Goal: Task Accomplishment & Management: Complete application form

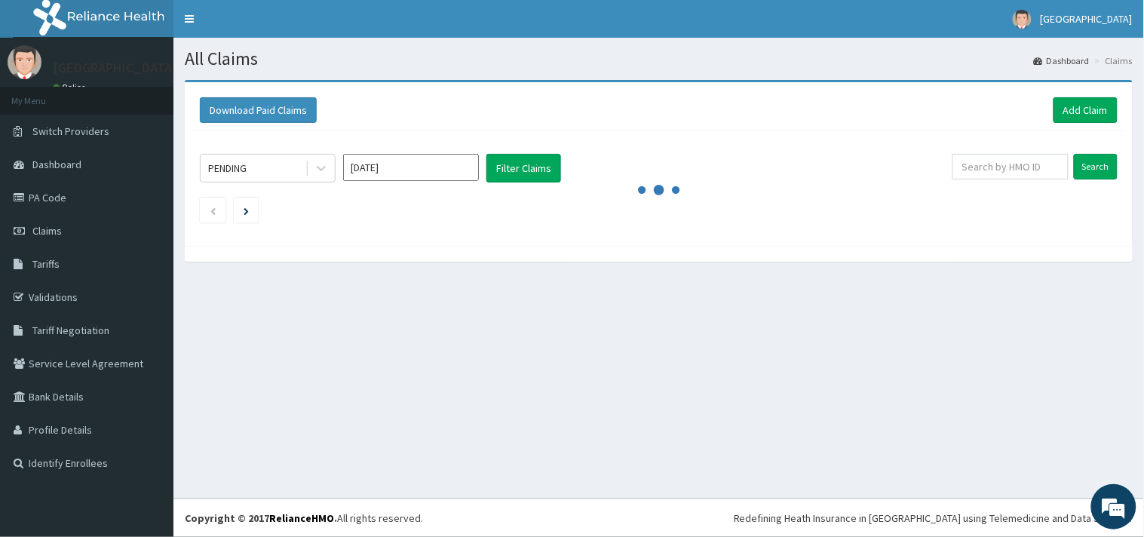
click at [1070, 114] on link "Add Claim" at bounding box center [1085, 110] width 64 height 26
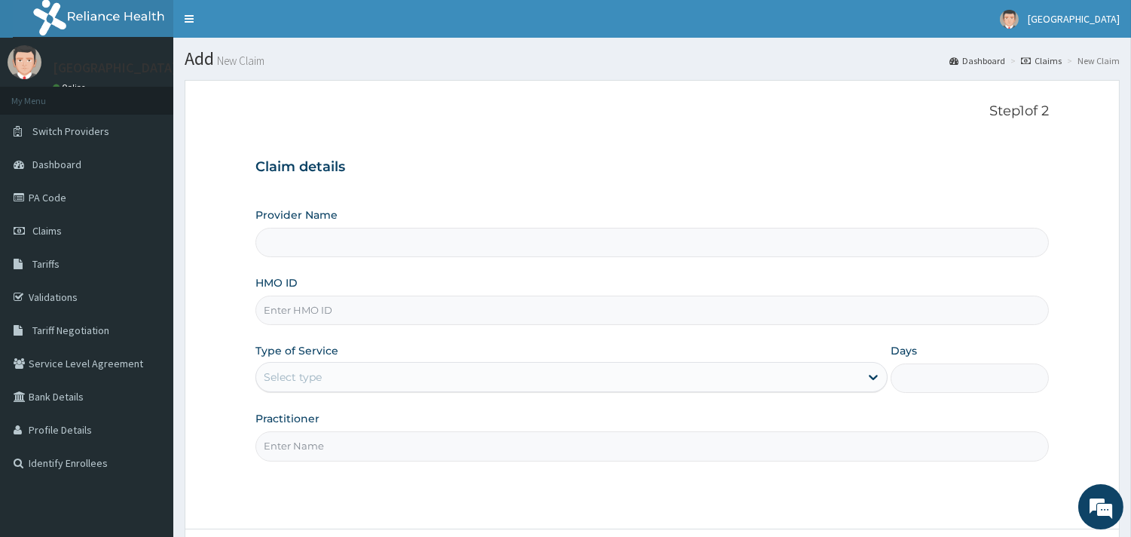
click at [329, 323] on input "HMO ID" at bounding box center [653, 309] width 794 height 29
paste input "CHL/10869/E"
type input "Peaceful Health Hospital"
type input "CHL/10869/E"
click at [294, 371] on div "Select type" at bounding box center [293, 376] width 58 height 15
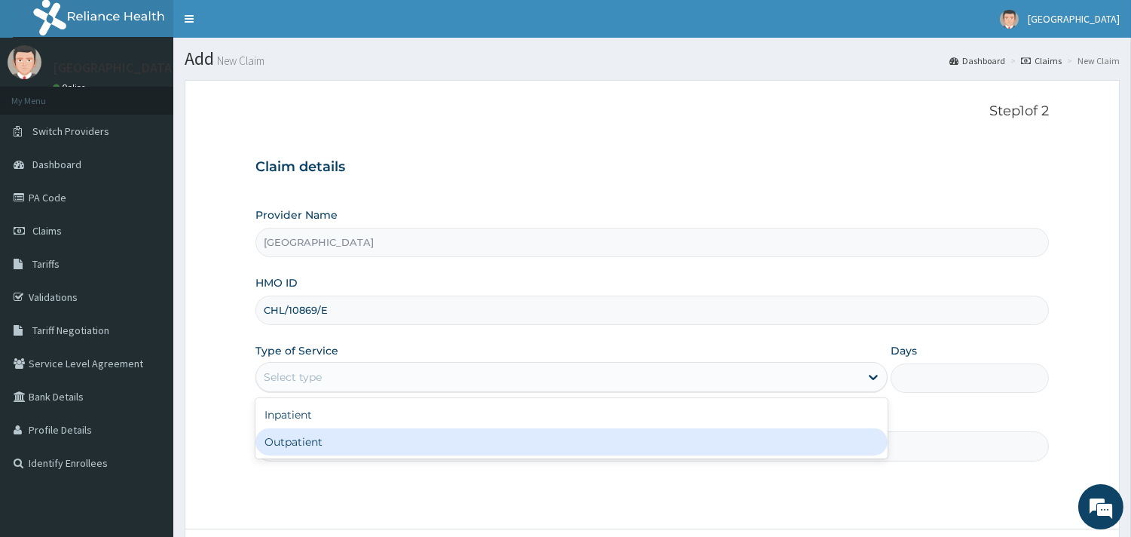
click at [306, 448] on div "Outpatient" at bounding box center [572, 441] width 632 height 27
type input "1"
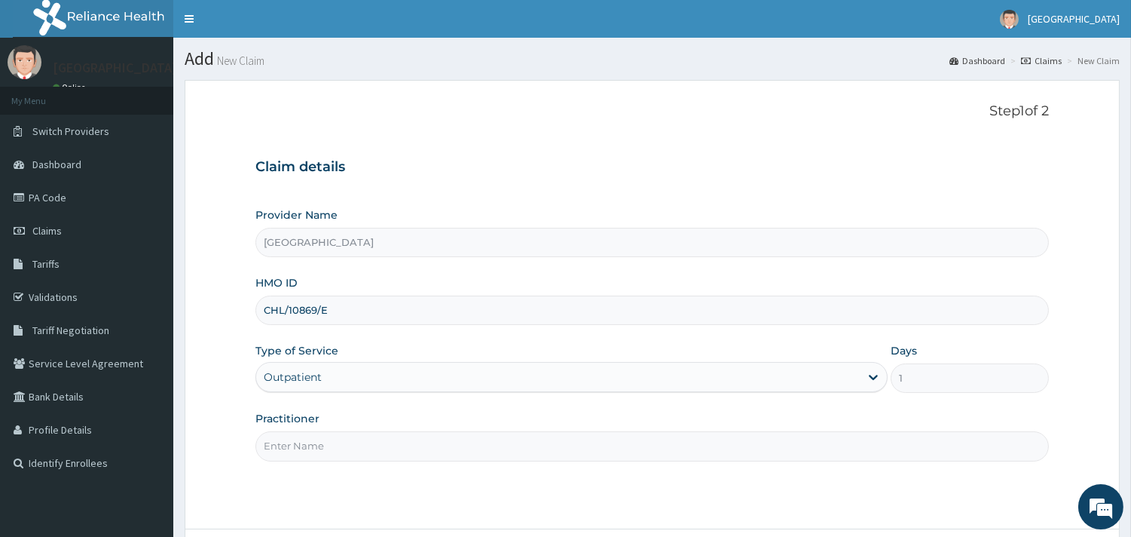
click at [256, 427] on div "Practitioner" at bounding box center [653, 436] width 794 height 50
click at [265, 443] on input "Practitioner" at bounding box center [653, 445] width 794 height 29
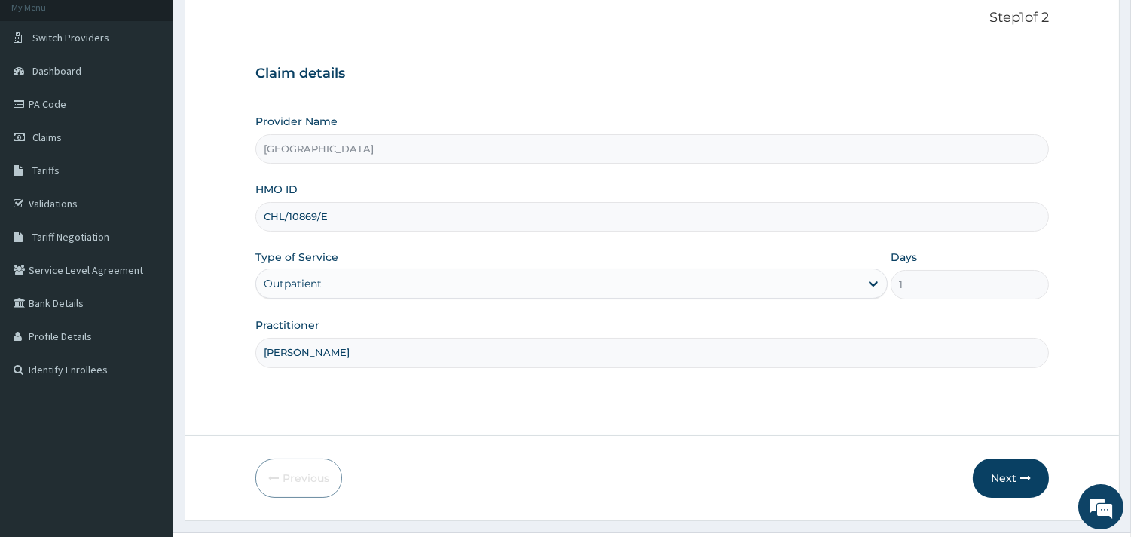
scroll to position [103, 0]
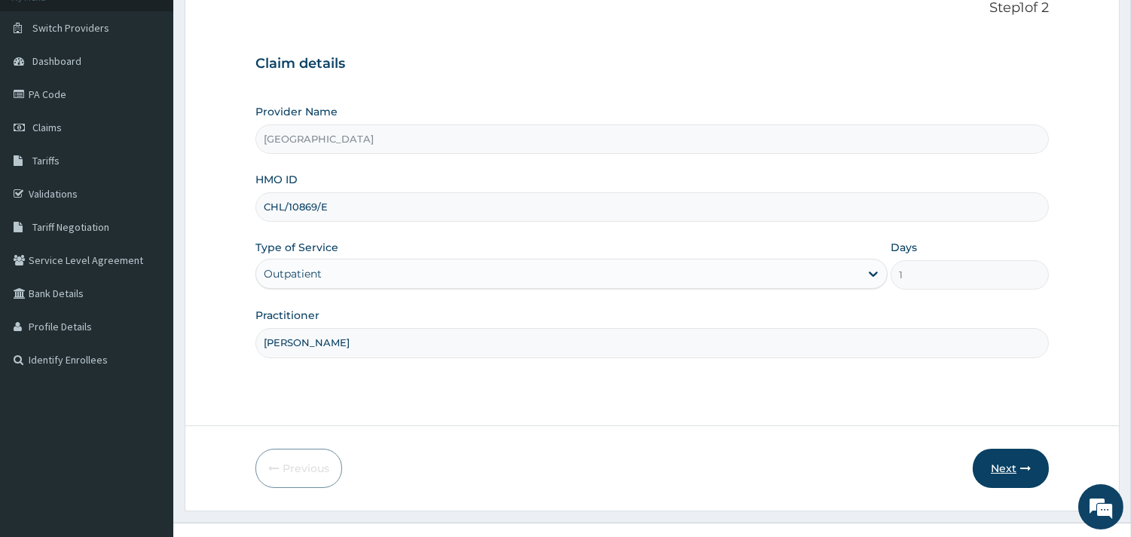
type input "[PERSON_NAME]"
click at [1015, 464] on button "Next" at bounding box center [1011, 468] width 76 height 39
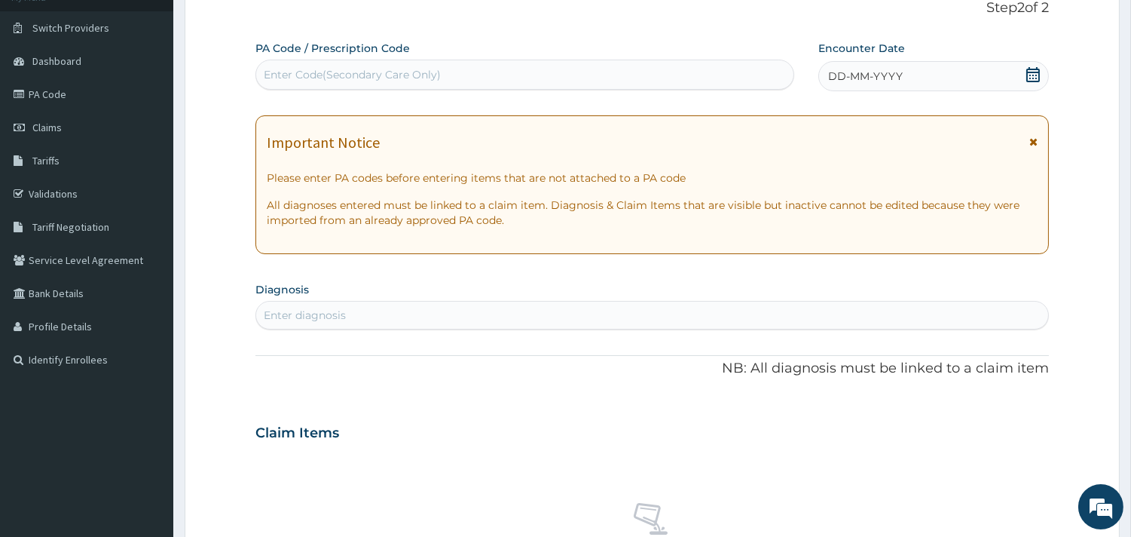
click at [1030, 78] on icon at bounding box center [1034, 74] width 14 height 15
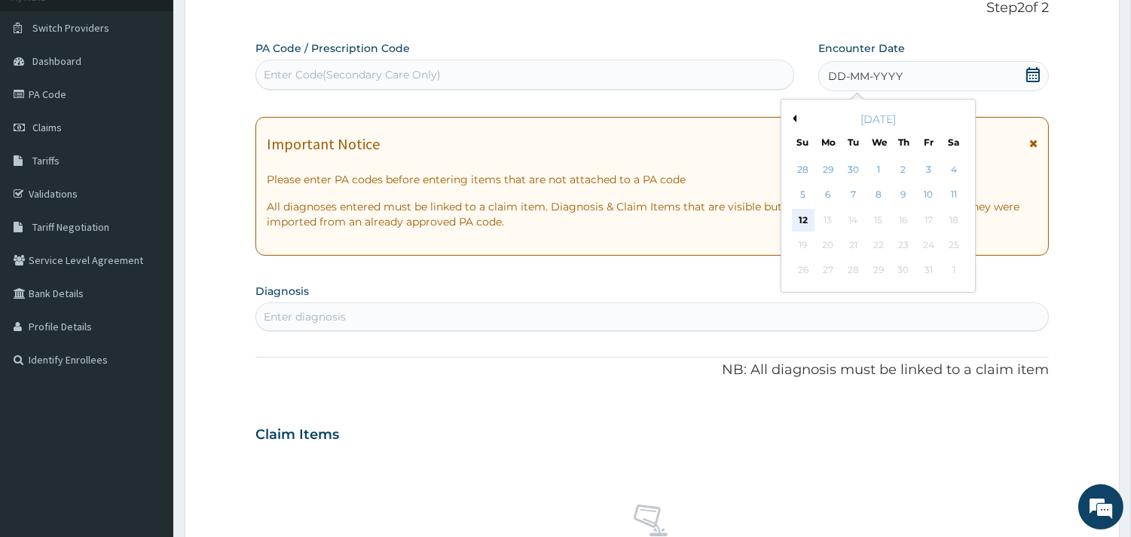
click at [802, 214] on div "12" at bounding box center [803, 220] width 23 height 23
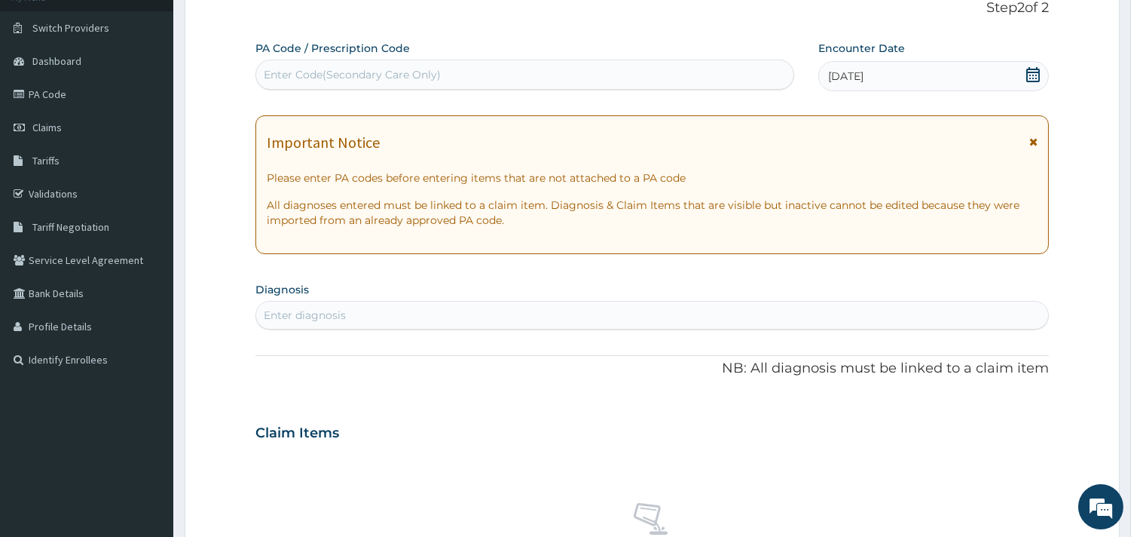
click at [360, 314] on div "Enter diagnosis" at bounding box center [652, 315] width 792 height 24
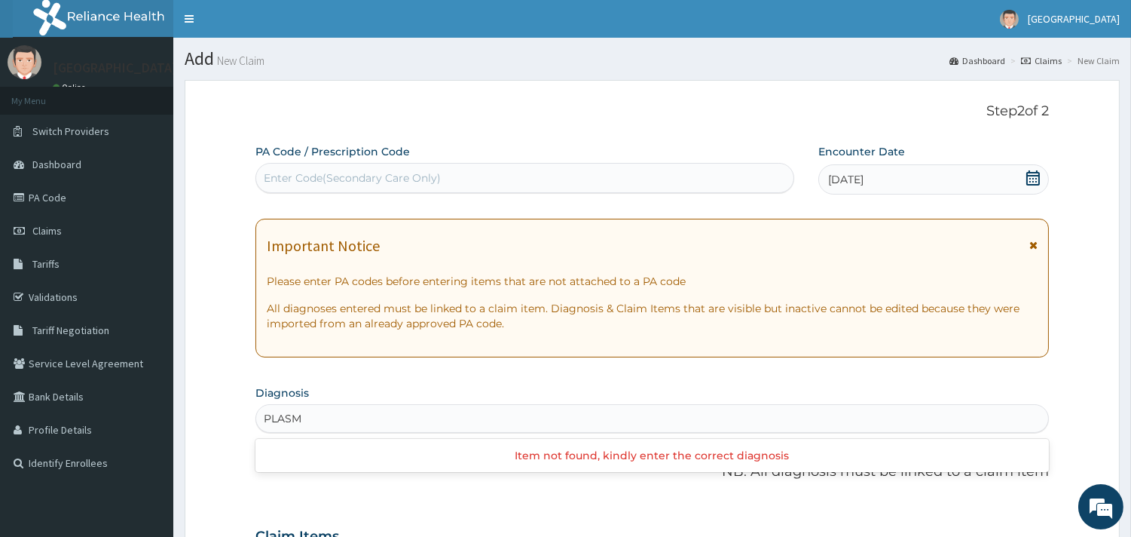
type input "PLASM"
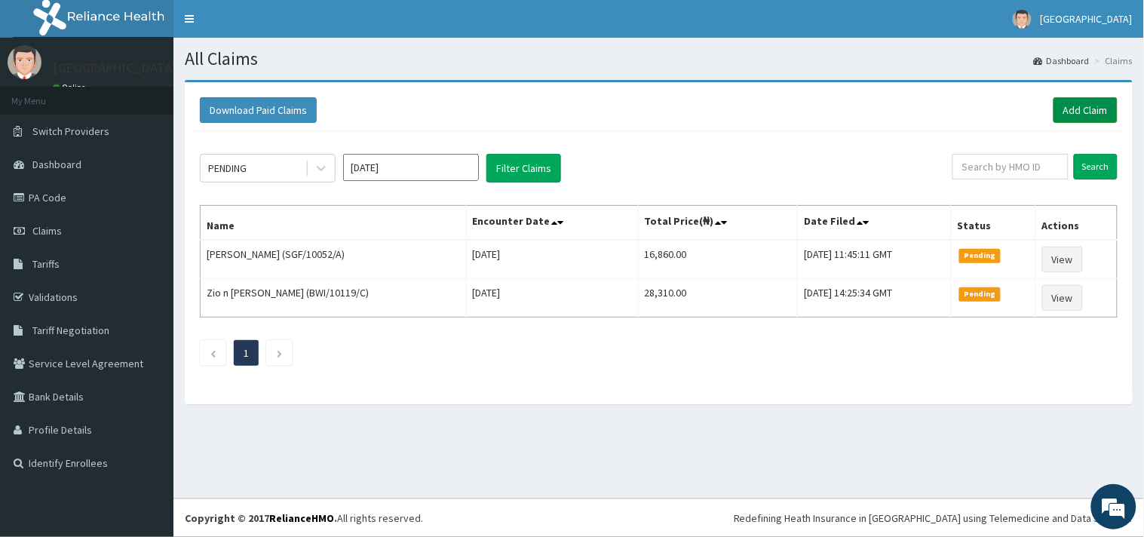
click at [1084, 109] on link "Add Claim" at bounding box center [1085, 110] width 64 height 26
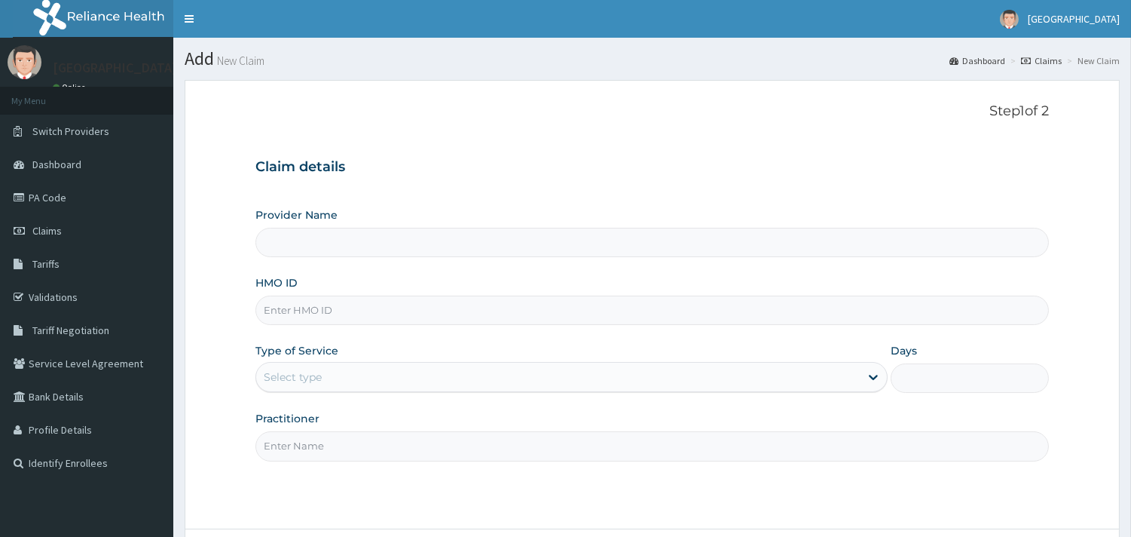
click at [454, 311] on input "HMO ID" at bounding box center [653, 309] width 794 height 29
type input "Peaceful Health Hospital"
paste input "CHL/10869/E"
type input "CHL/10869/E"
click at [404, 380] on div "Select type" at bounding box center [558, 377] width 604 height 24
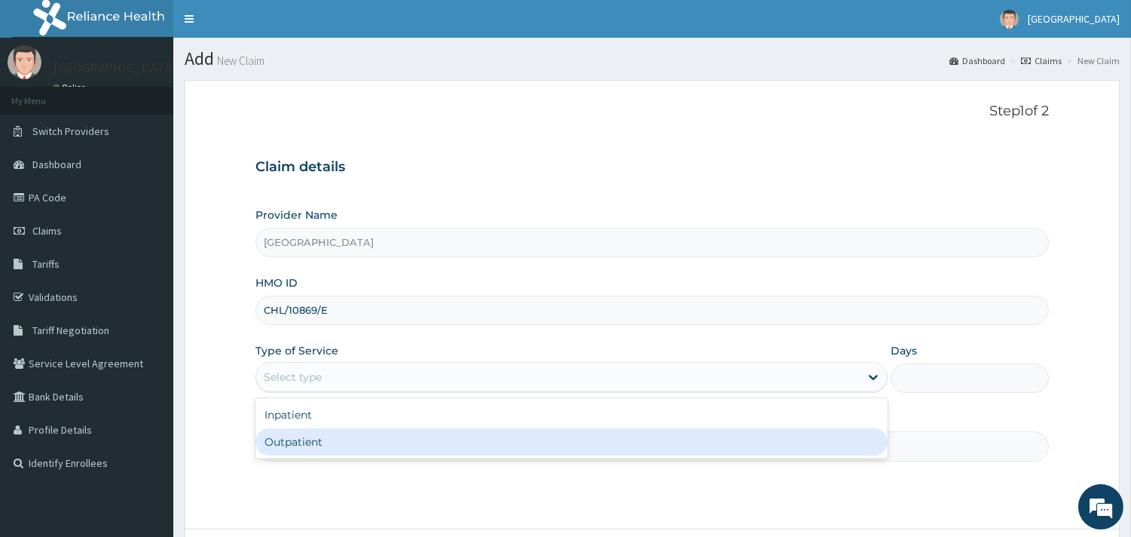
click at [272, 442] on div "Outpatient" at bounding box center [572, 441] width 632 height 27
type input "1"
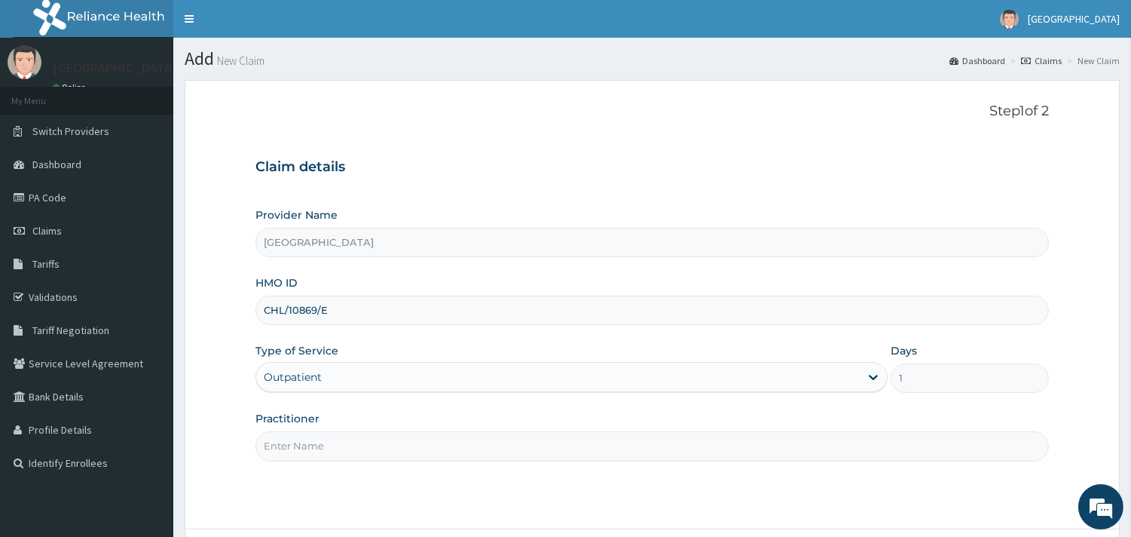
click at [283, 448] on input "Practitioner" at bounding box center [653, 445] width 794 height 29
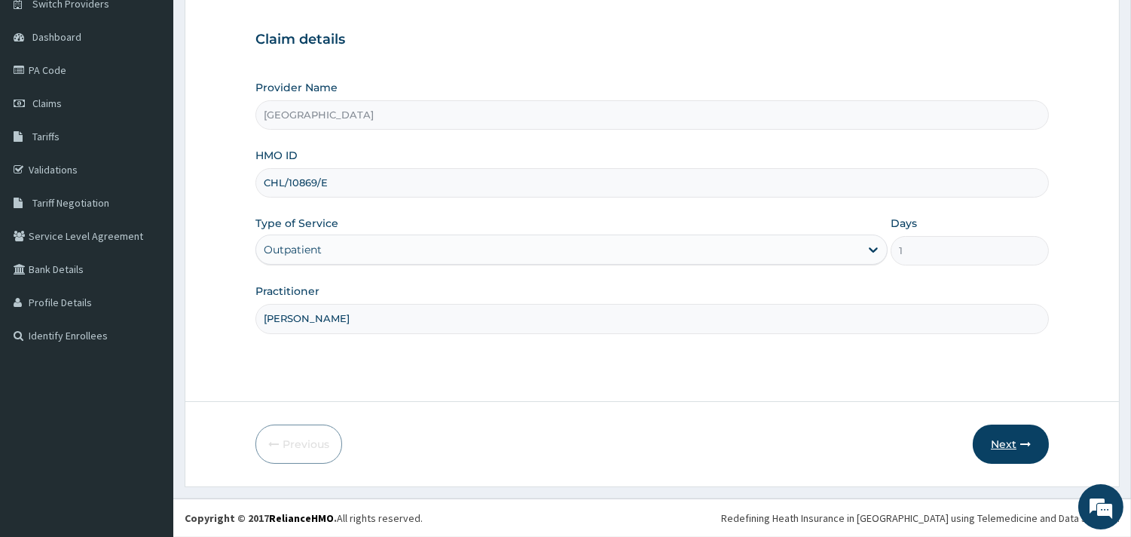
type input "DR PHILIP"
click at [1005, 447] on button "Next" at bounding box center [1011, 443] width 76 height 39
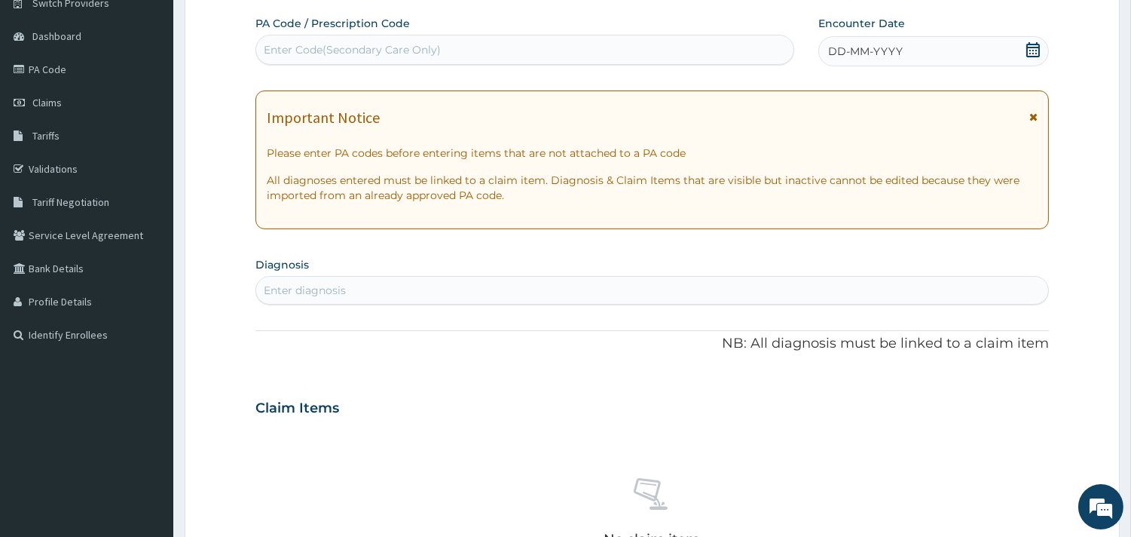
scroll to position [0, 0]
click at [1030, 48] on icon at bounding box center [1033, 49] width 15 height 15
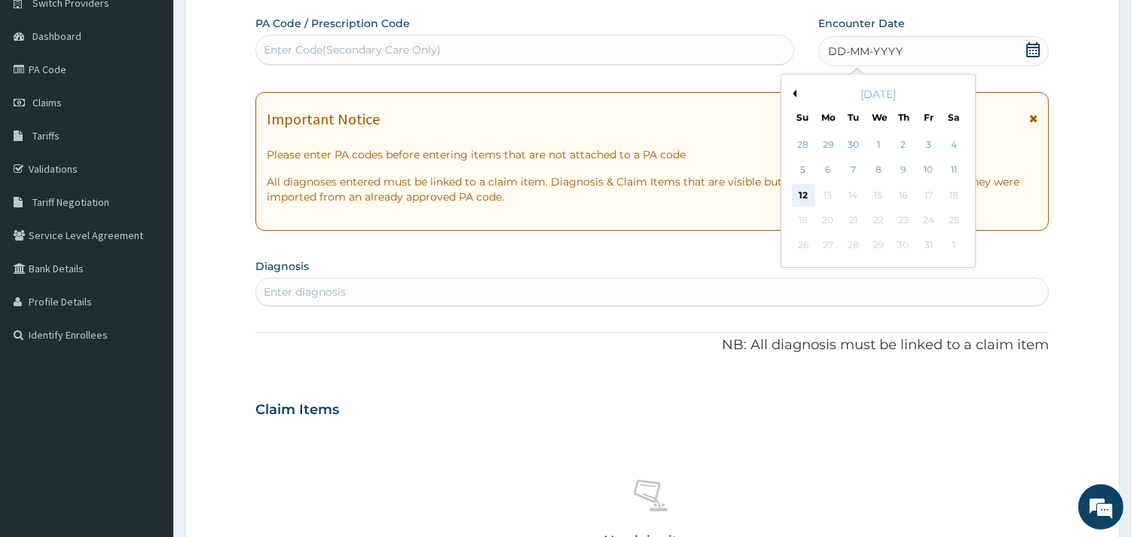
click at [798, 200] on div "12" at bounding box center [803, 195] width 23 height 23
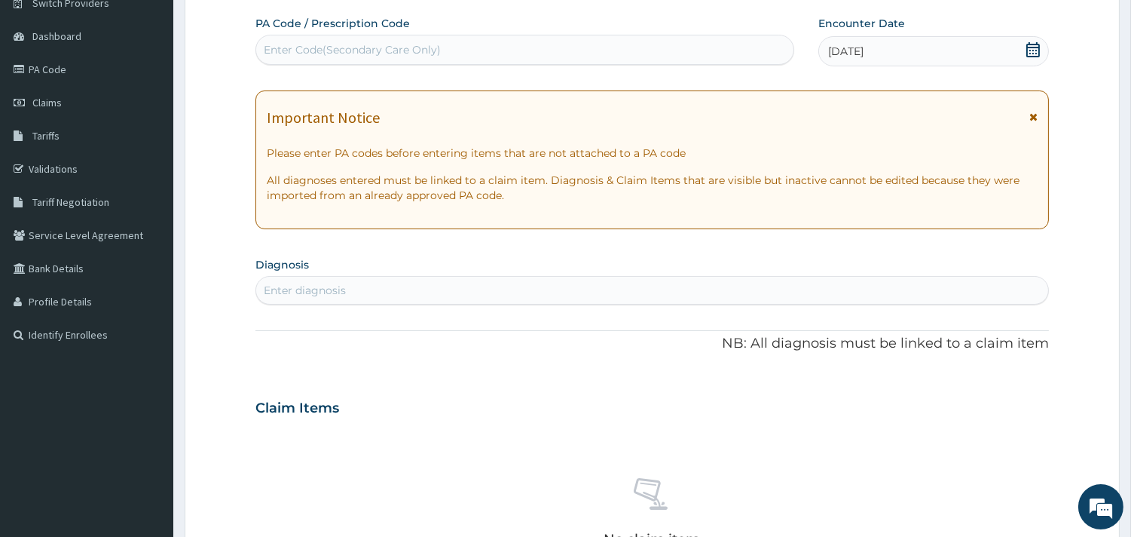
click at [415, 292] on div "Enter diagnosis" at bounding box center [652, 290] width 792 height 24
type input "P"
type input "ENTER"
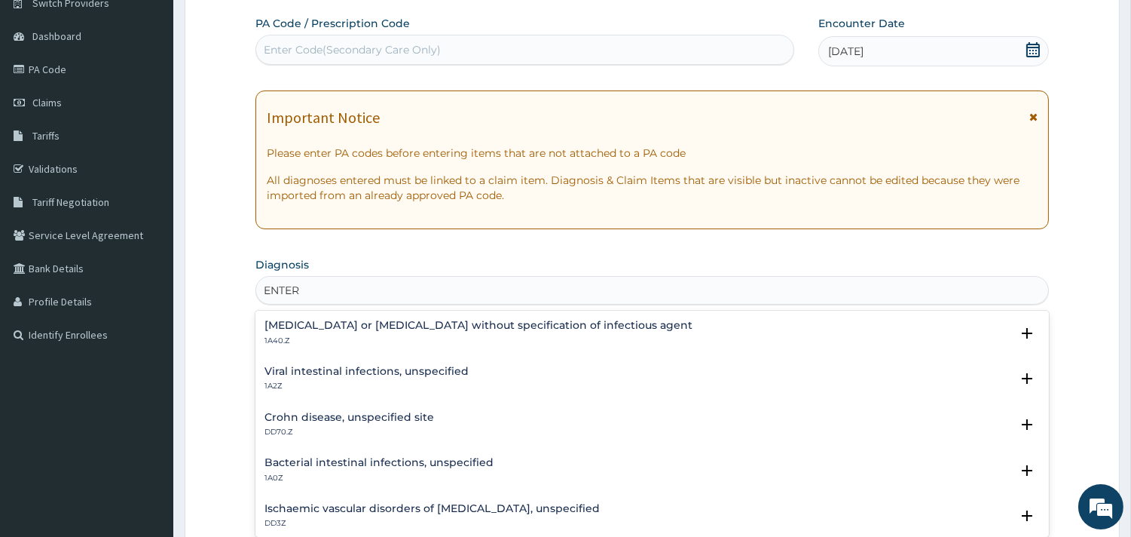
click at [321, 335] on p "1A40.Z" at bounding box center [479, 340] width 428 height 11
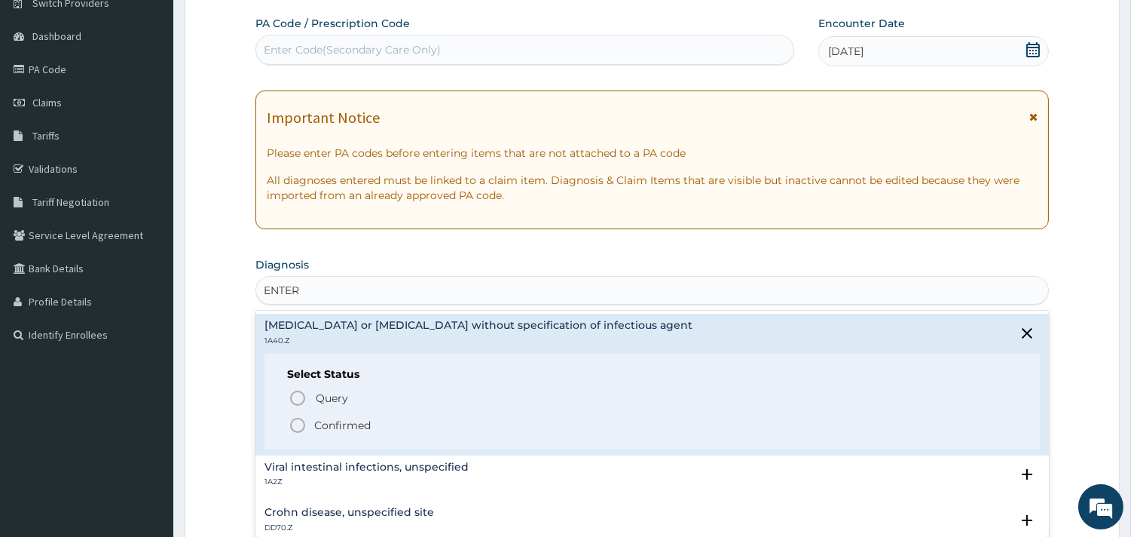
click at [295, 416] on icon "status option filled" at bounding box center [298, 425] width 18 height 18
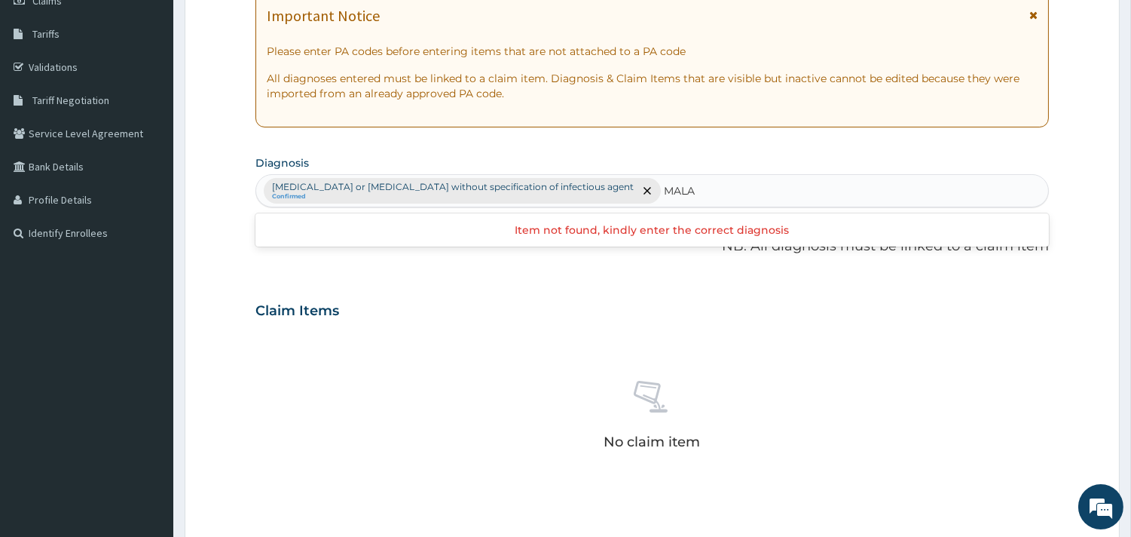
type input "MALA"
click at [1049, 267] on form "Step 2 of 2 PA Code / Prescription Code Enter Code(Secondary Care Only) Encount…" at bounding box center [652, 328] width 935 height 957
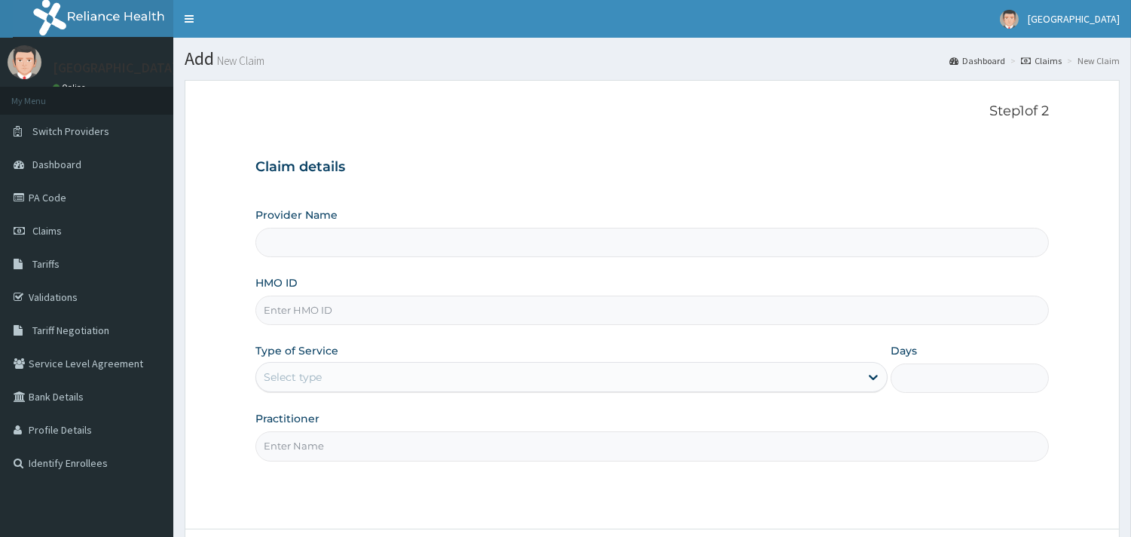
scroll to position [128, 0]
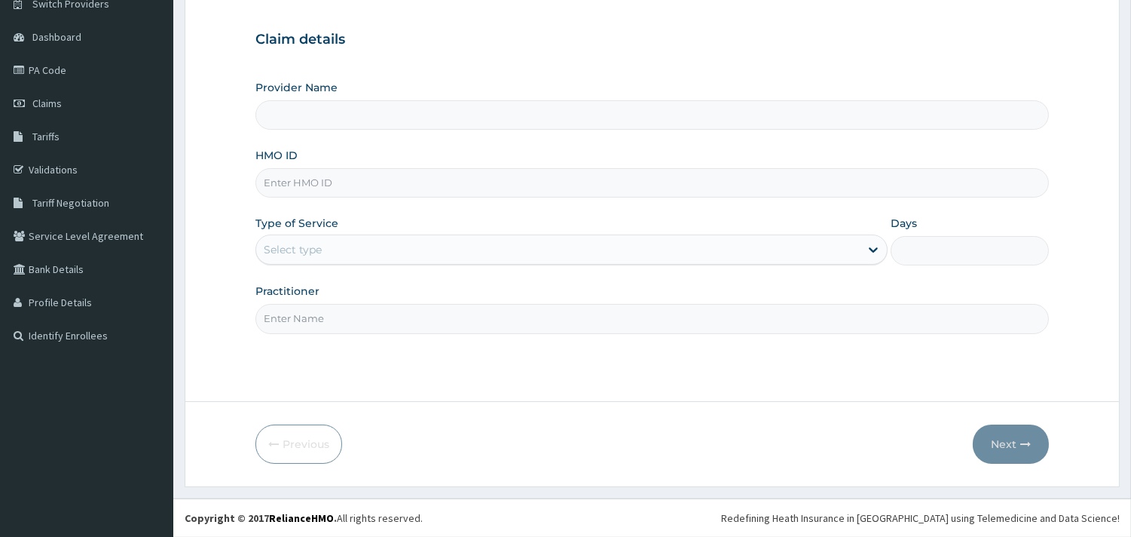
type input "[GEOGRAPHIC_DATA]"
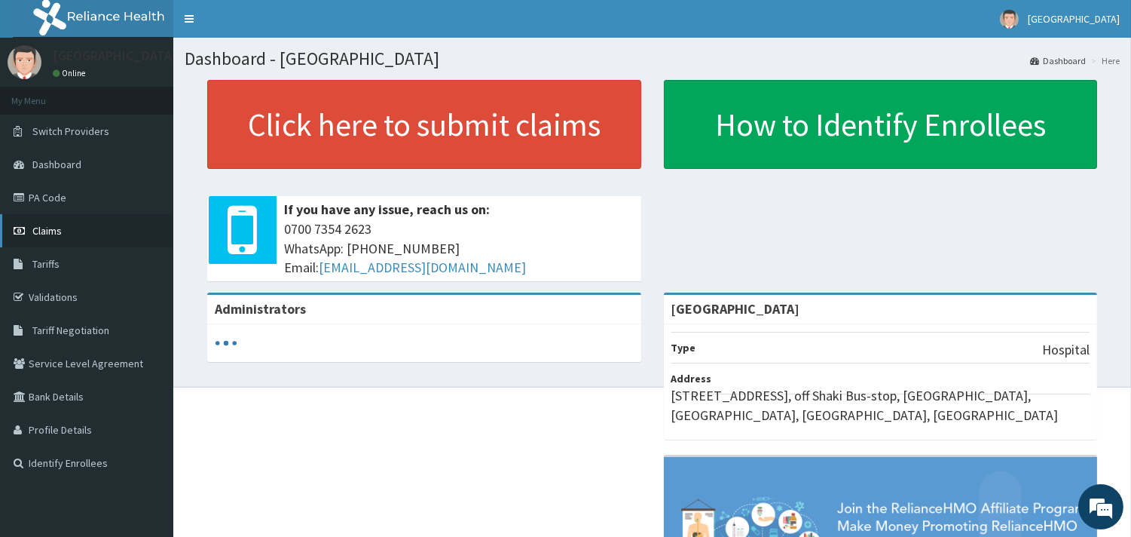
click at [136, 214] on link "Claims" at bounding box center [86, 230] width 173 height 33
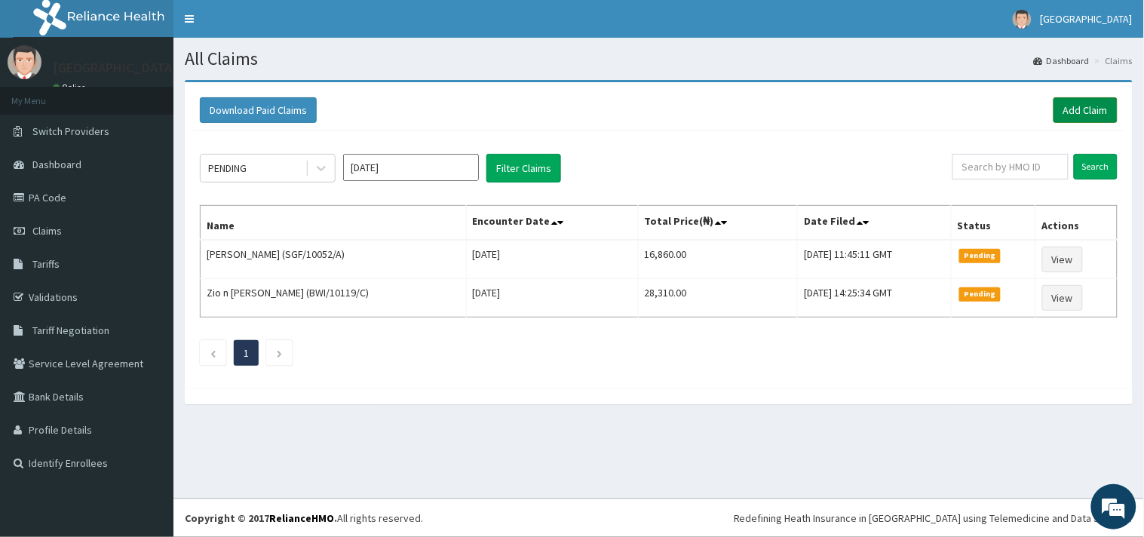
click at [1101, 106] on link "Add Claim" at bounding box center [1085, 110] width 64 height 26
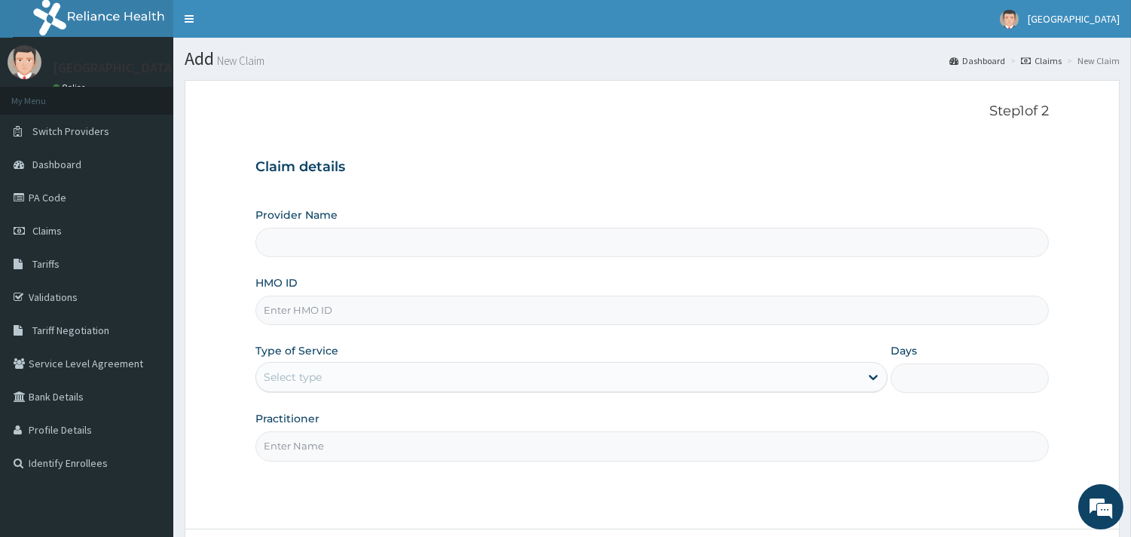
type input "[GEOGRAPHIC_DATA]"
click at [596, 305] on input "HMO ID" at bounding box center [653, 309] width 794 height 29
paste input "CHL/10869/E"
type input "CHL/10869/E"
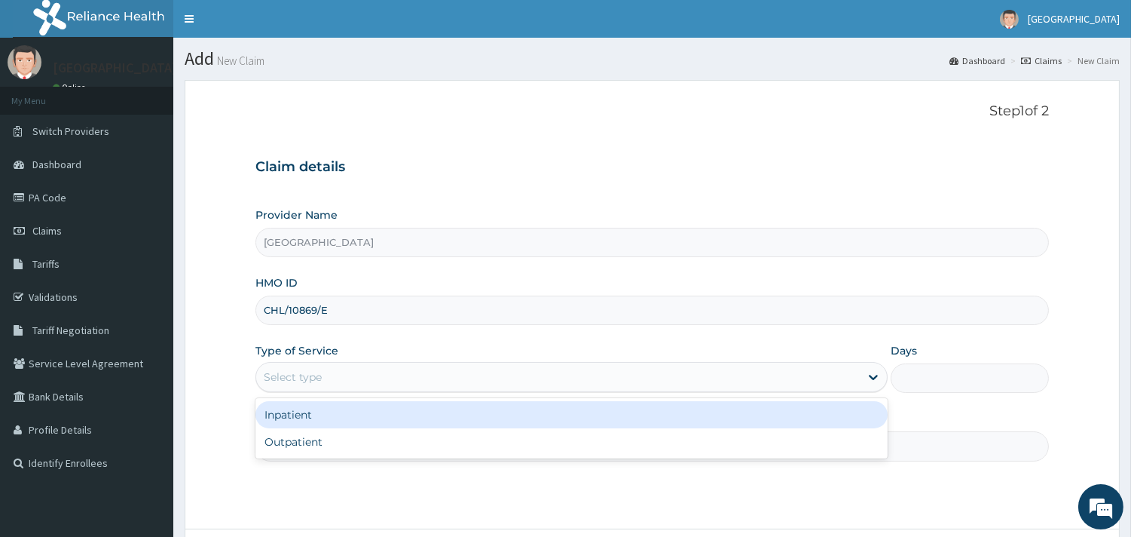
click at [393, 378] on div "Select type" at bounding box center [558, 377] width 604 height 24
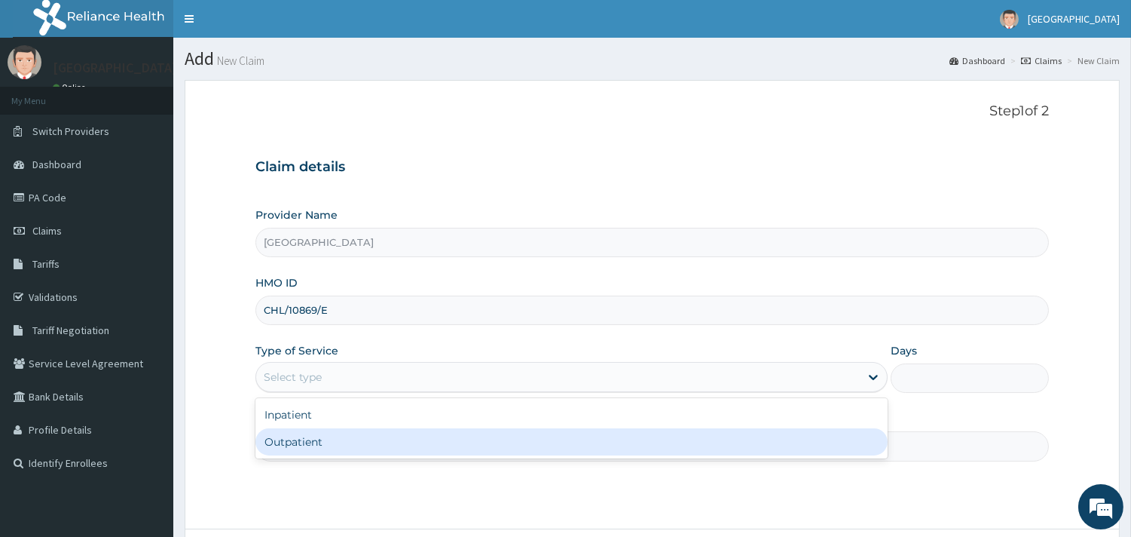
click at [337, 433] on div "Outpatient" at bounding box center [572, 441] width 632 height 27
type input "1"
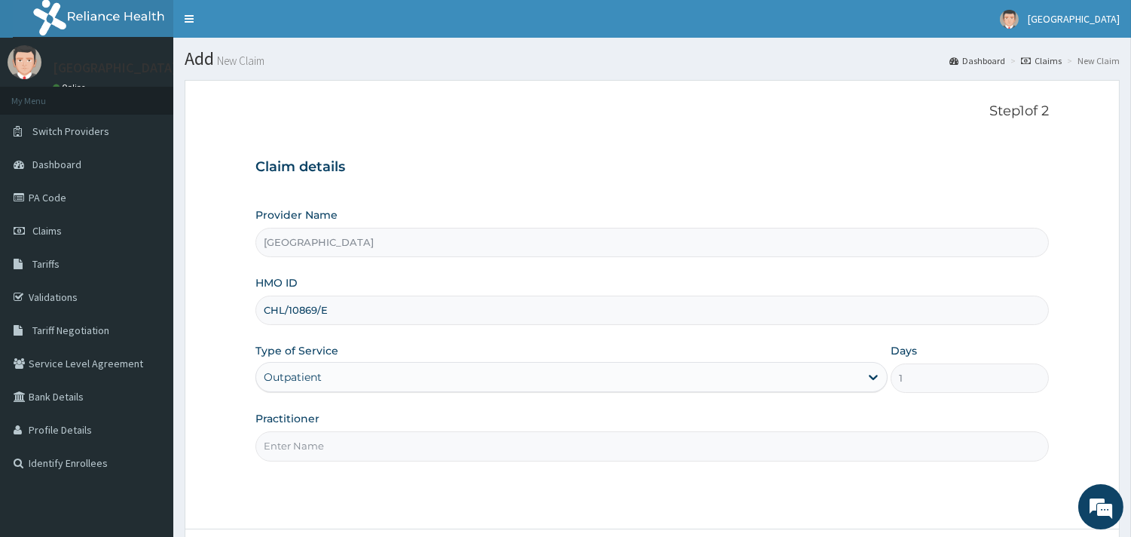
click at [307, 442] on input "Practitioner" at bounding box center [653, 445] width 794 height 29
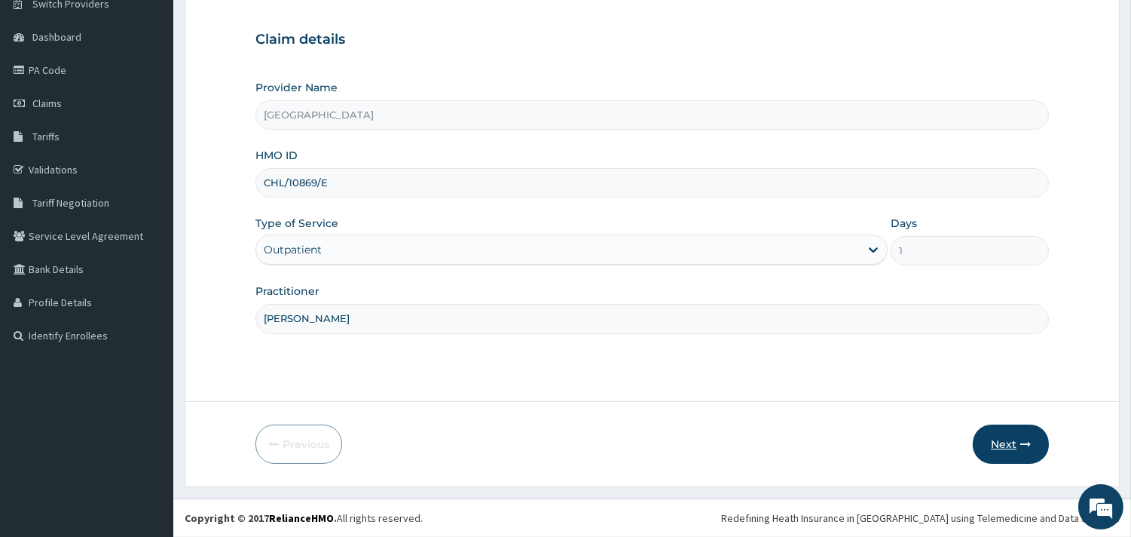
type input "DR PHILIP"
click at [998, 454] on button "Next" at bounding box center [1011, 443] width 76 height 39
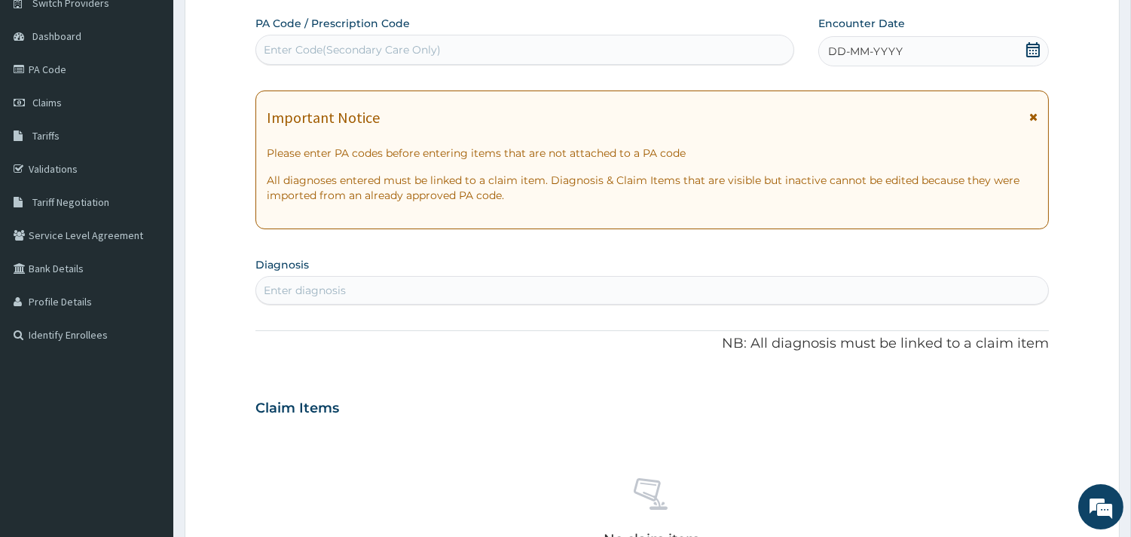
click at [1031, 55] on icon at bounding box center [1033, 49] width 15 height 15
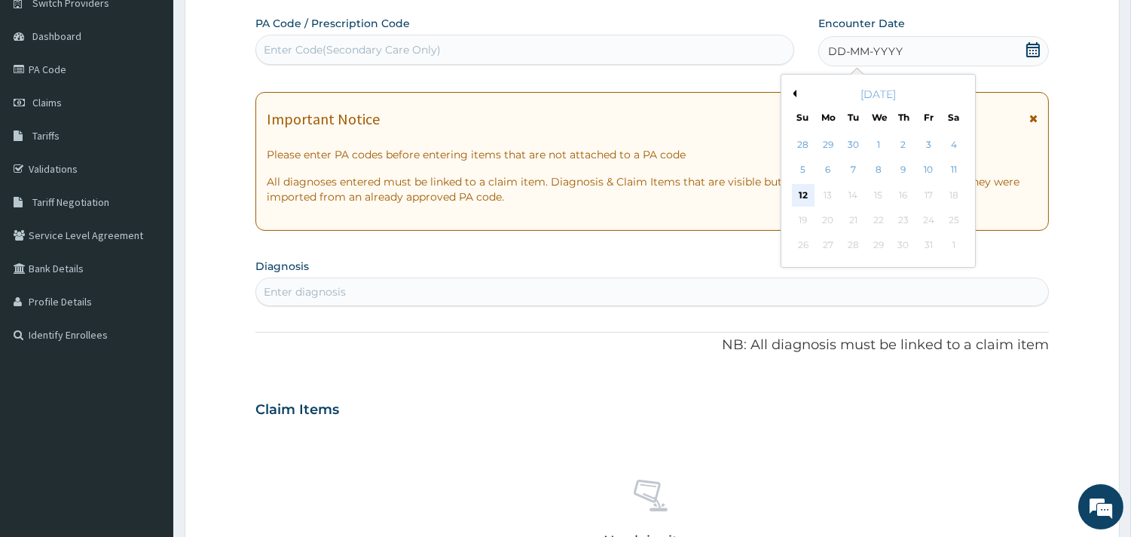
click at [797, 190] on div "12" at bounding box center [803, 195] width 23 height 23
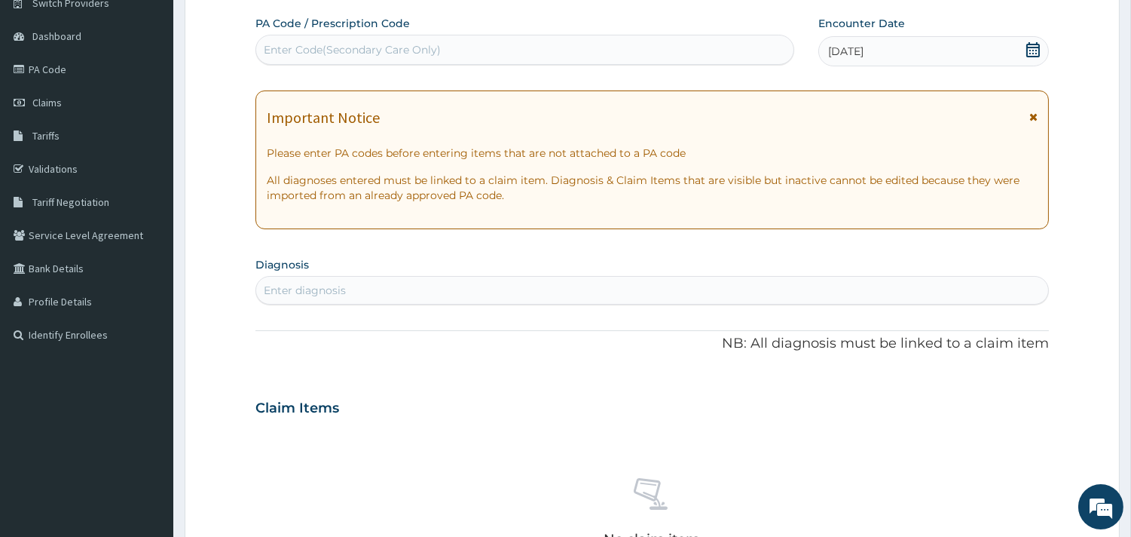
click at [504, 299] on div "Enter diagnosis" at bounding box center [652, 290] width 792 height 24
type input "P"
type input "M"
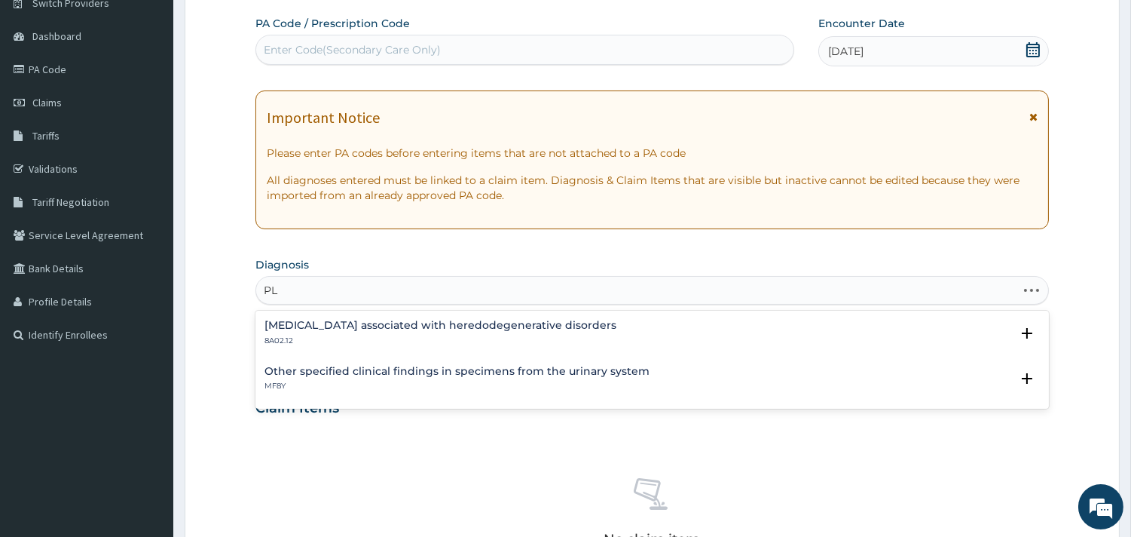
type input "P"
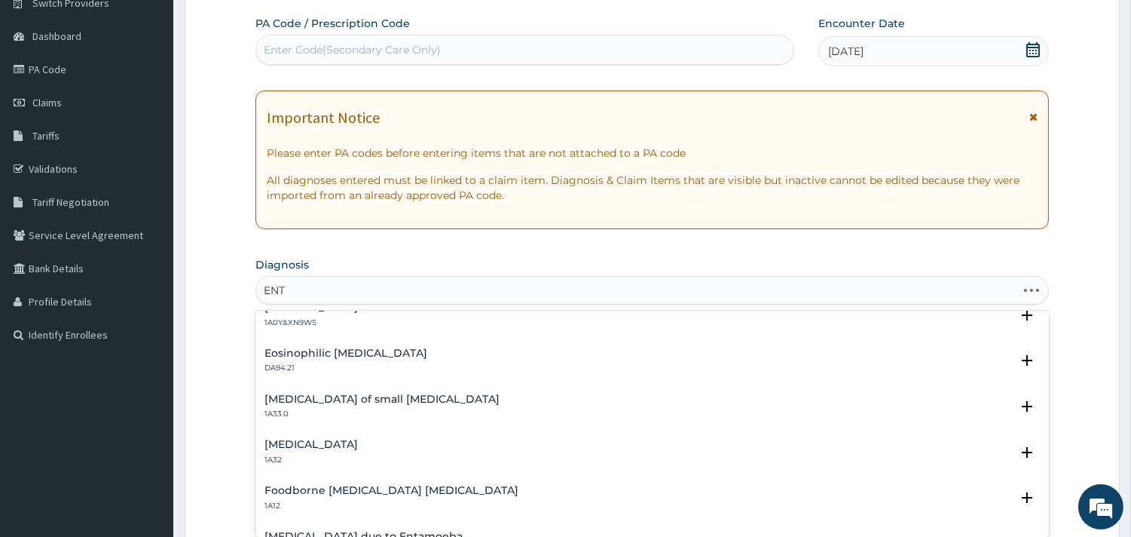
scroll to position [0, 0]
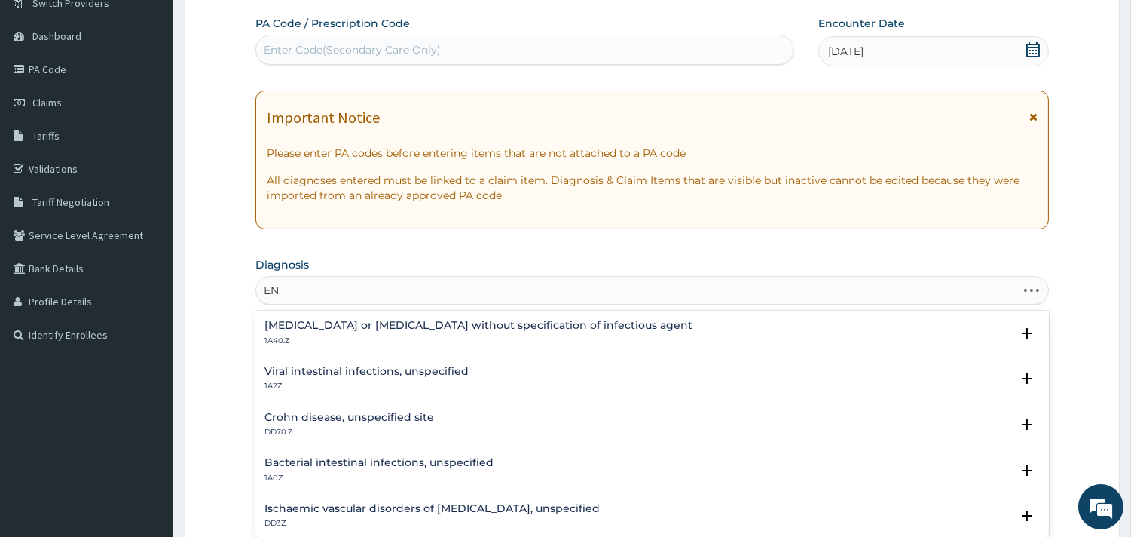
type input "E"
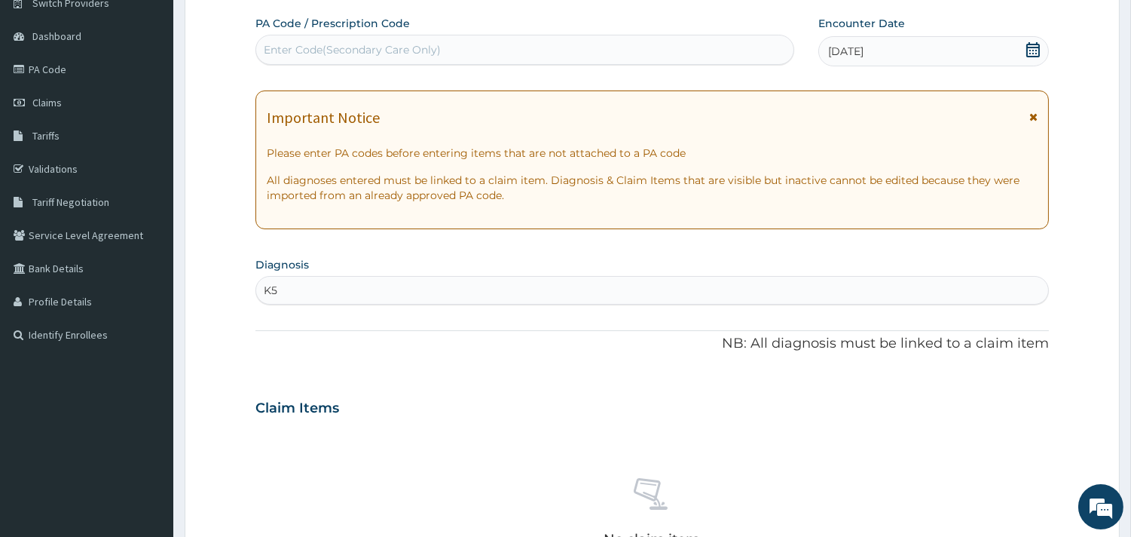
type input "K"
type input "ENTER"
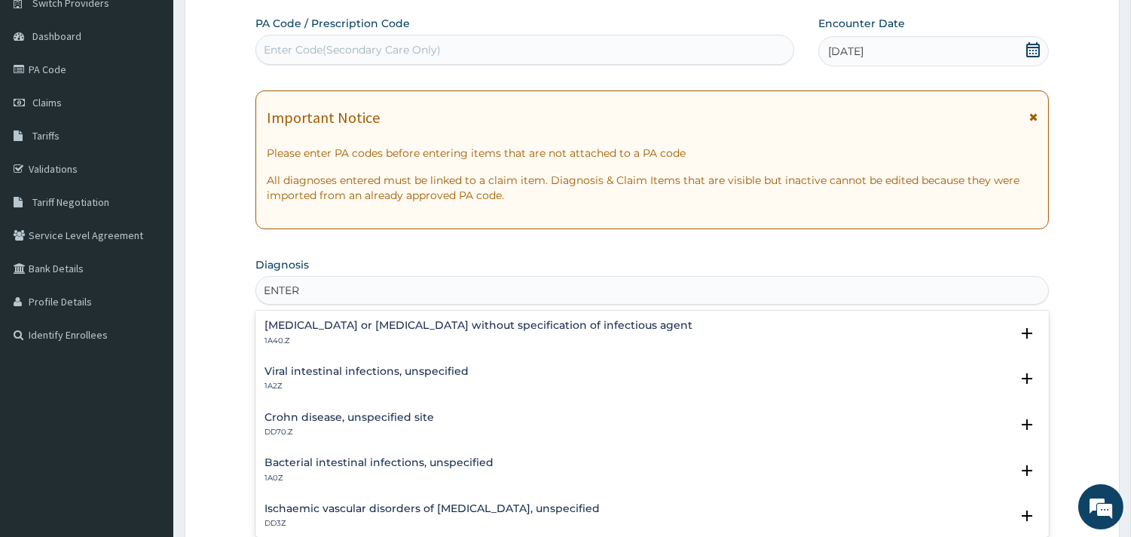
click at [441, 329] on h4 "Infectious gastroenteritis or colitis without specification of infectious agent" at bounding box center [479, 325] width 428 height 11
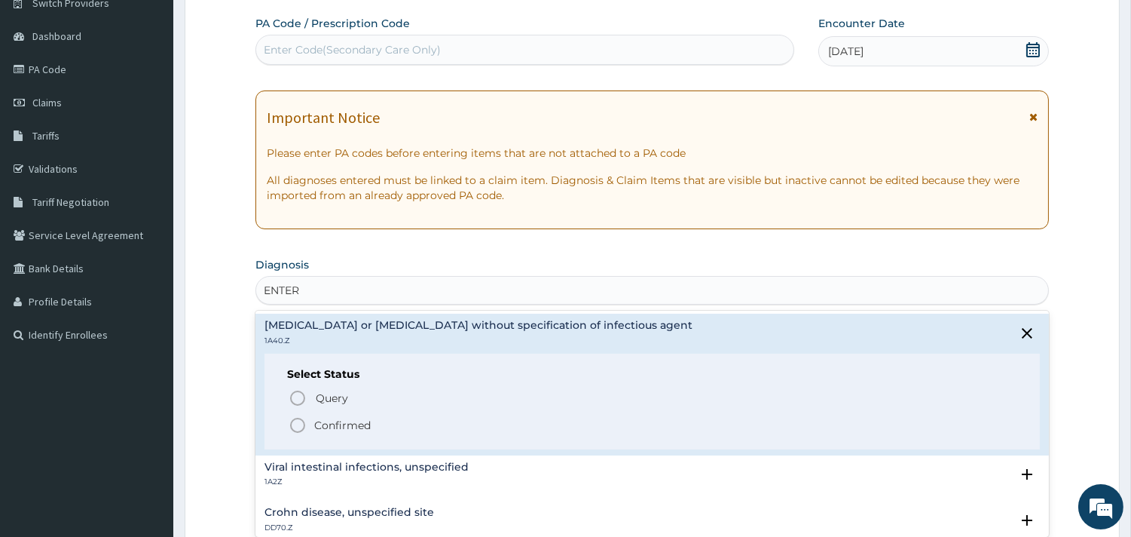
click at [295, 426] on icon "status option filled" at bounding box center [298, 425] width 18 height 18
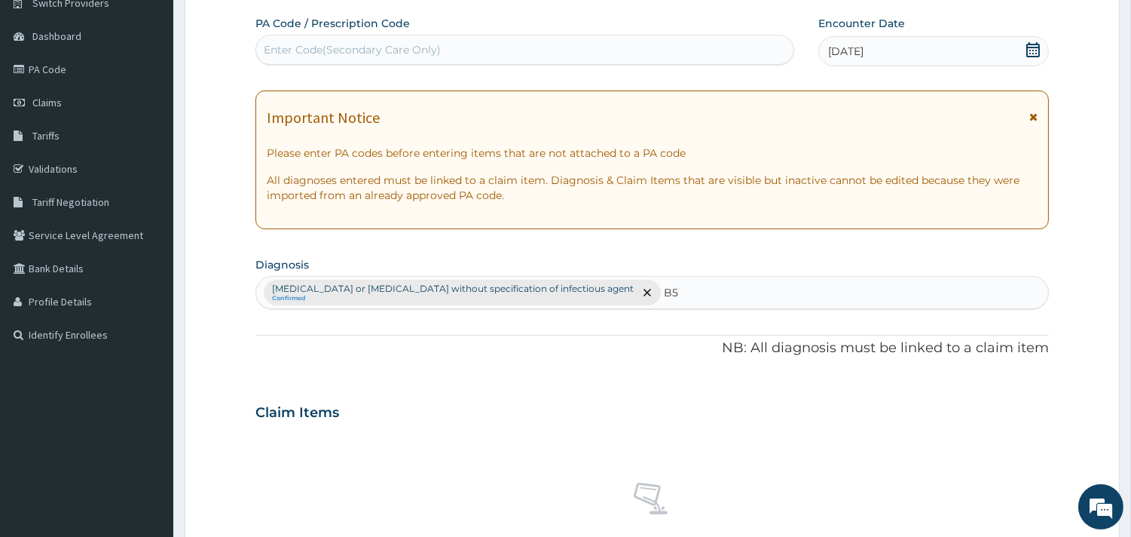
type input "B"
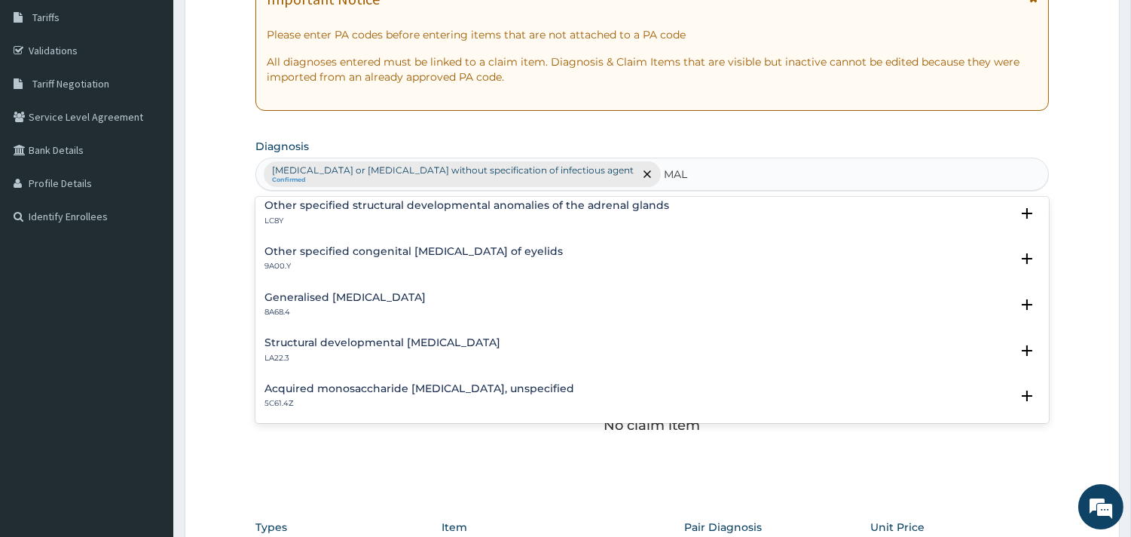
scroll to position [1956, 0]
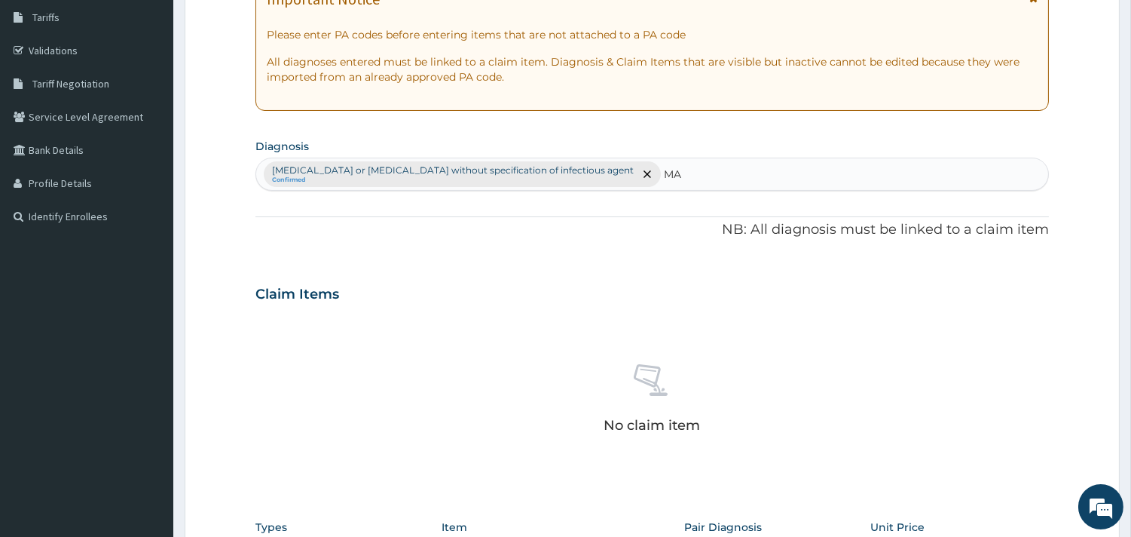
type input "M"
type input "P"
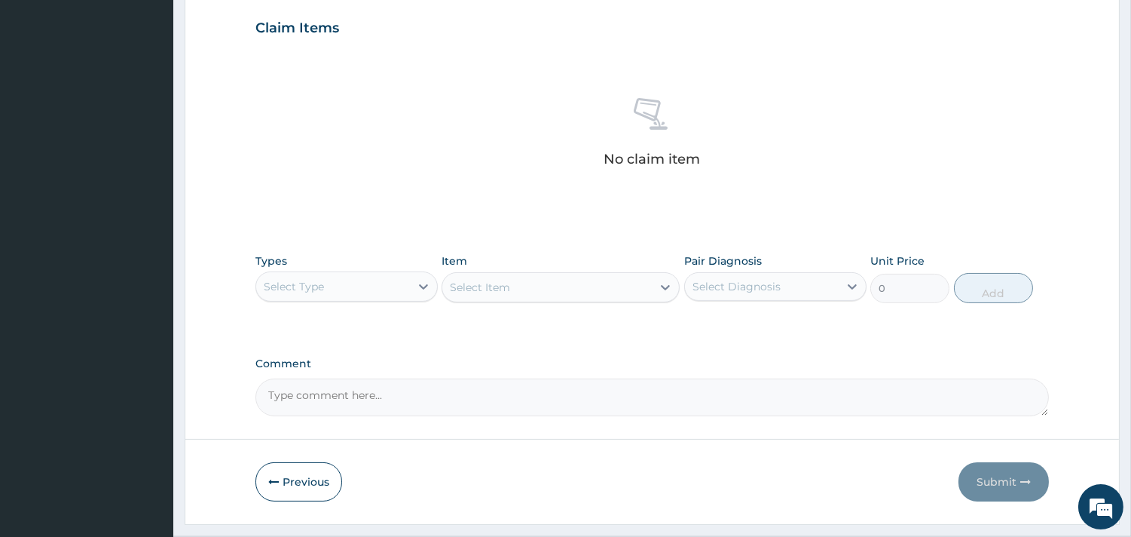
scroll to position [548, 0]
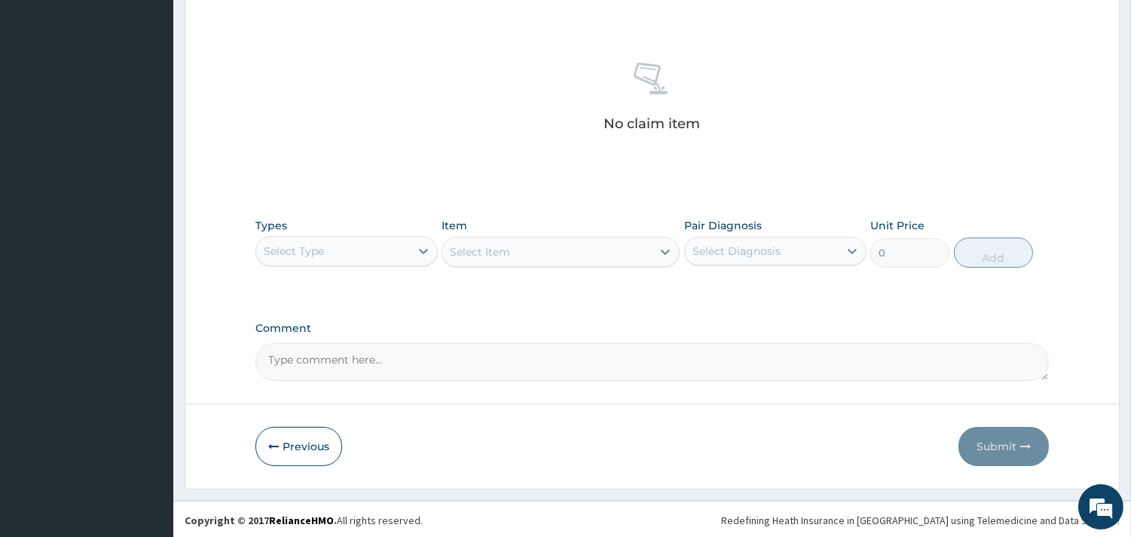
click at [371, 250] on div "Select Type" at bounding box center [333, 251] width 154 height 24
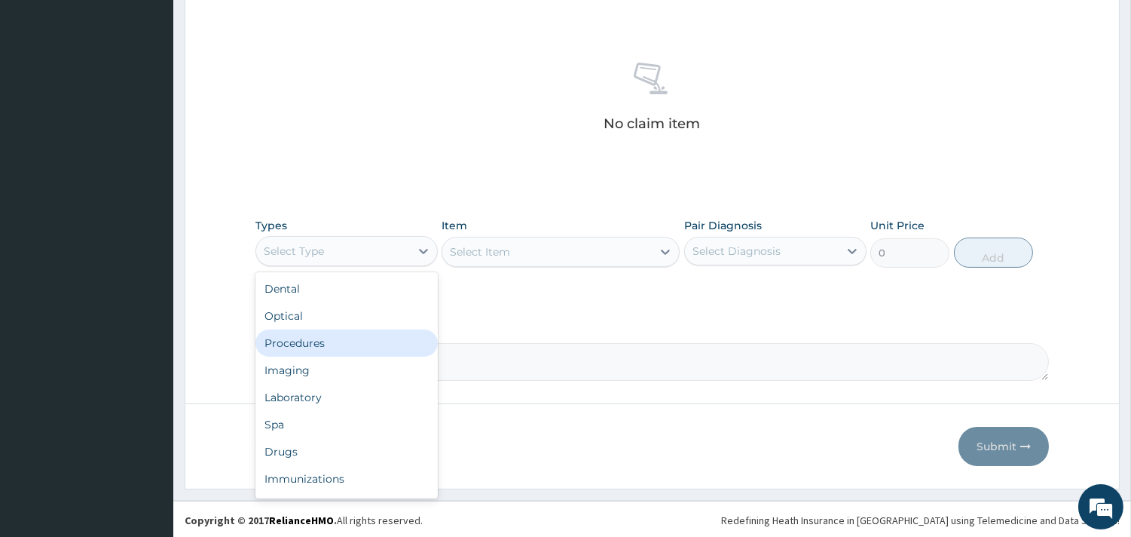
click at [308, 340] on div "Procedures" at bounding box center [347, 342] width 182 height 27
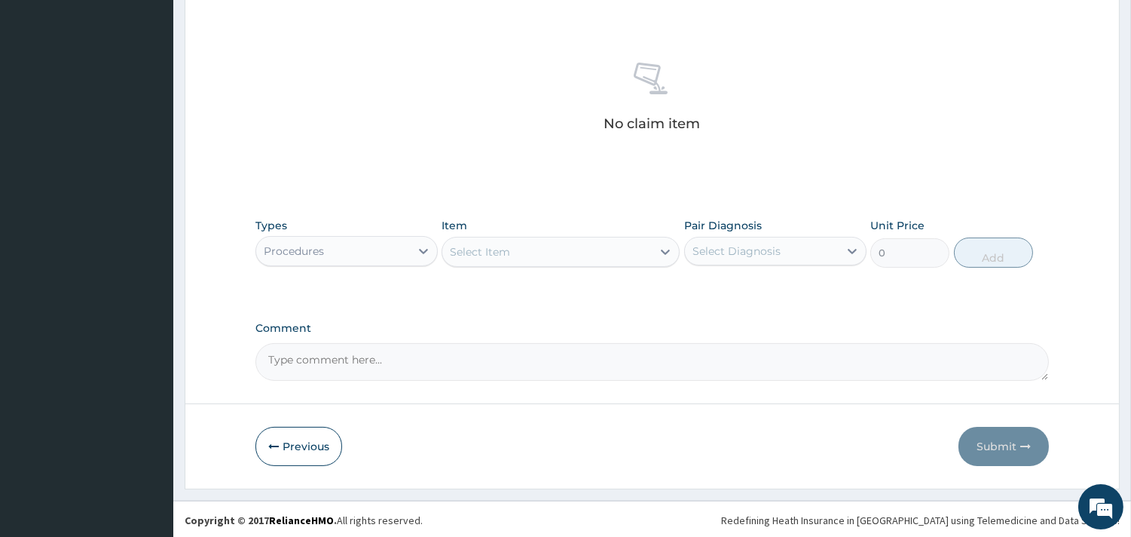
click at [576, 262] on div "Select Item" at bounding box center [547, 252] width 210 height 24
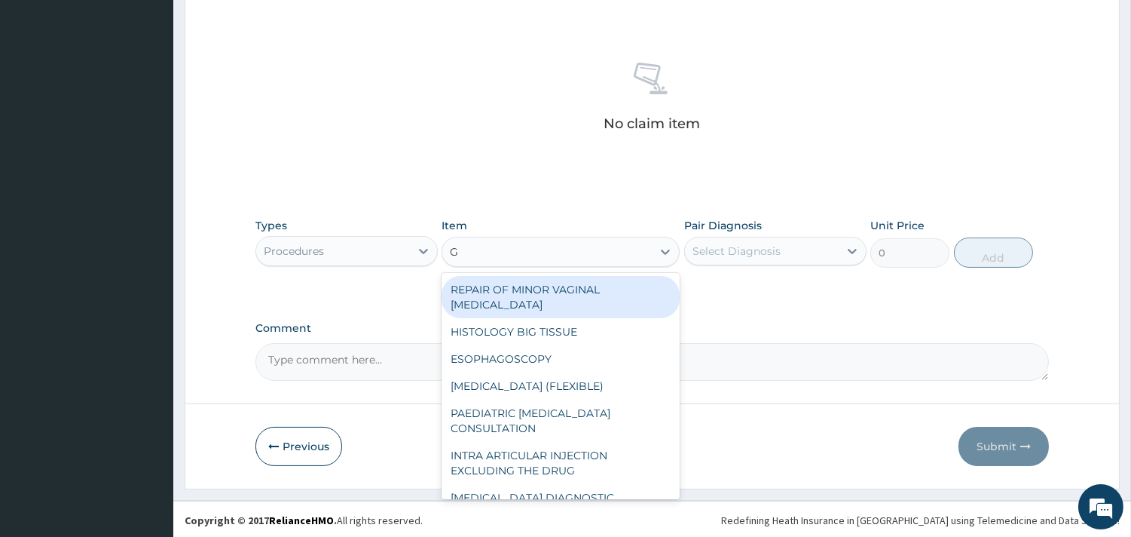
type input "GP"
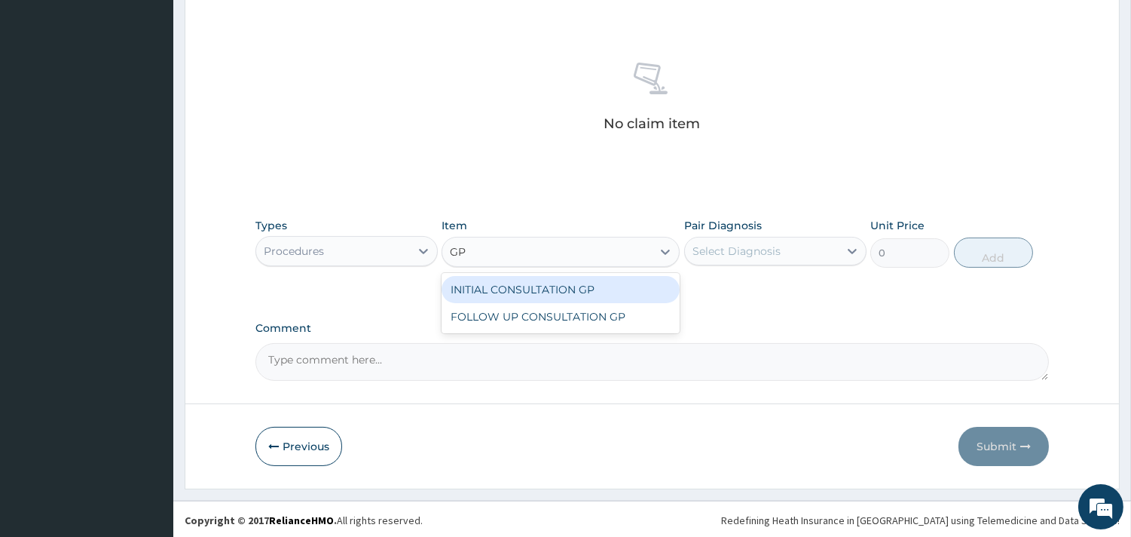
click at [585, 281] on div "INITIAL CONSULTATION GP" at bounding box center [561, 289] width 238 height 27
type input "3500"
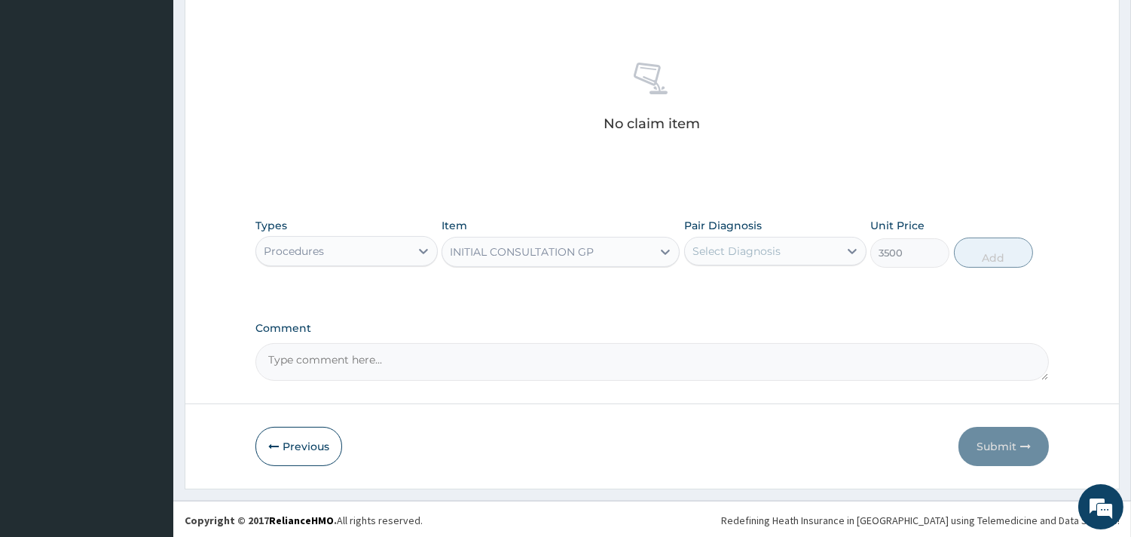
click at [794, 252] on div "Select Diagnosis" at bounding box center [762, 251] width 154 height 24
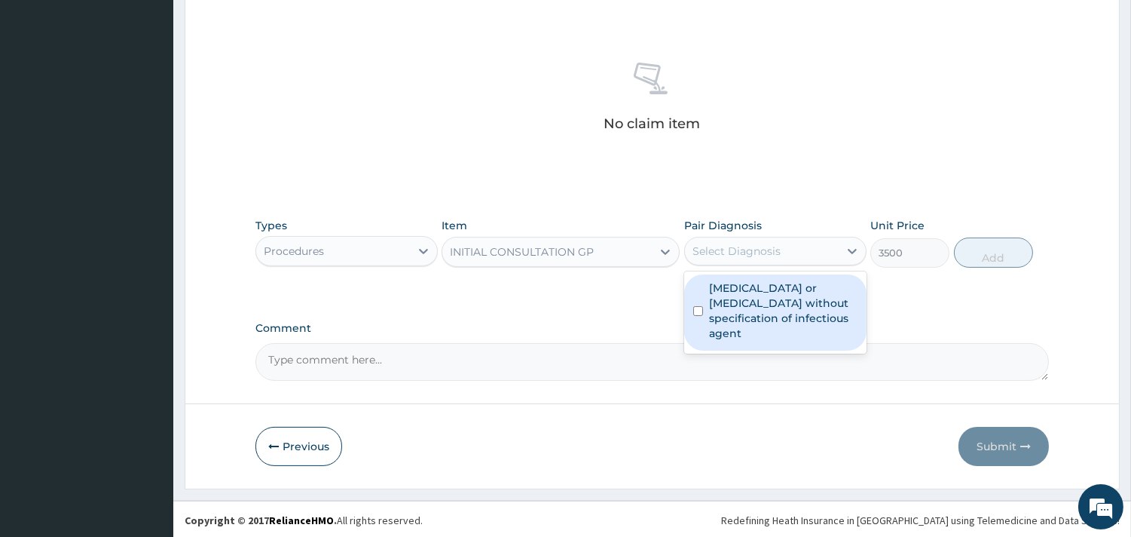
click at [760, 303] on label "Infectious gastroenteritis or colitis without specification of infectious agent" at bounding box center [783, 310] width 149 height 60
checkbox input "true"
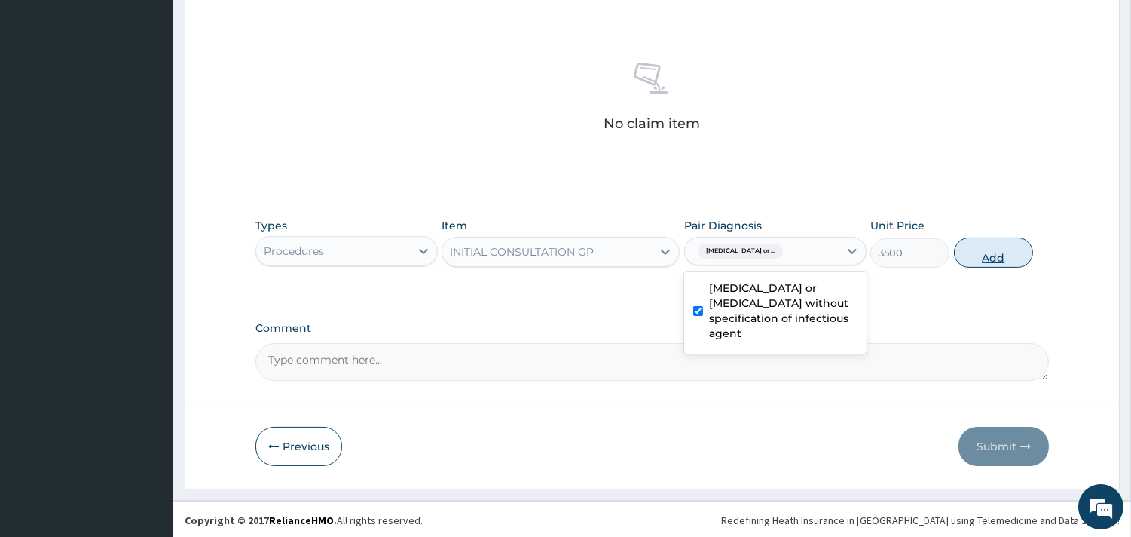
click at [976, 252] on button "Add" at bounding box center [993, 252] width 79 height 30
type input "0"
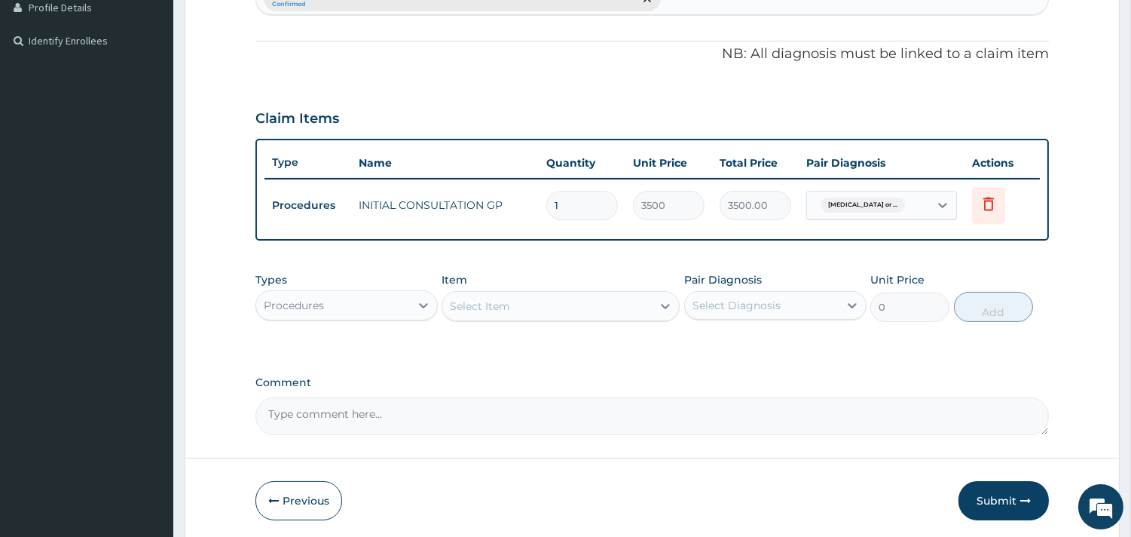
scroll to position [427, 0]
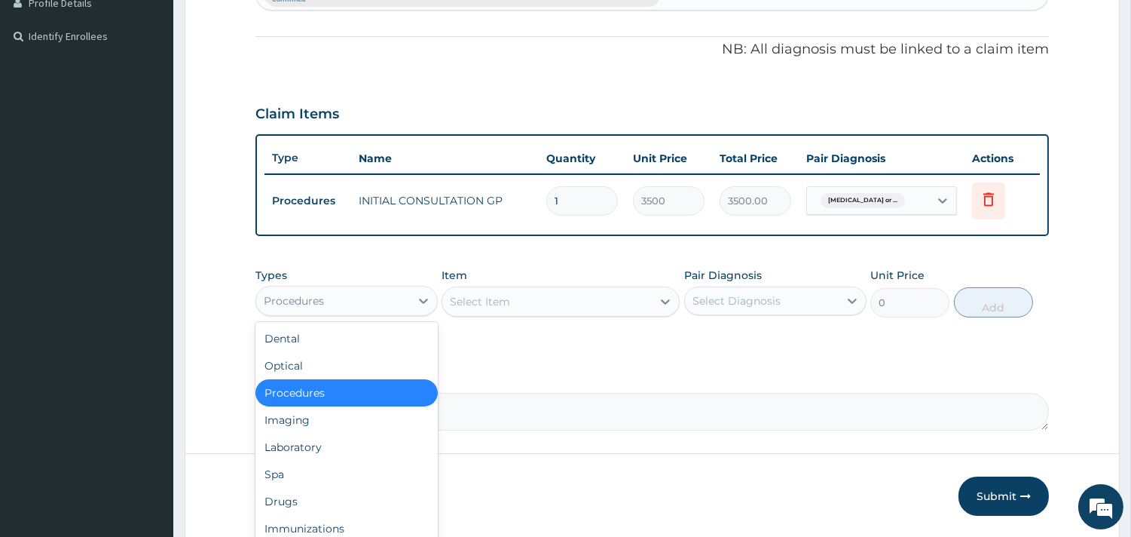
click at [323, 297] on div "Procedures" at bounding box center [294, 300] width 60 height 15
click at [299, 490] on div "Drugs" at bounding box center [347, 501] width 182 height 27
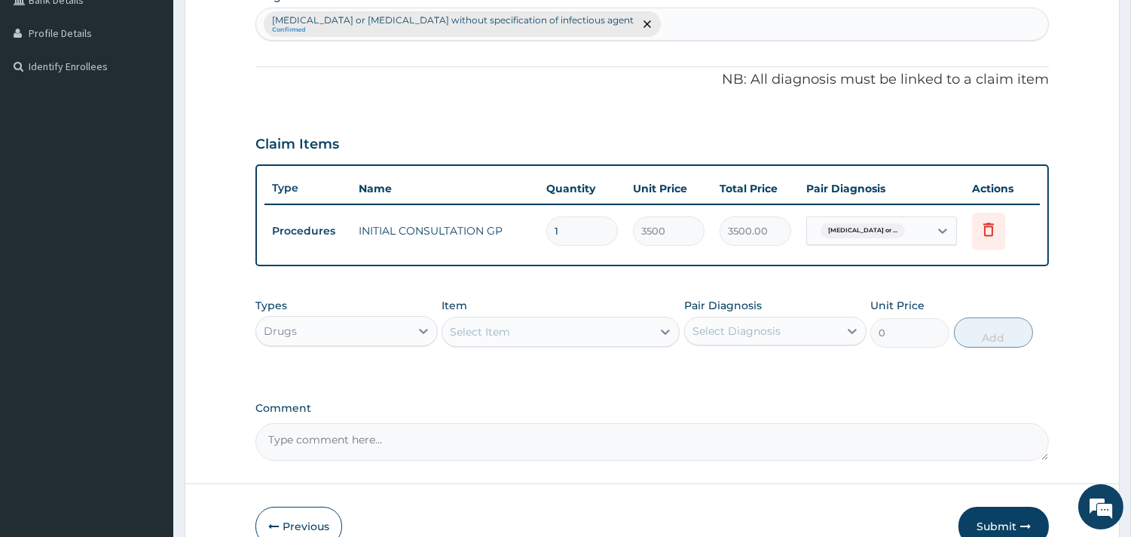
scroll to position [477, 0]
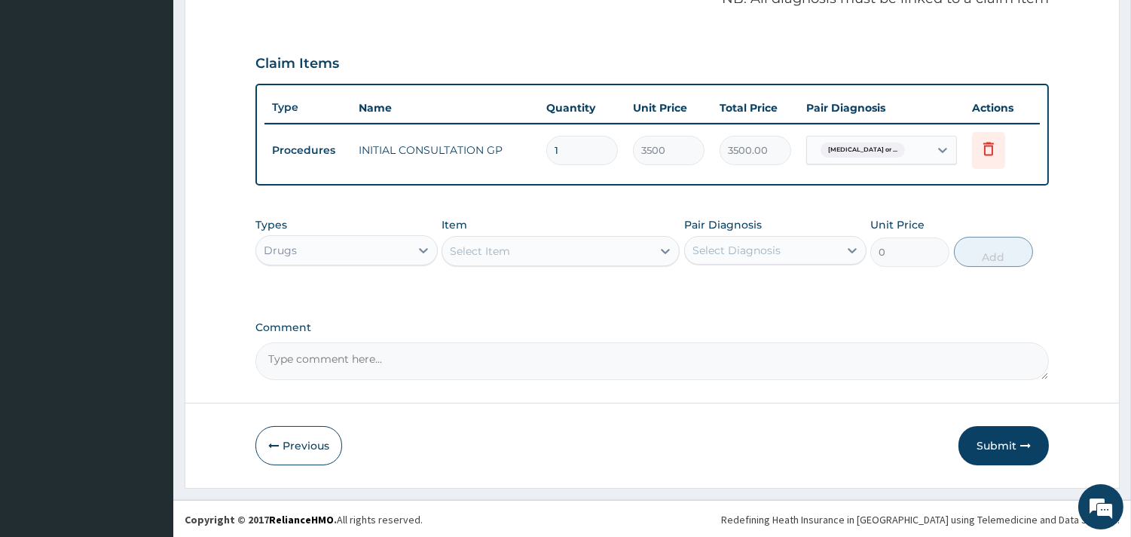
click at [495, 256] on div "Select Item" at bounding box center [480, 250] width 60 height 15
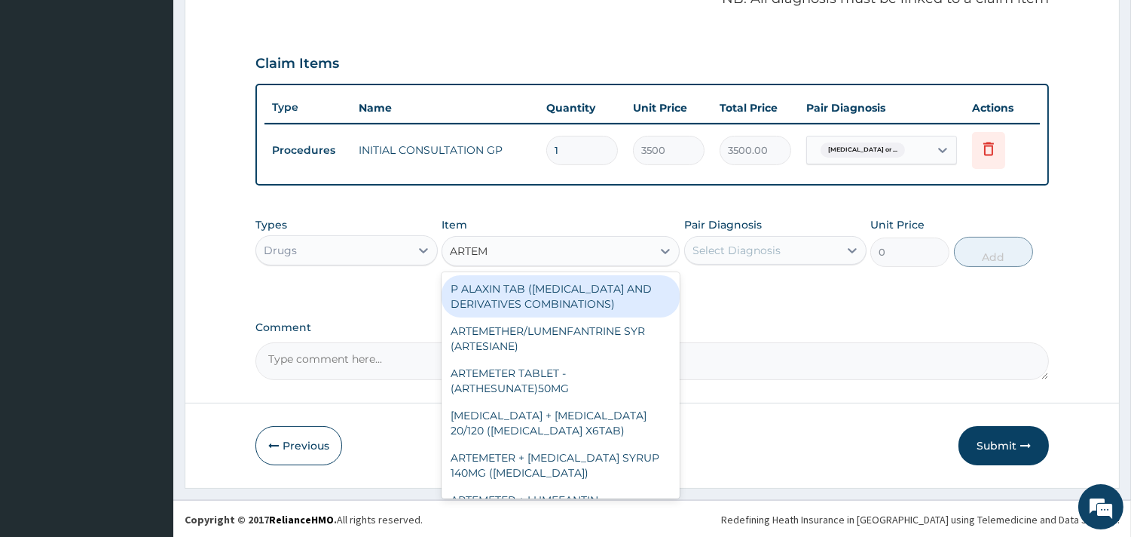
type input "ARTEME"
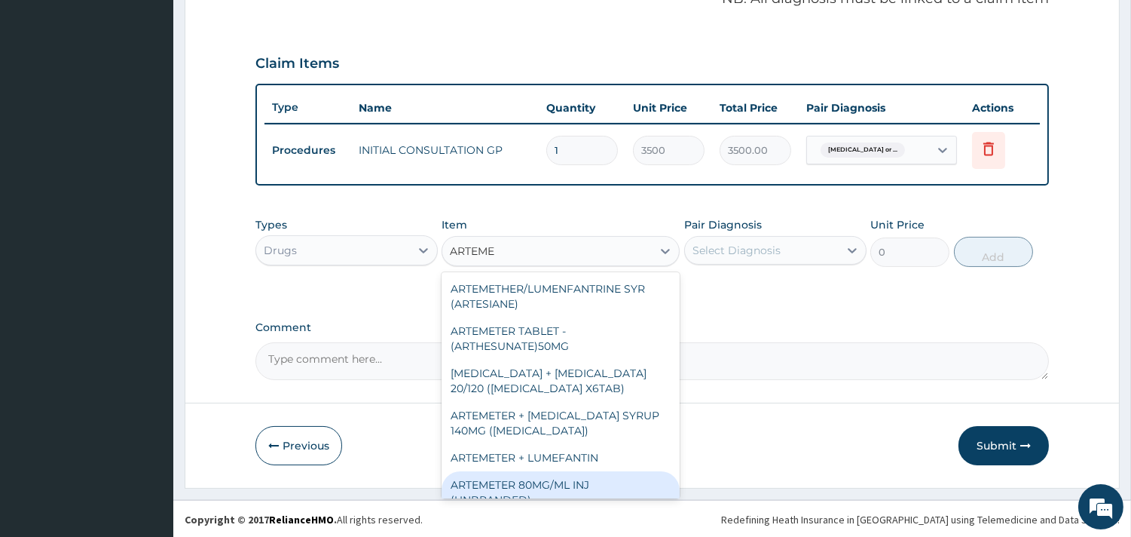
click at [568, 482] on div "ARTEMETER 80MG/ML INJ (UNBRANDED)" at bounding box center [561, 492] width 238 height 42
type input "350"
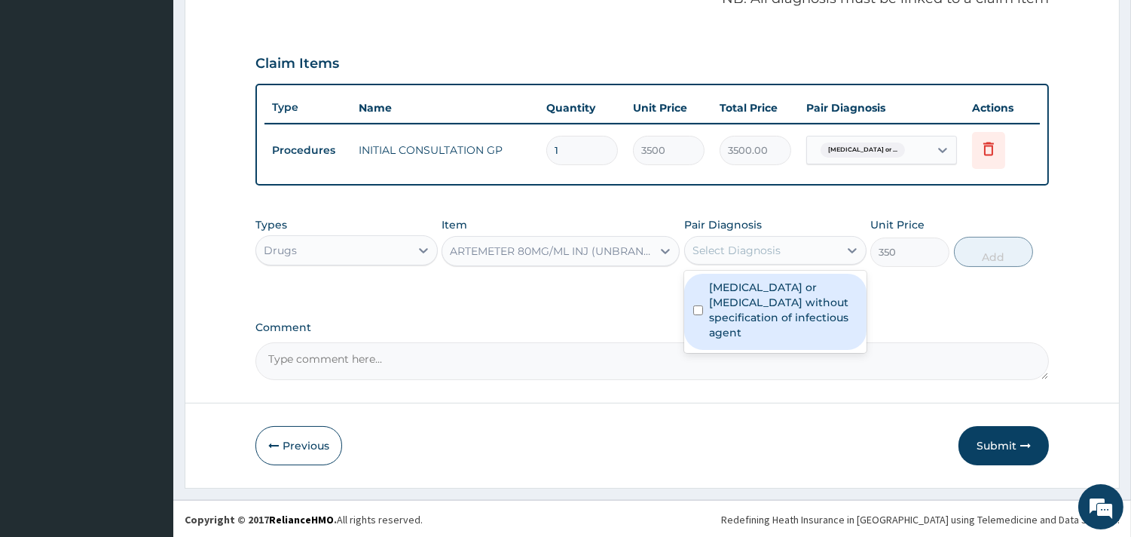
click at [727, 253] on div "Select Diagnosis" at bounding box center [737, 250] width 88 height 15
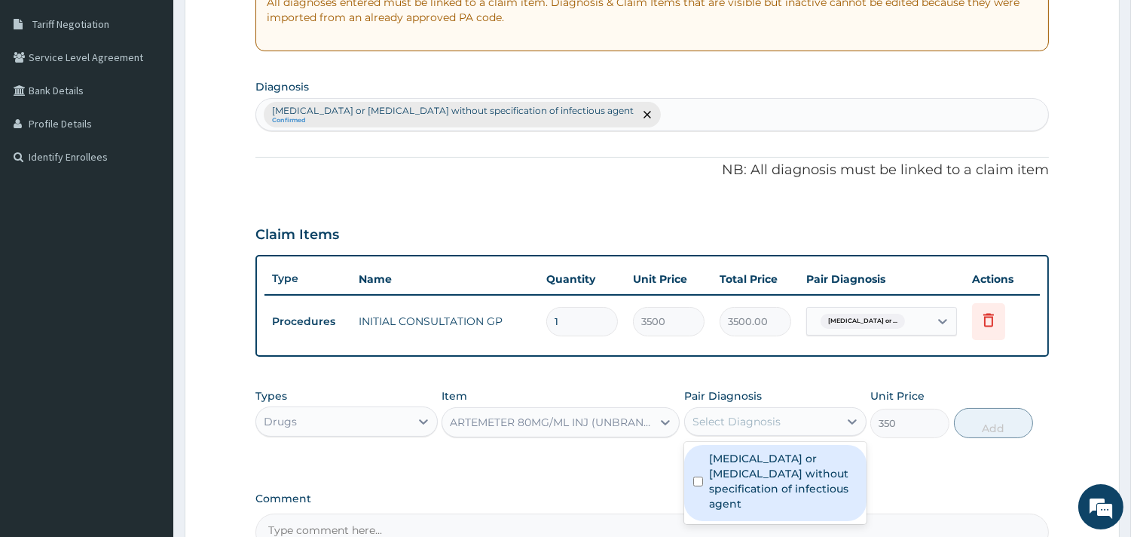
scroll to position [281, 0]
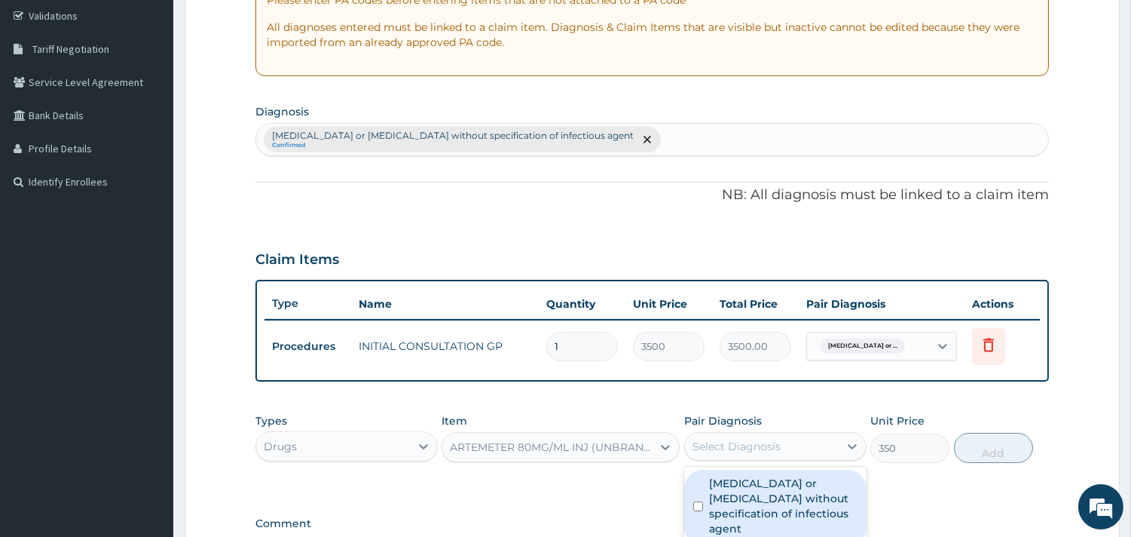
click at [656, 138] on div "Infectious gastroenteritis or colitis without specification of infectious agent…" at bounding box center [652, 140] width 792 height 32
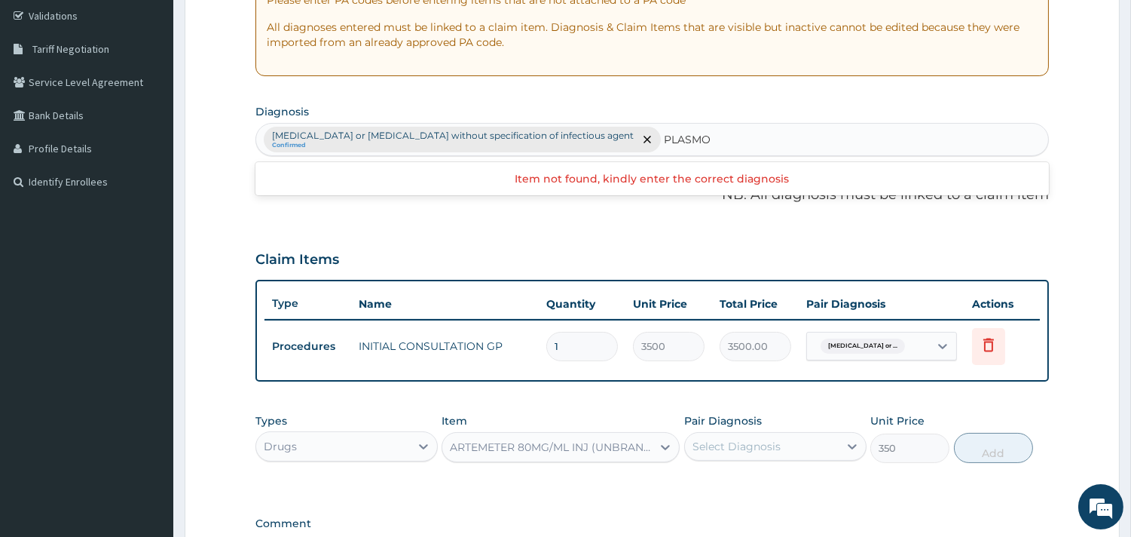
scroll to position [0, 0]
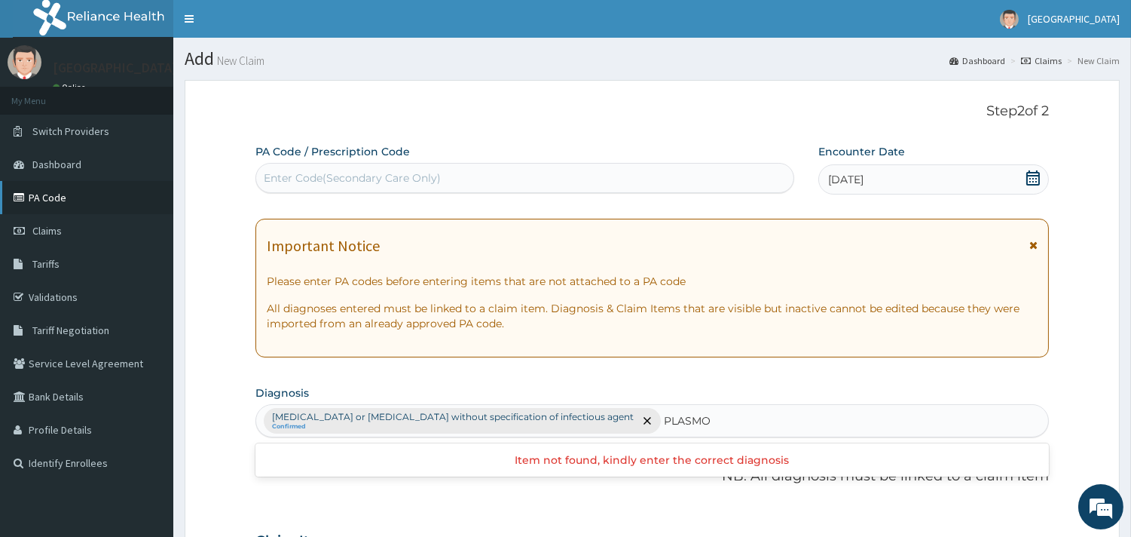
type input "PLASMO"
click at [66, 204] on link "PA Code" at bounding box center [86, 197] width 173 height 33
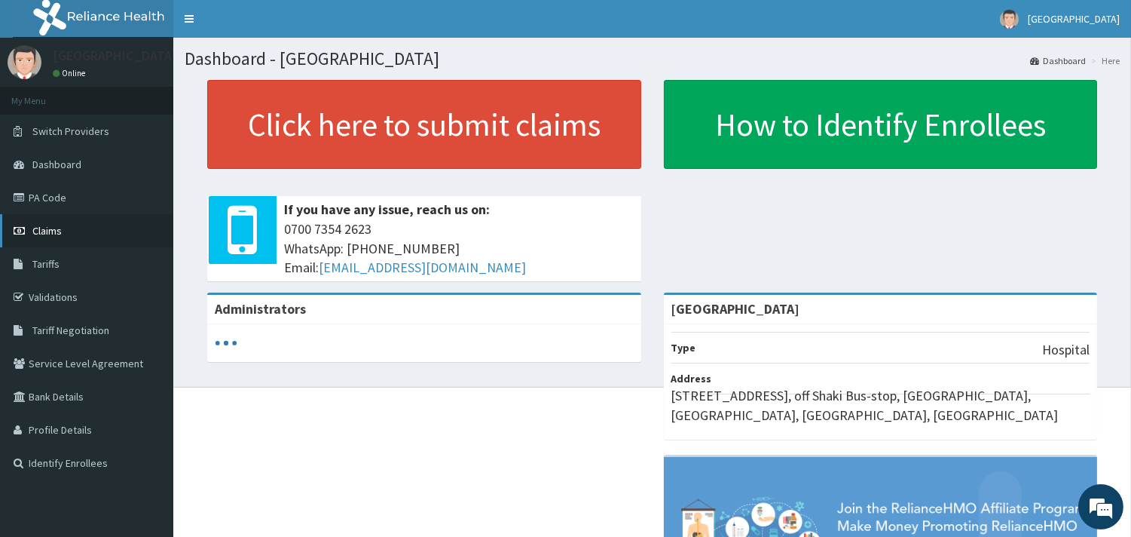
click at [43, 235] on span "Claims" at bounding box center [46, 231] width 29 height 14
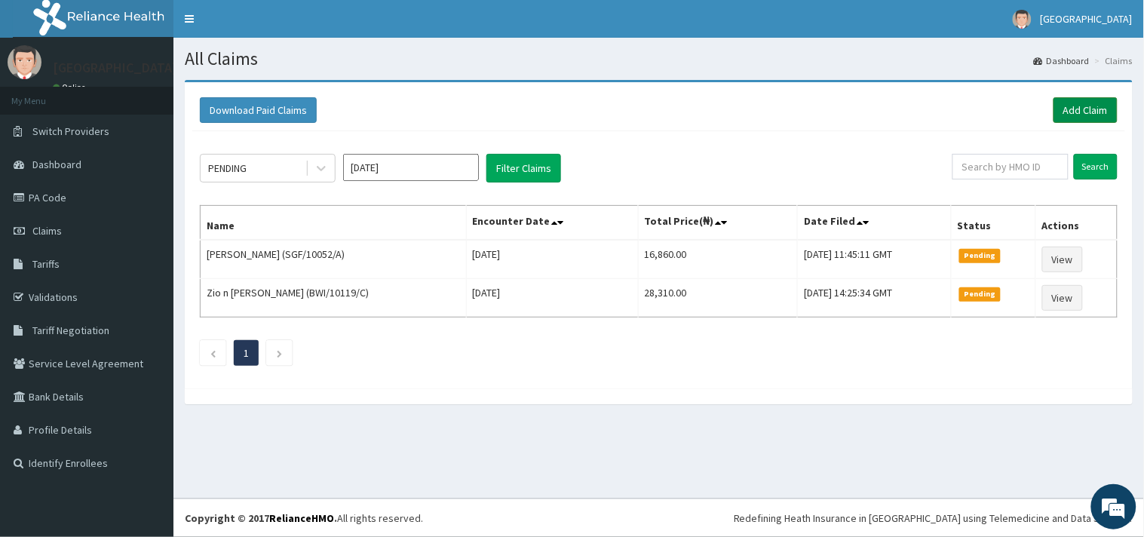
click at [1078, 102] on link "Add Claim" at bounding box center [1085, 110] width 64 height 26
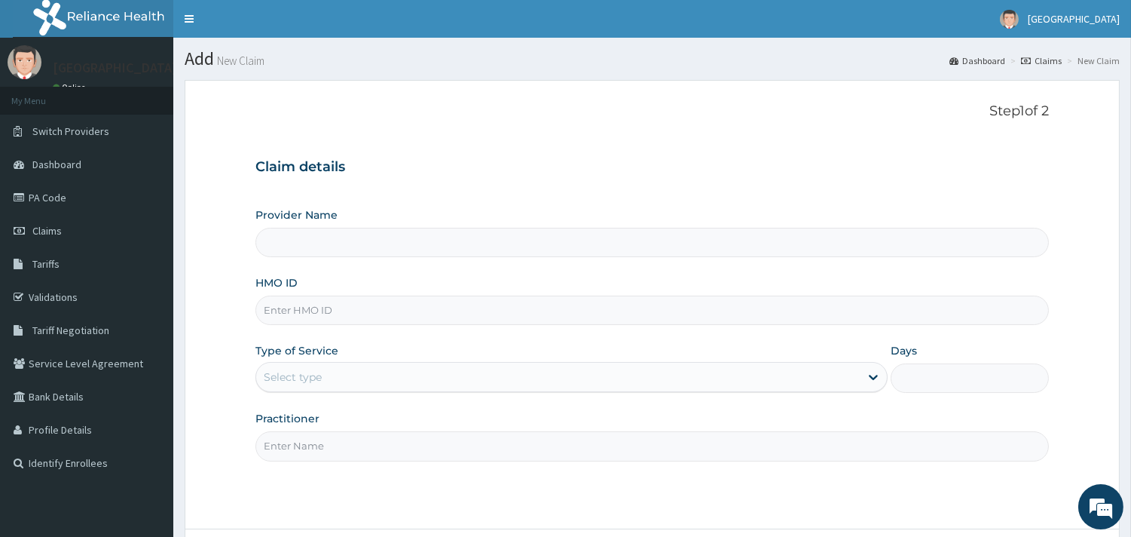
click at [349, 303] on input "HMO ID" at bounding box center [653, 309] width 794 height 29
type input "[GEOGRAPHIC_DATA]"
paste input "CHL/10869/E"
type input "CHL/10869/E"
click at [302, 387] on div "Select type" at bounding box center [558, 377] width 604 height 24
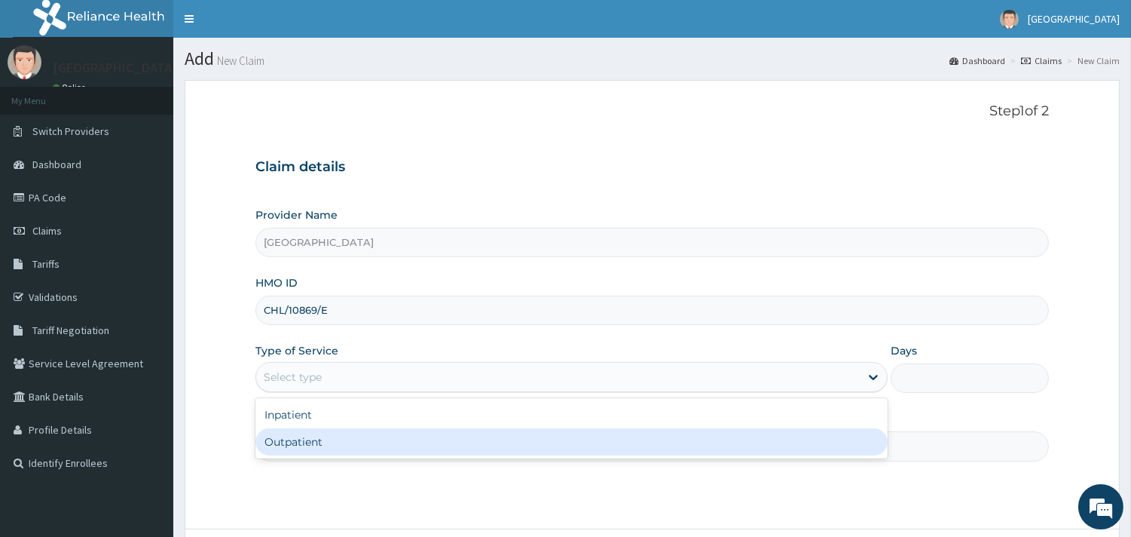
click at [282, 443] on div "Outpatient" at bounding box center [572, 441] width 632 height 27
type input "1"
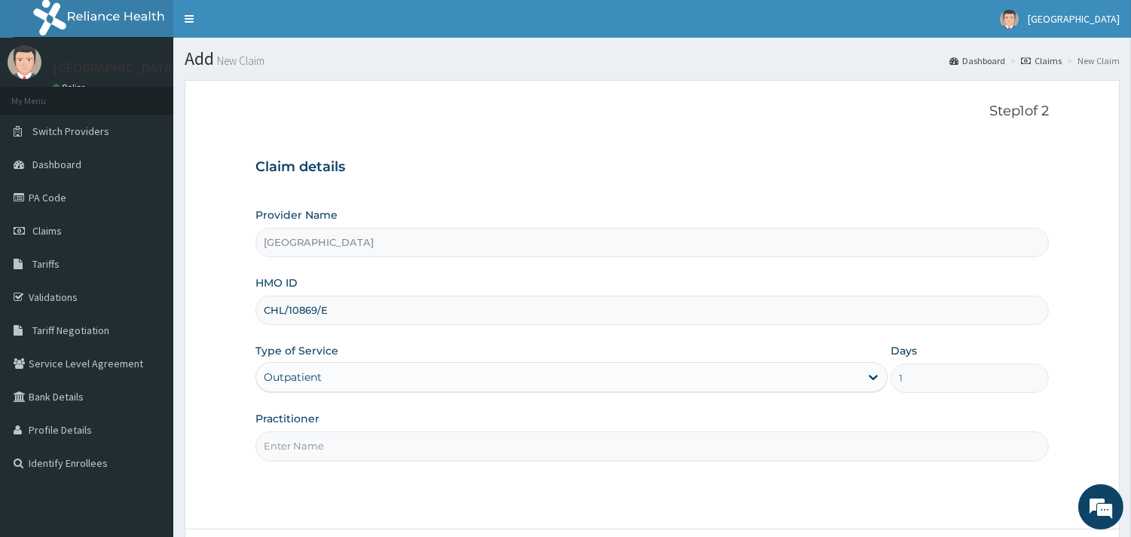
click at [277, 443] on input "Practitioner" at bounding box center [653, 445] width 794 height 29
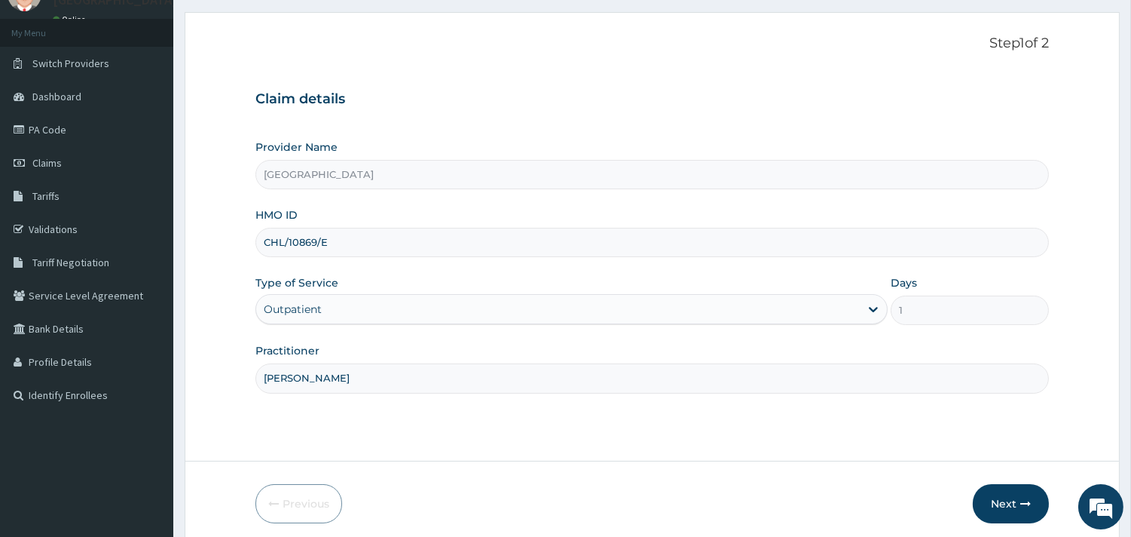
scroll to position [124, 0]
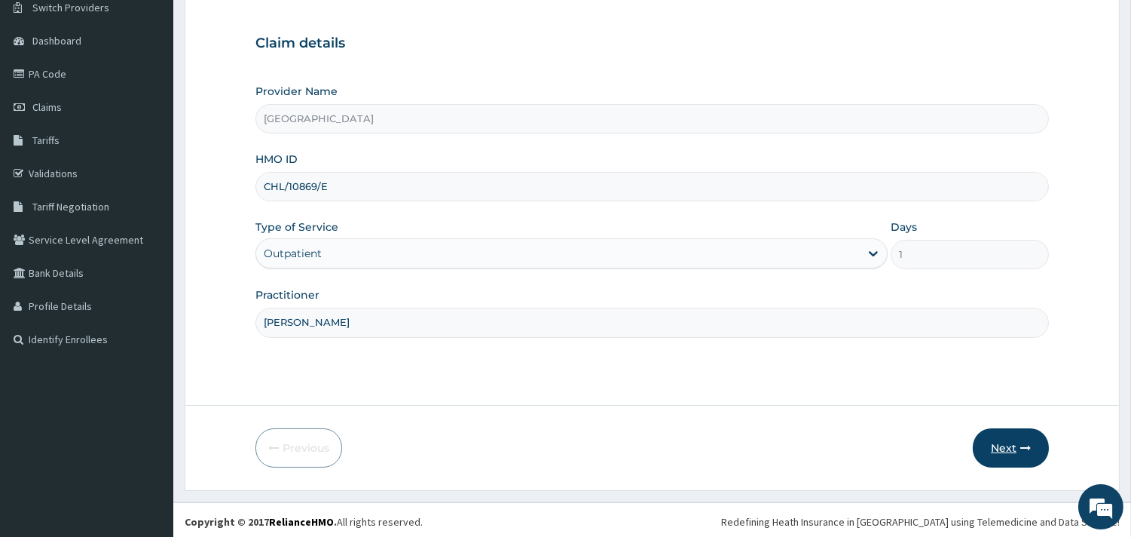
type input "[PERSON_NAME]"
click at [999, 450] on button "Next" at bounding box center [1011, 447] width 76 height 39
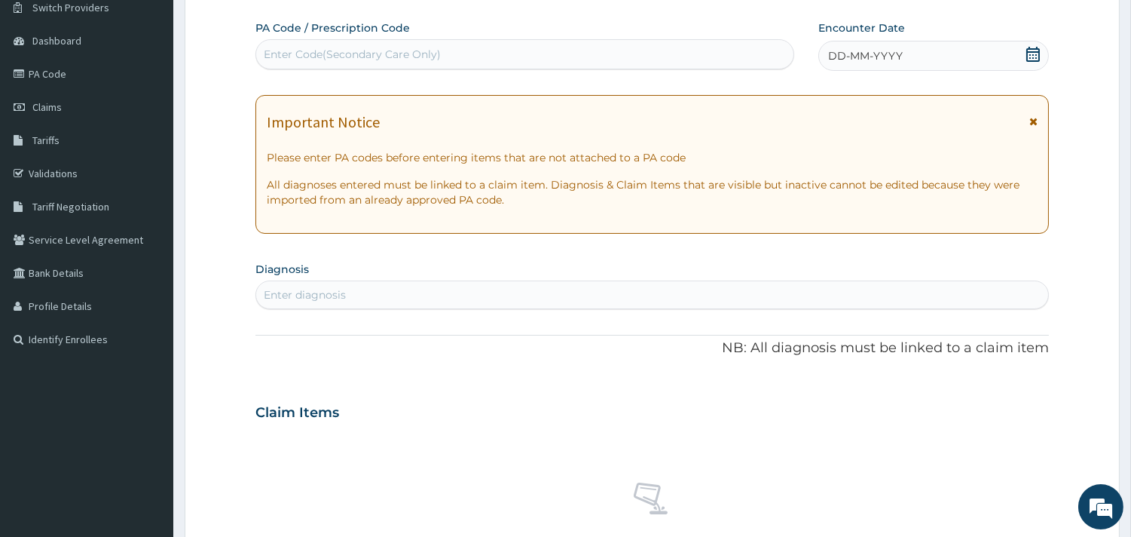
scroll to position [0, 0]
click at [1035, 57] on icon at bounding box center [1033, 54] width 15 height 15
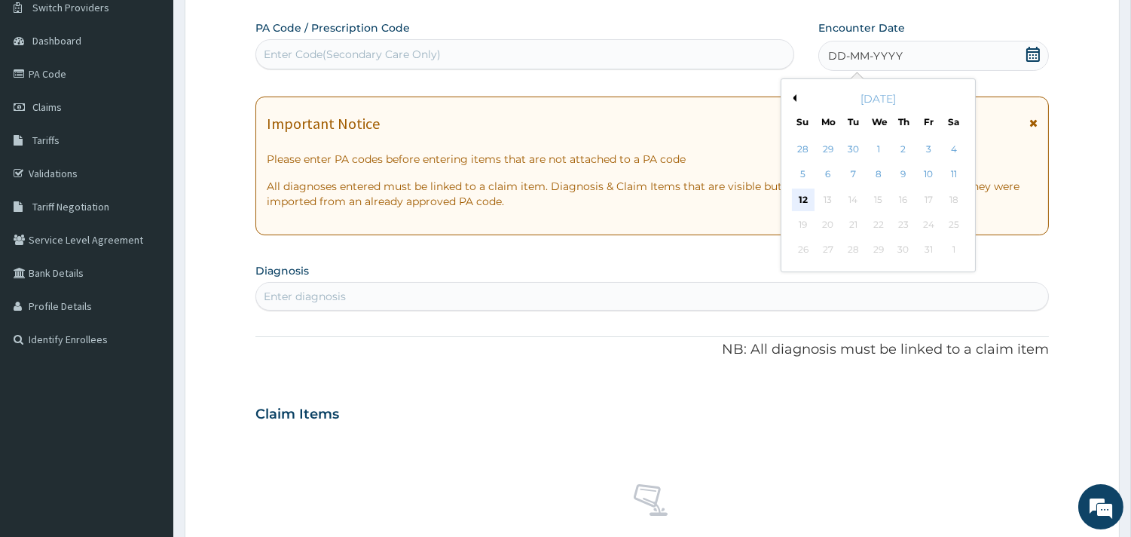
click at [801, 204] on div "12" at bounding box center [803, 199] width 23 height 23
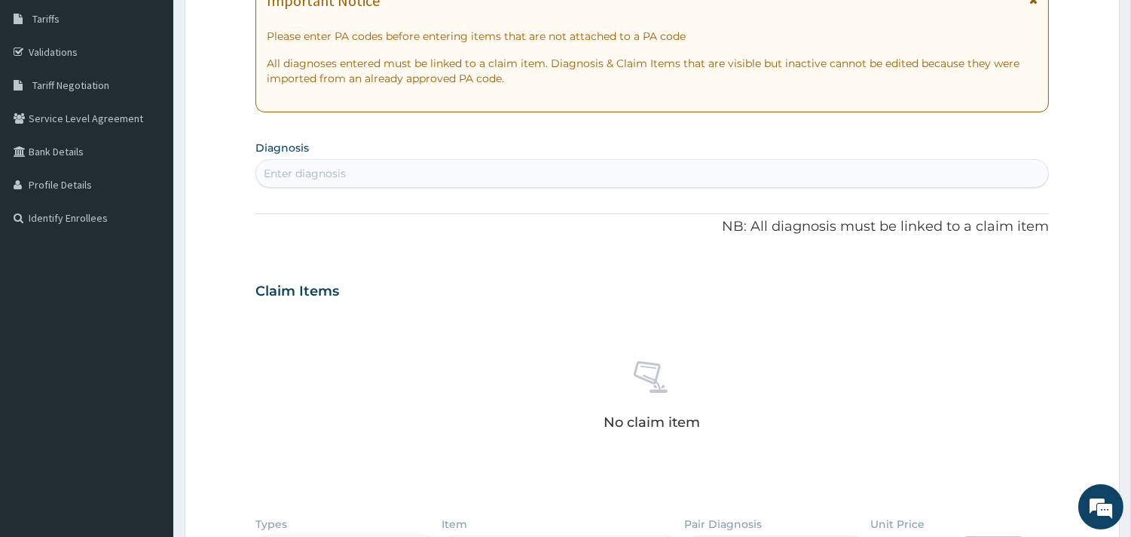
scroll to position [272, 0]
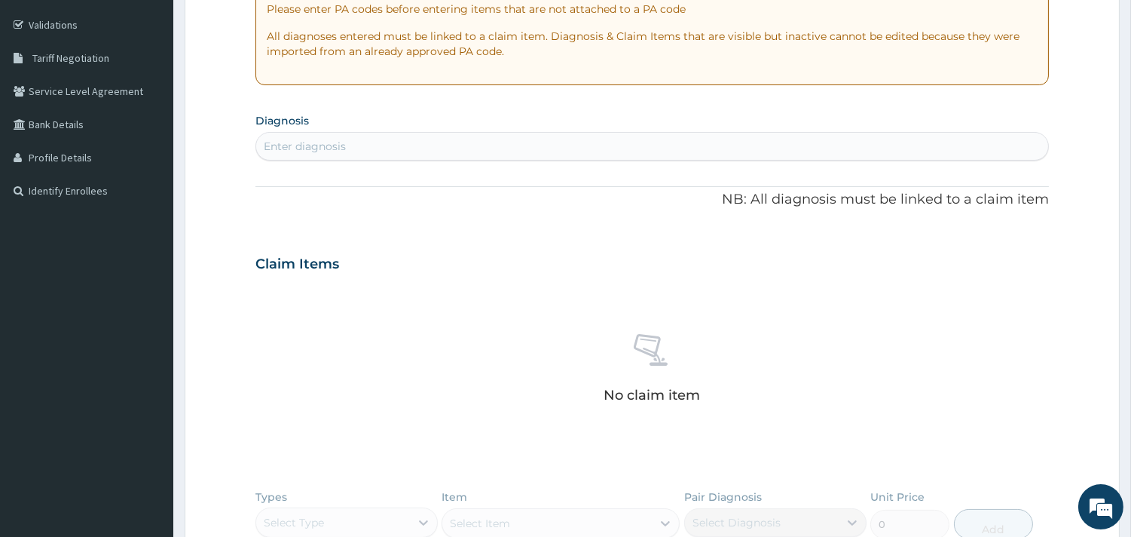
click at [553, 146] on div "Enter diagnosis" at bounding box center [652, 146] width 792 height 24
type input "M"
type input "P"
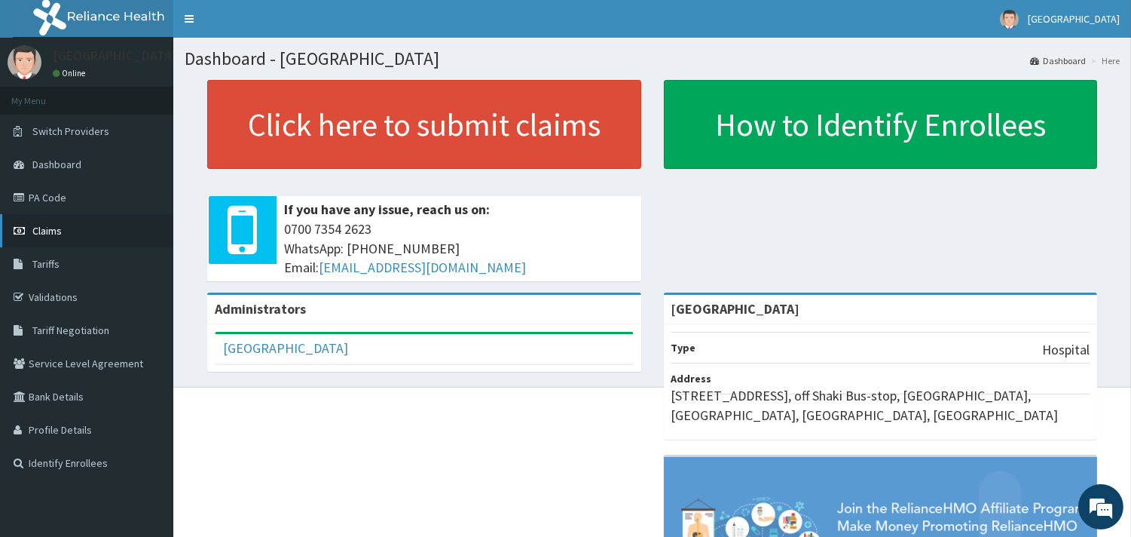
click at [100, 216] on link "Claims" at bounding box center [86, 230] width 173 height 33
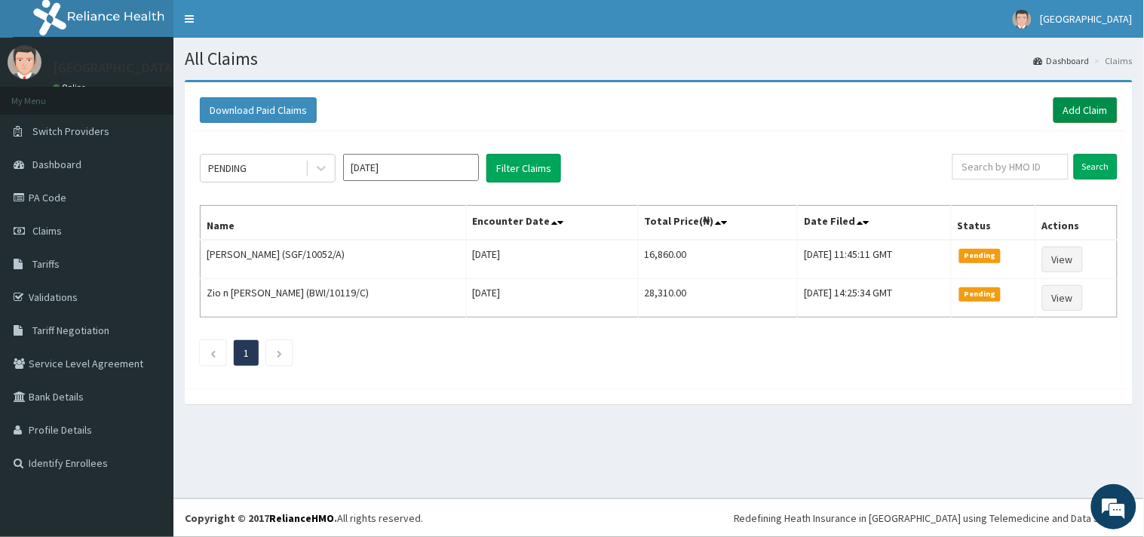
click at [1074, 103] on link "Add Claim" at bounding box center [1085, 110] width 64 height 26
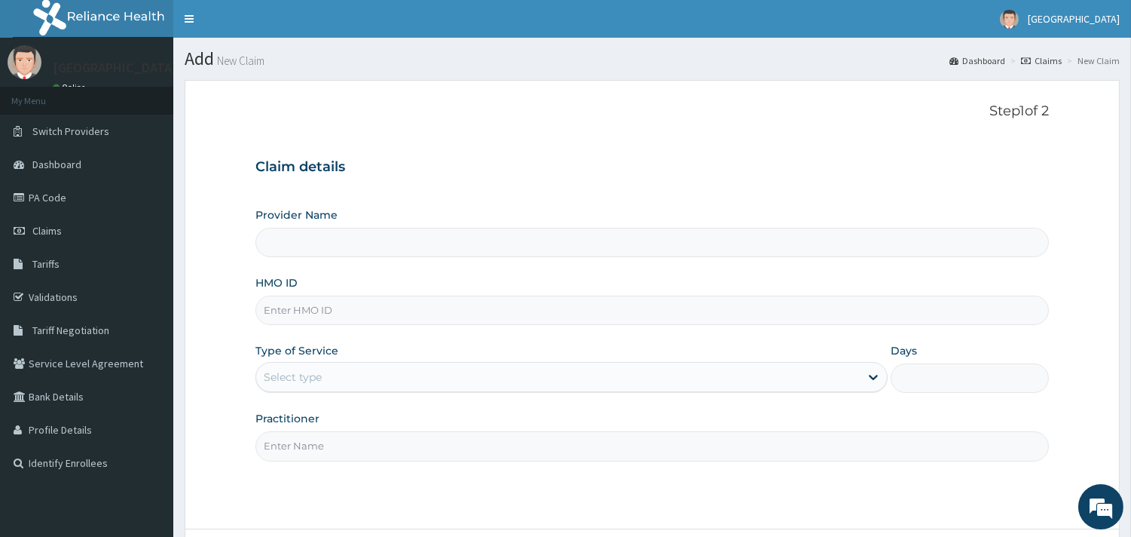
click at [378, 324] on input "HMO ID" at bounding box center [653, 309] width 794 height 29
type input "[GEOGRAPHIC_DATA]"
paste input "CHL/10869/E"
type input "CHL/10869/E"
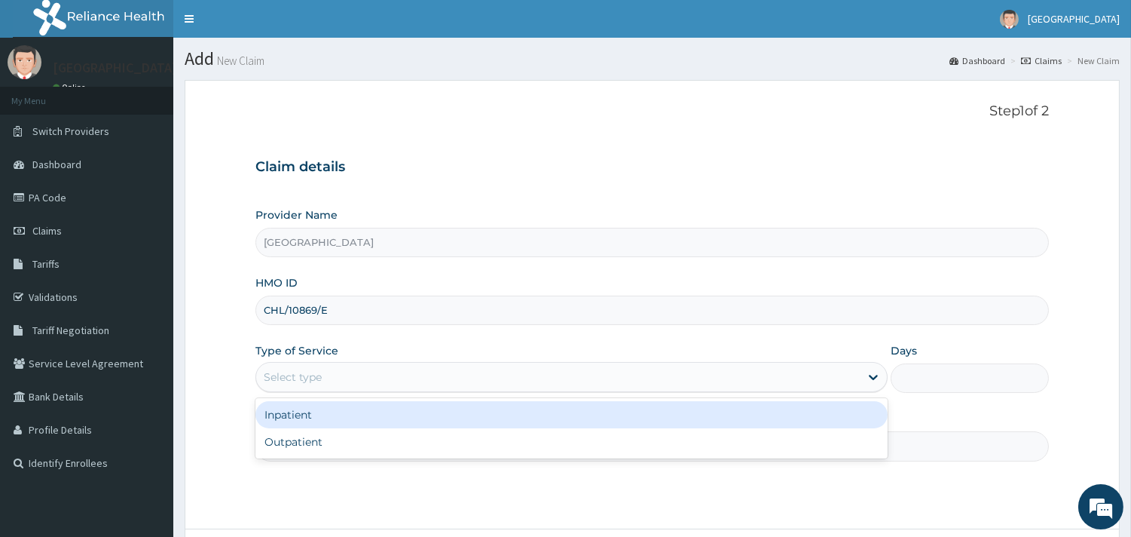
click at [313, 378] on div "Select type" at bounding box center [293, 376] width 58 height 15
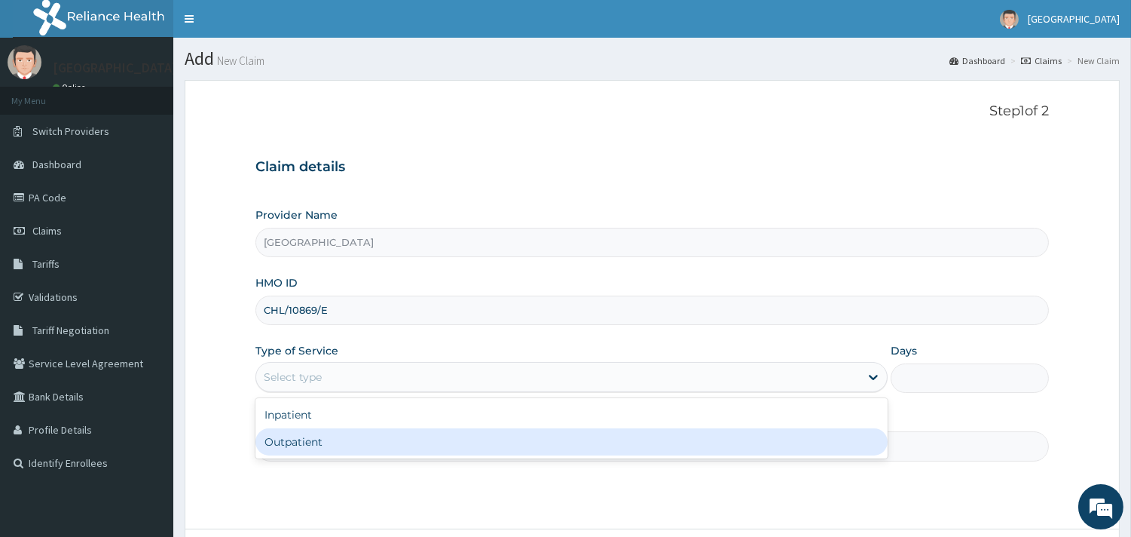
click at [295, 443] on div "Outpatient" at bounding box center [572, 441] width 632 height 27
type input "1"
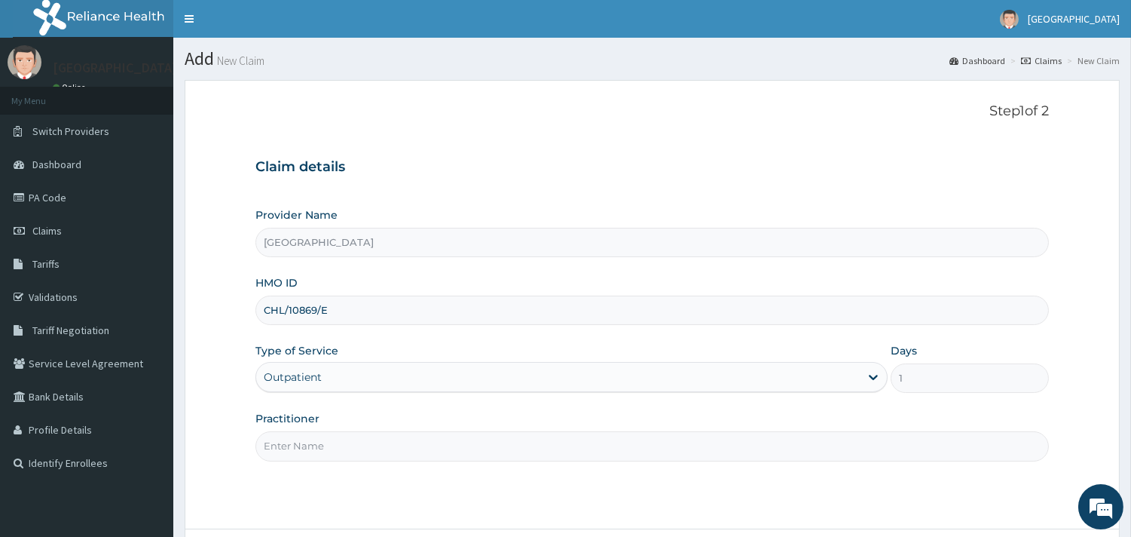
click at [298, 450] on input "Practitioner" at bounding box center [653, 445] width 794 height 29
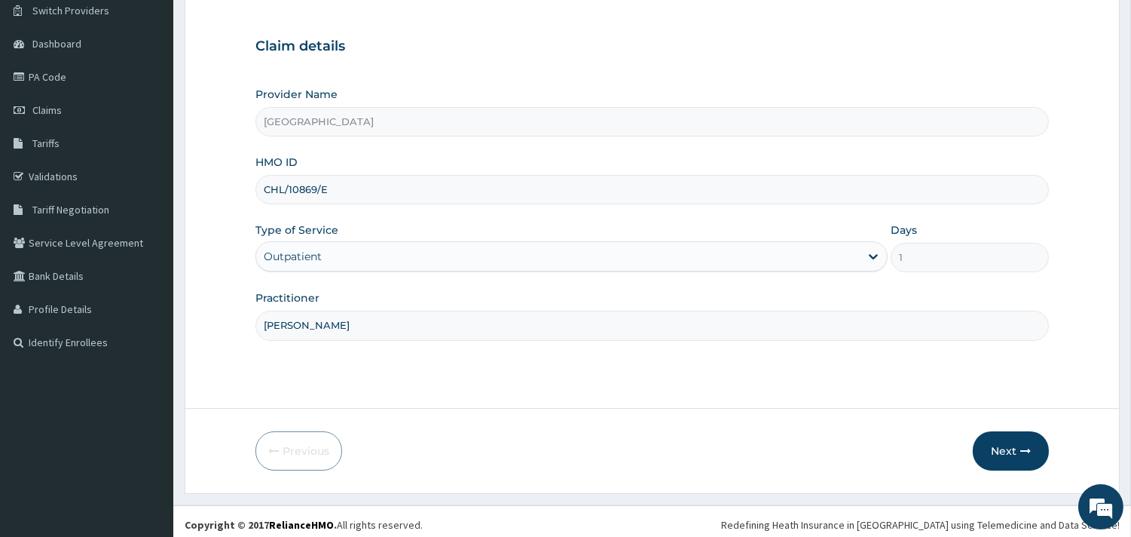
scroll to position [122, 0]
type input "[PERSON_NAME]"
click at [1008, 446] on button "Next" at bounding box center [1011, 449] width 76 height 39
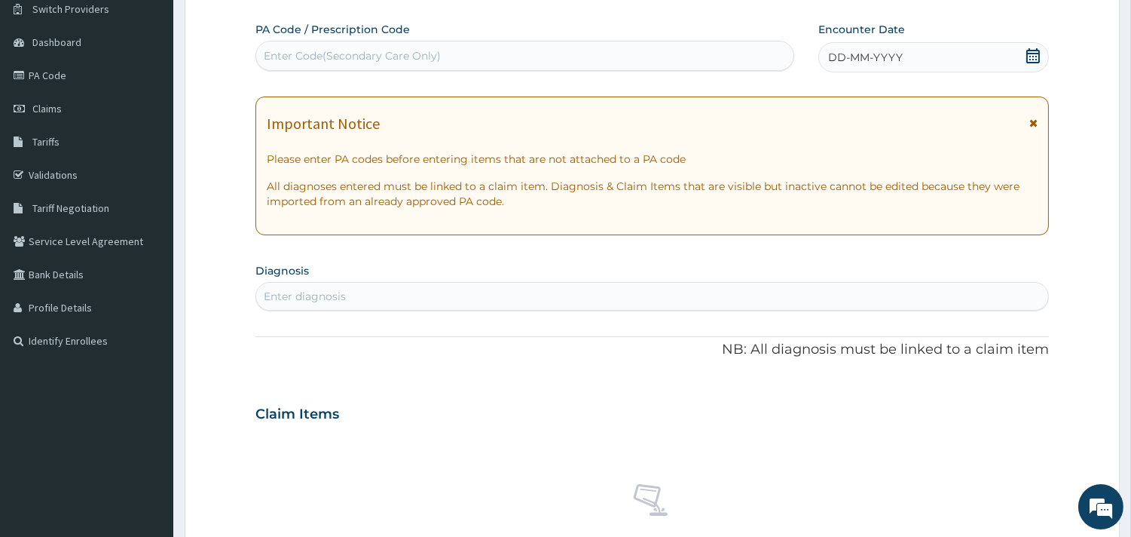
click at [1035, 57] on icon at bounding box center [1033, 55] width 15 height 15
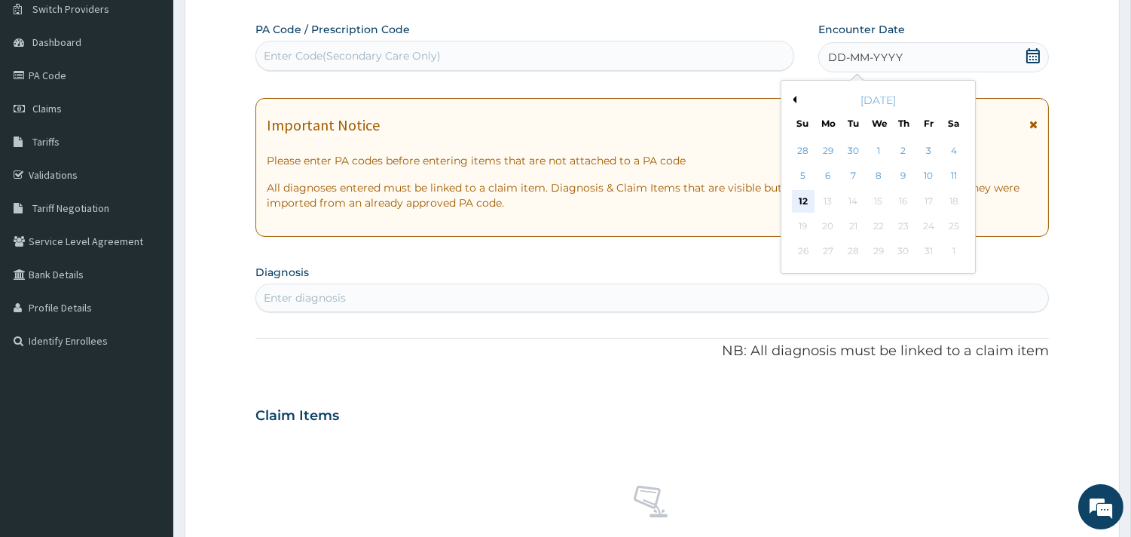
click at [800, 197] on div "12" at bounding box center [803, 201] width 23 height 23
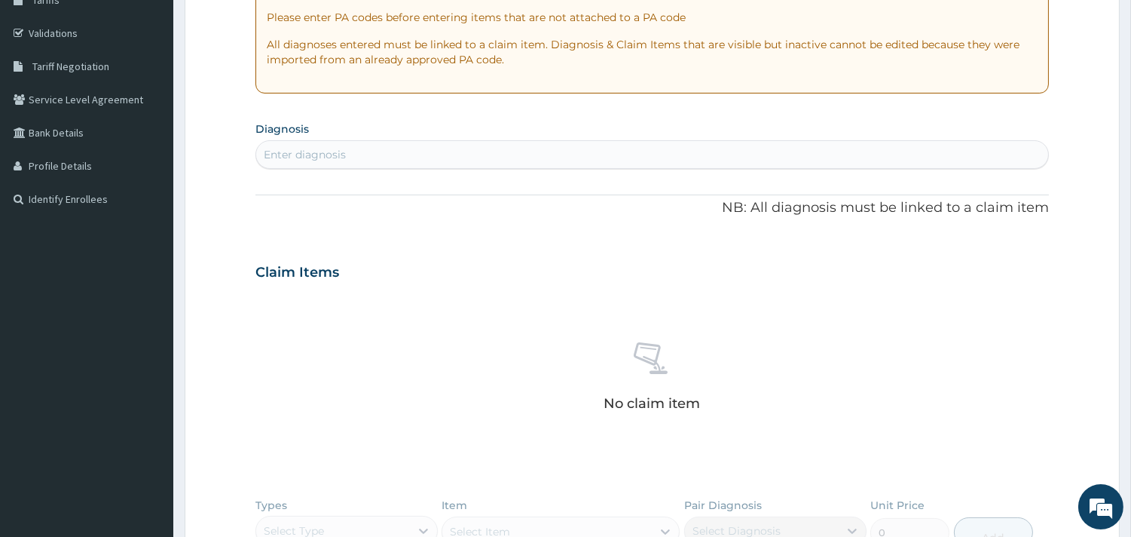
scroll to position [269, 0]
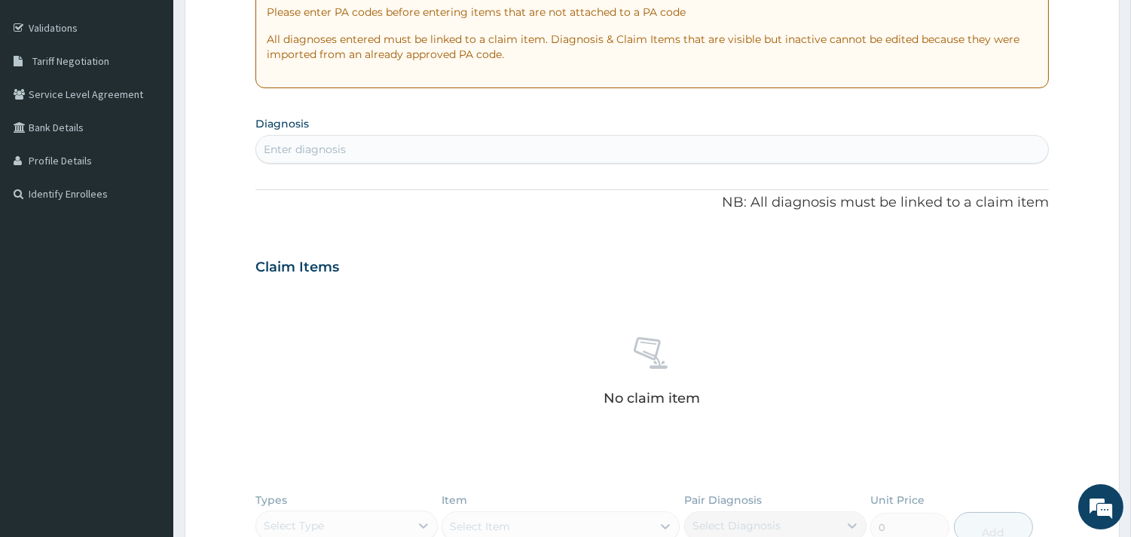
click at [450, 152] on div "Enter diagnosis" at bounding box center [652, 149] width 792 height 24
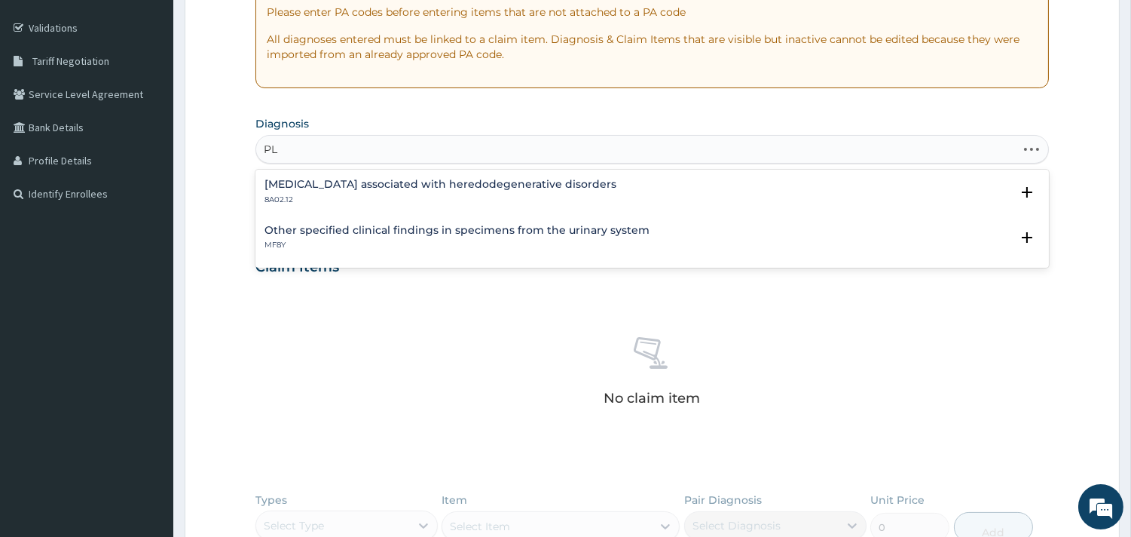
type input "P"
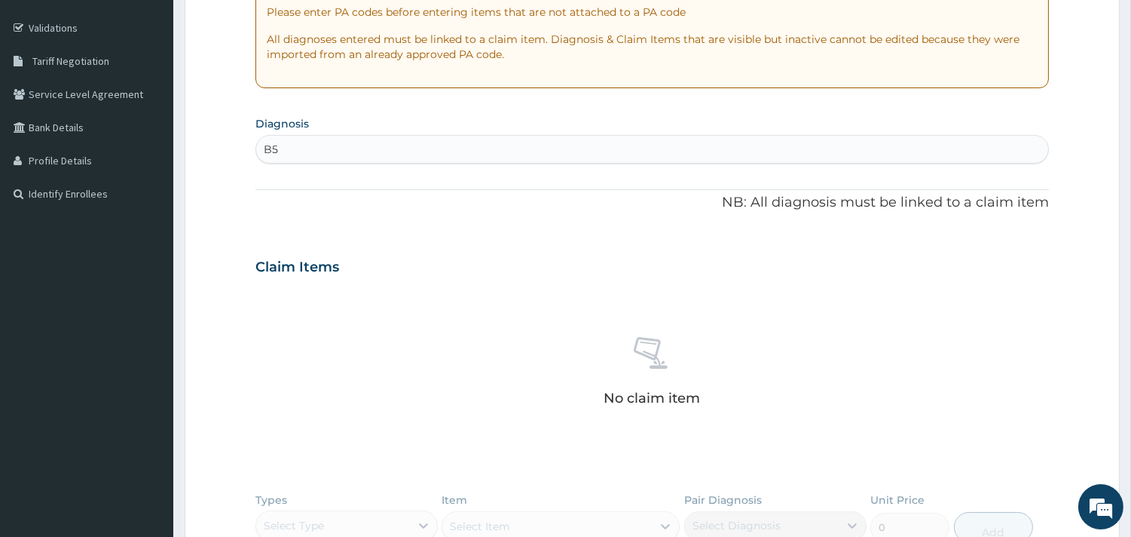
type input "B5"
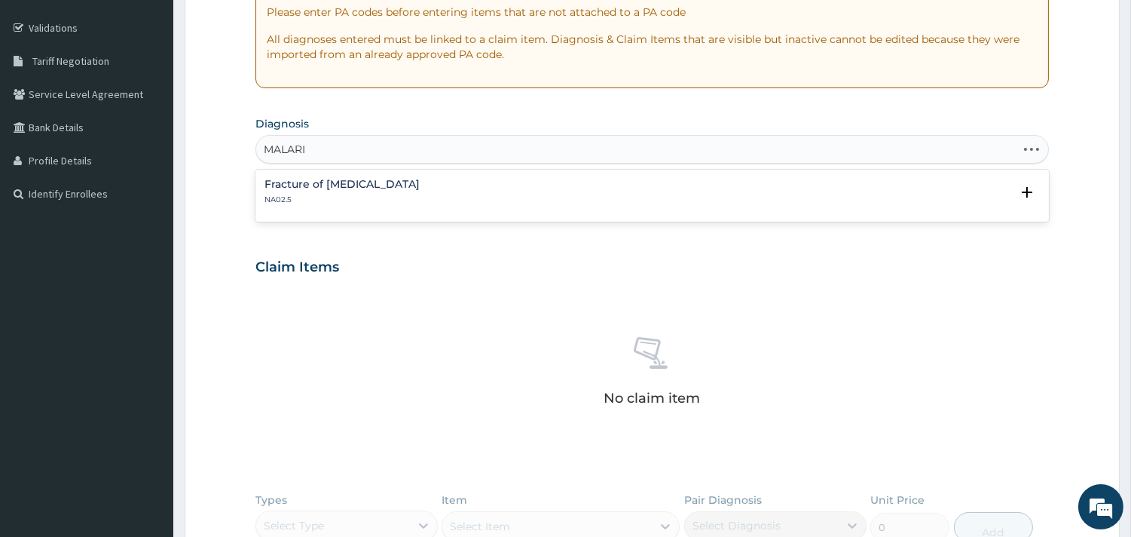
type input "[MEDICAL_DATA]"
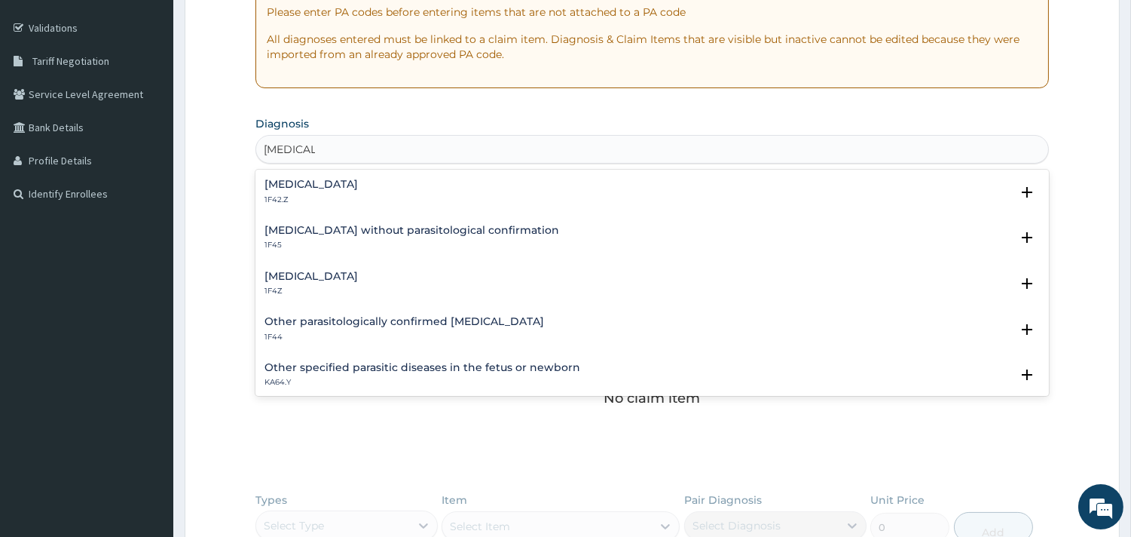
click at [400, 277] on div "[MEDICAL_DATA] 1F4Z" at bounding box center [653, 284] width 776 height 26
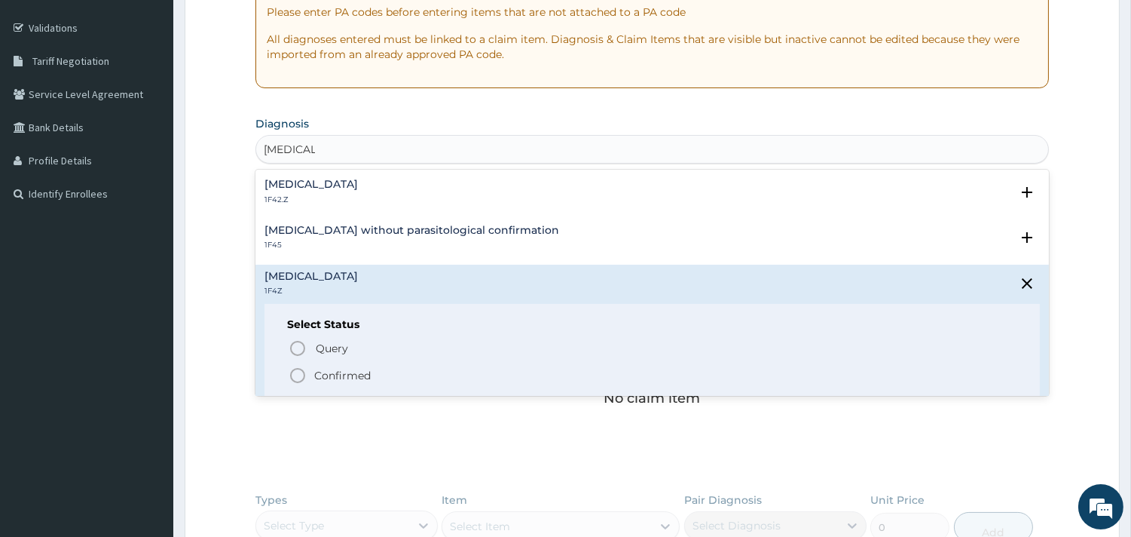
click at [298, 373] on icon "status option filled" at bounding box center [298, 375] width 18 height 18
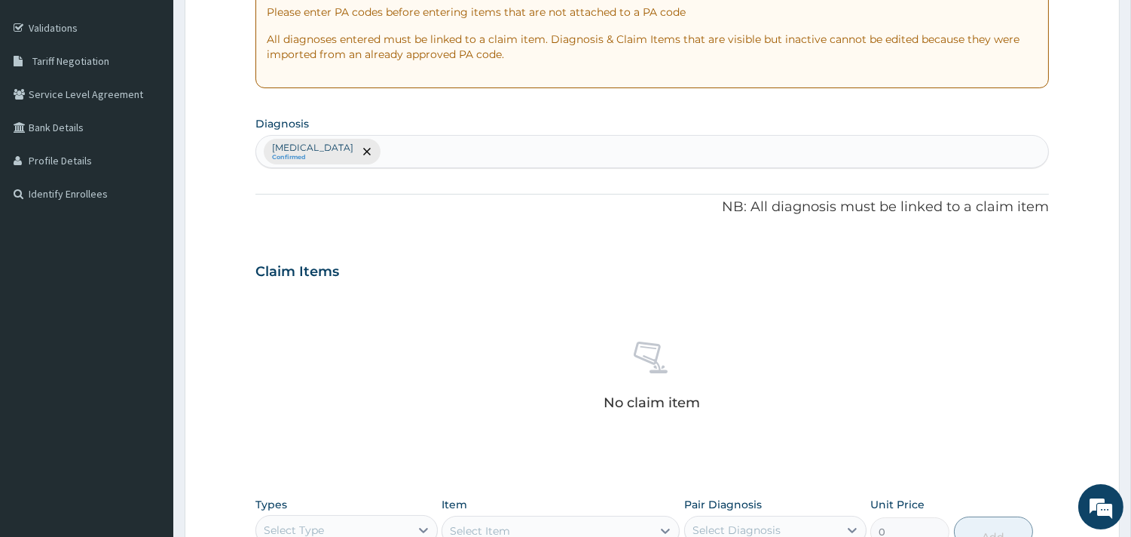
click at [298, 373] on div "No claim item" at bounding box center [653, 378] width 794 height 173
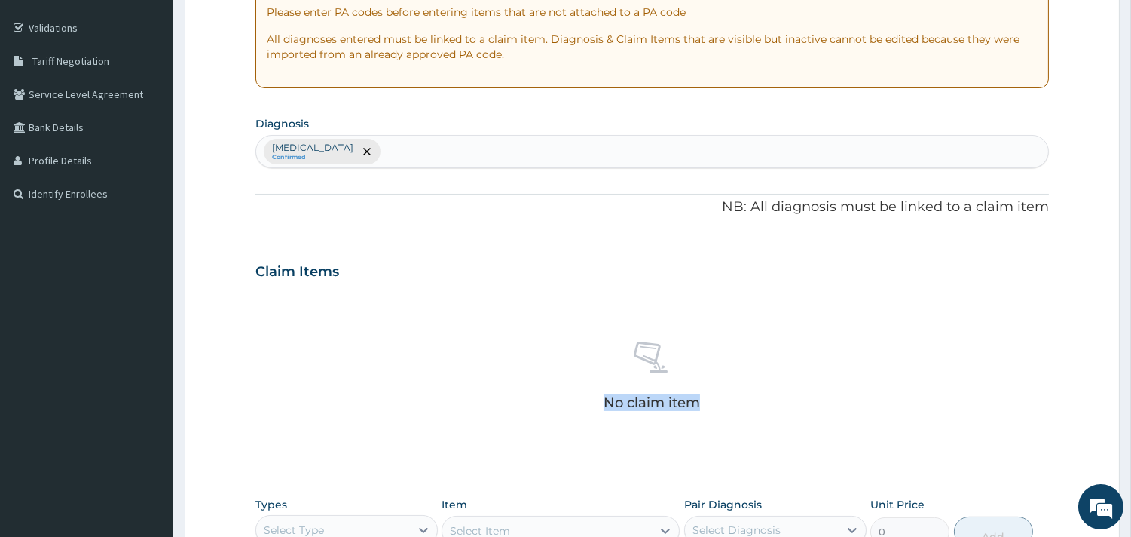
click at [298, 373] on div "No claim item" at bounding box center [653, 378] width 794 height 173
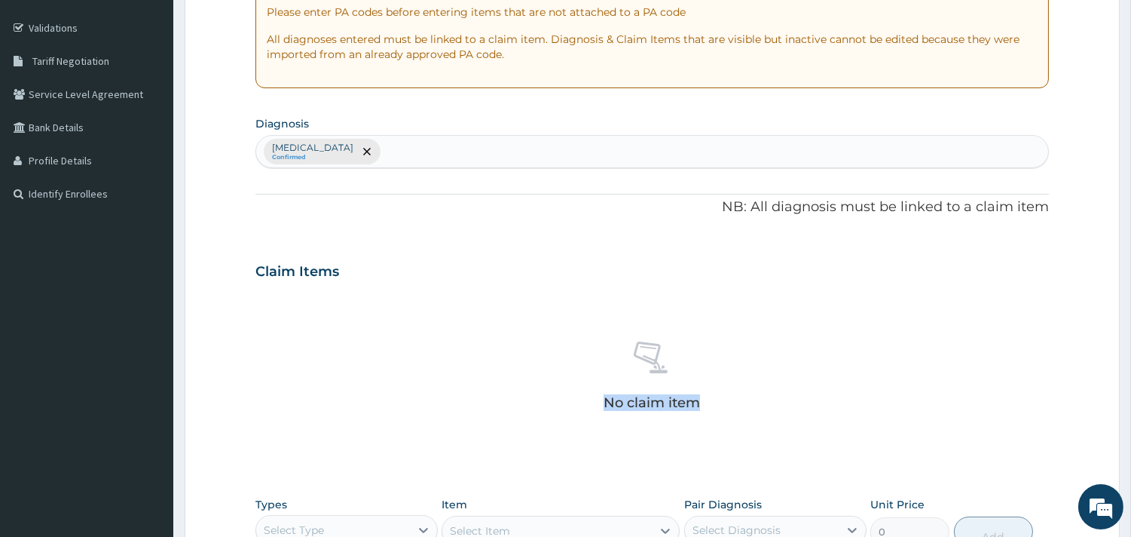
click at [298, 373] on div "No claim item" at bounding box center [653, 378] width 794 height 173
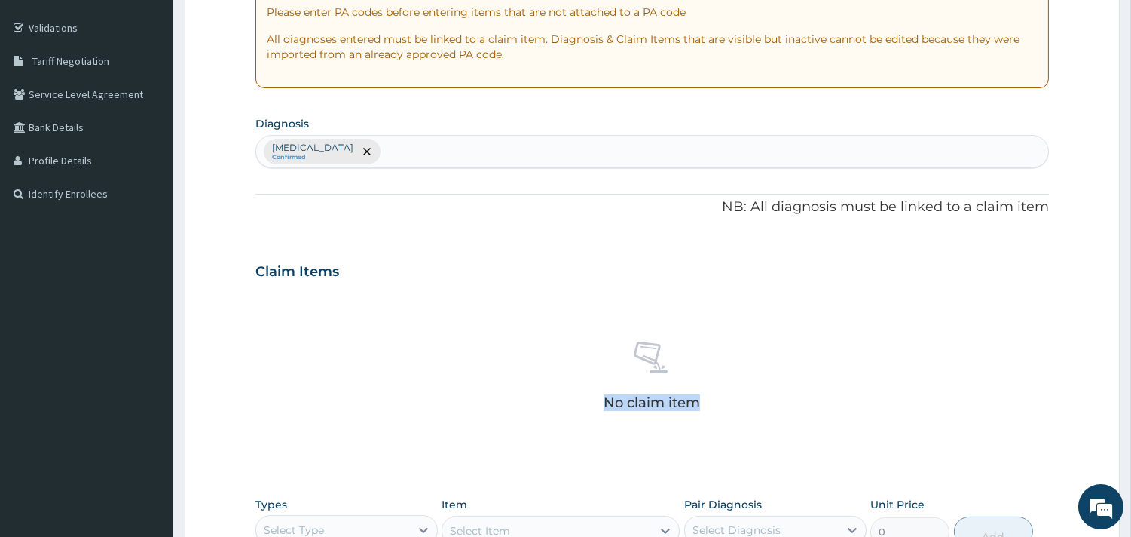
click at [298, 373] on div "No claim item" at bounding box center [653, 378] width 794 height 173
click at [403, 163] on div "[MEDICAL_DATA] Confirmed" at bounding box center [652, 152] width 792 height 32
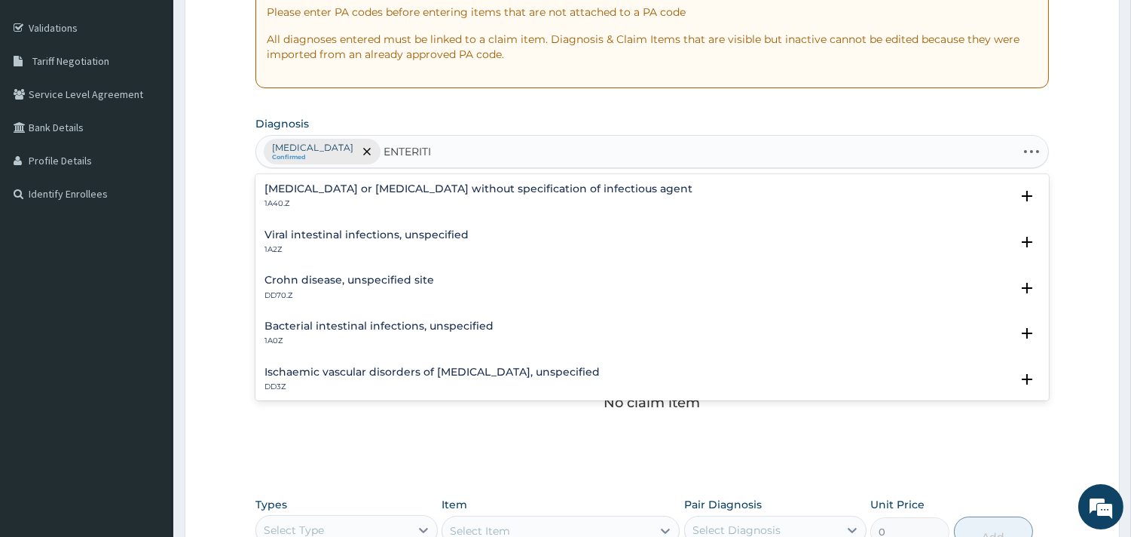
type input "[MEDICAL_DATA]"
click at [487, 179] on div "[MEDICAL_DATA] or [MEDICAL_DATA] without specification of infectious agent 1A40…" at bounding box center [653, 200] width 794 height 46
click at [446, 191] on h4 "[MEDICAL_DATA] or [MEDICAL_DATA] without specification of infectious agent" at bounding box center [479, 188] width 428 height 11
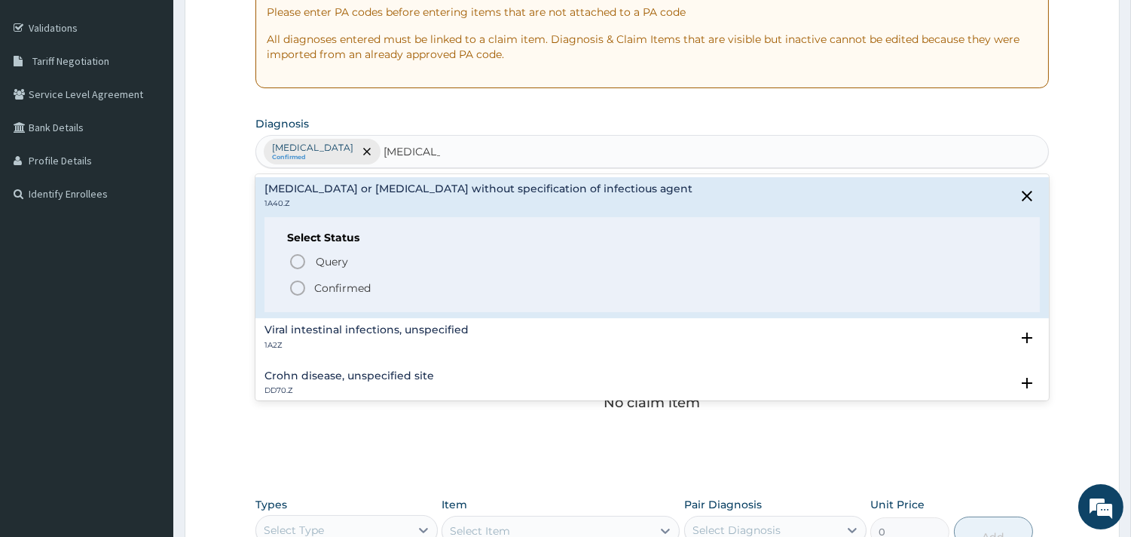
click at [299, 295] on icon "status option filled" at bounding box center [298, 288] width 18 height 18
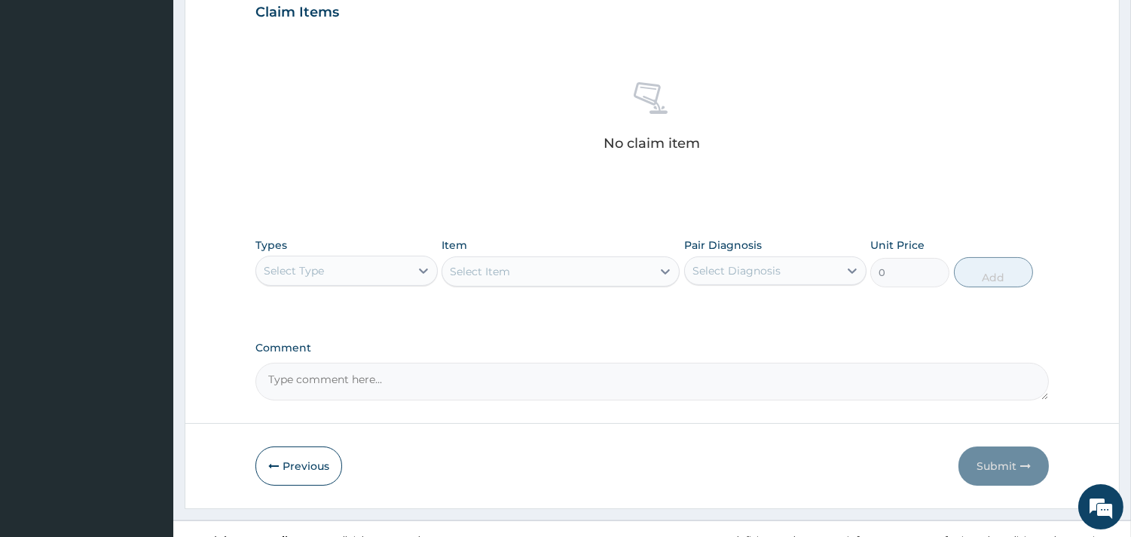
scroll to position [550, 0]
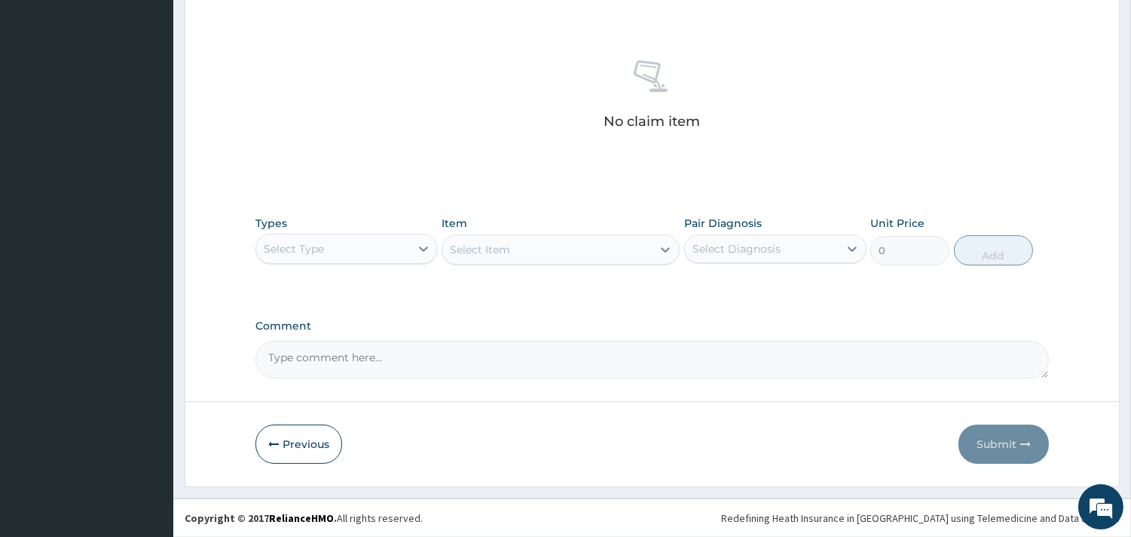
click at [341, 247] on div "Select Type" at bounding box center [333, 249] width 154 height 24
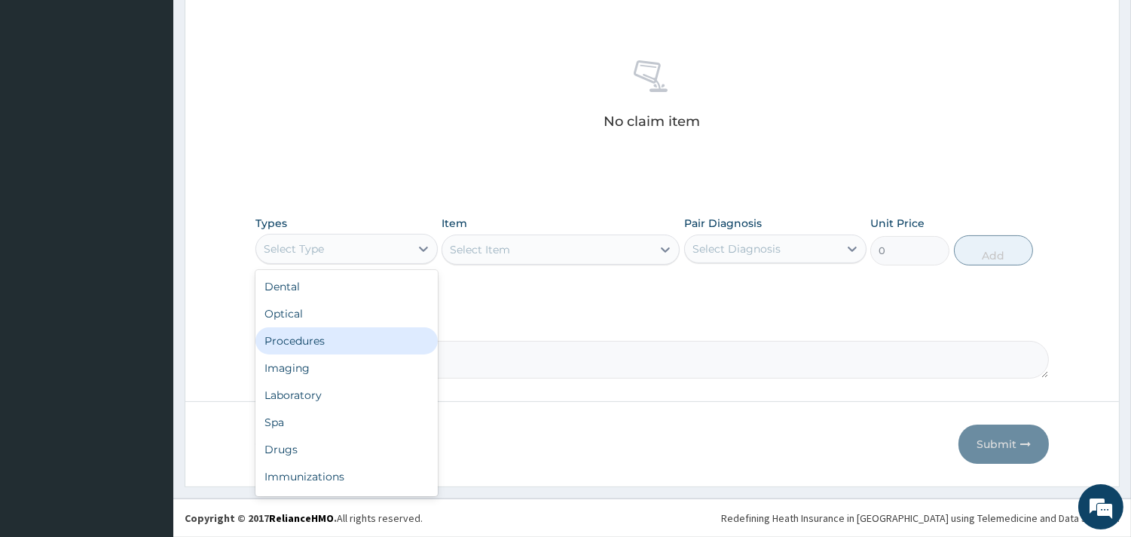
click at [292, 347] on div "Procedures" at bounding box center [347, 340] width 182 height 27
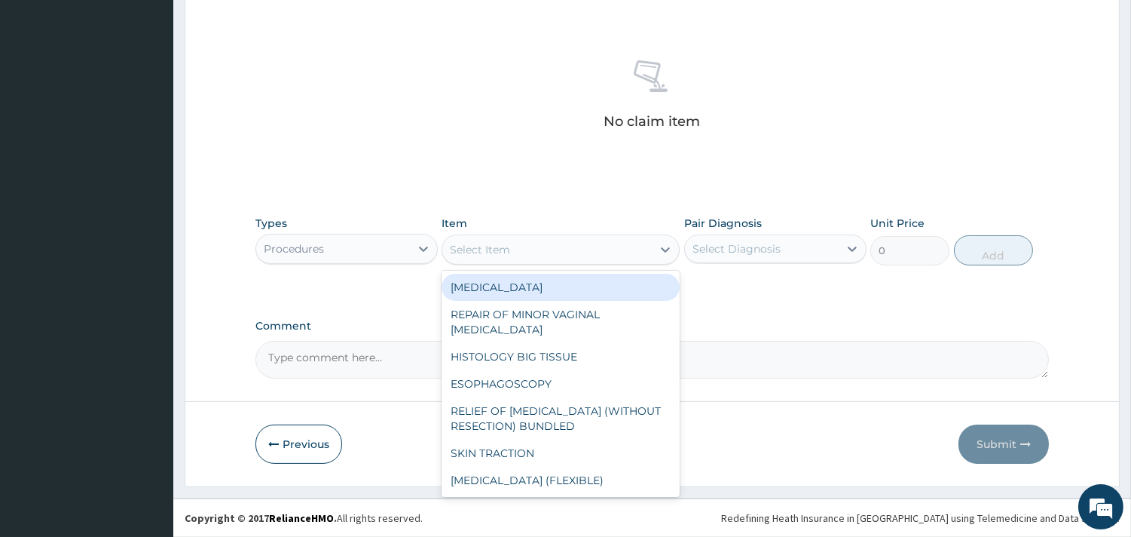
click at [612, 249] on div "Select Item" at bounding box center [547, 249] width 210 height 24
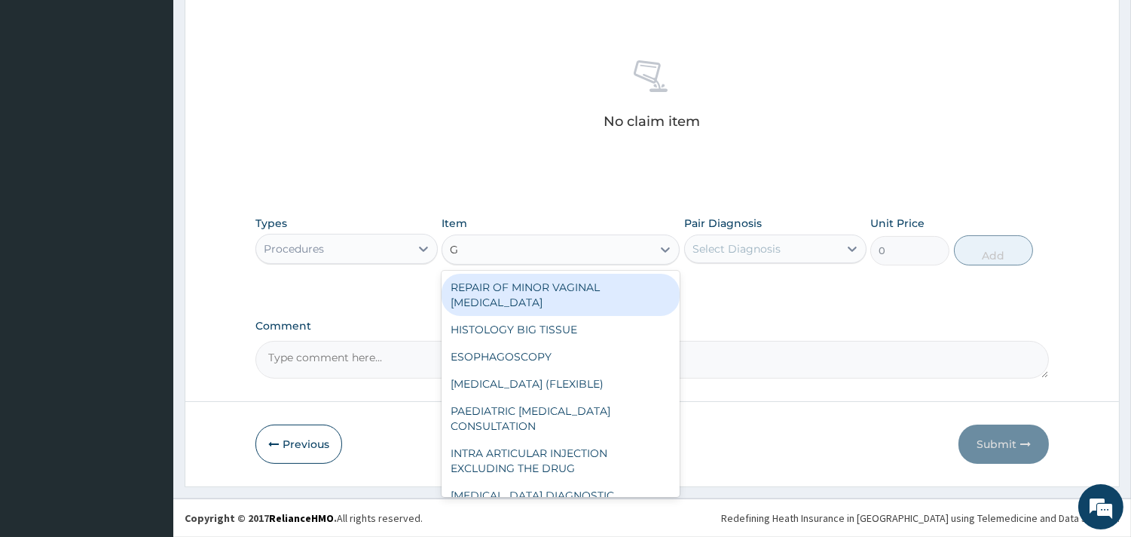
type input "GP"
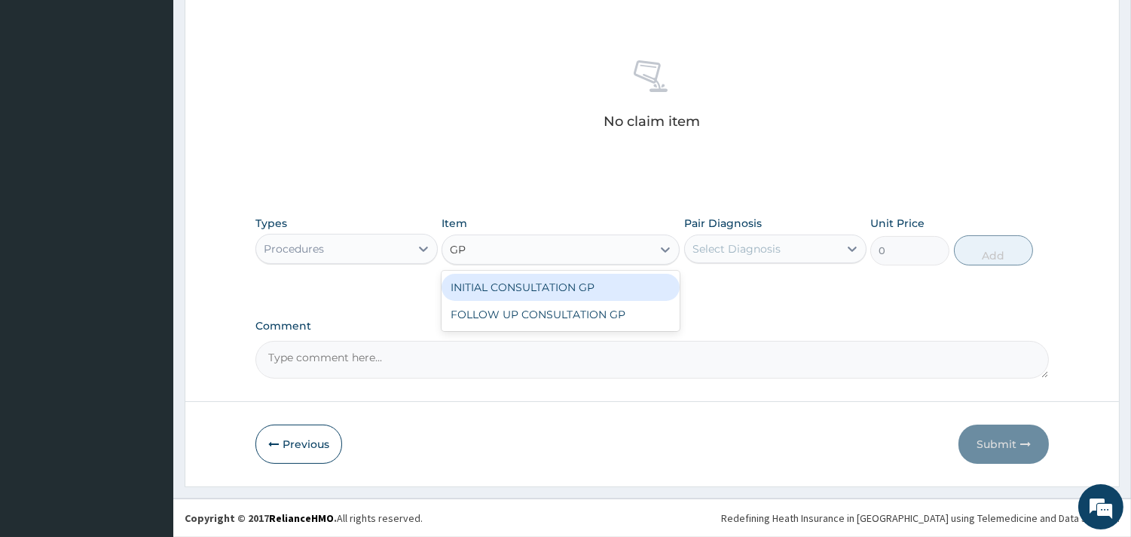
click at [635, 279] on div "INITIAL CONSULTATION GP" at bounding box center [561, 287] width 238 height 27
type input "3500"
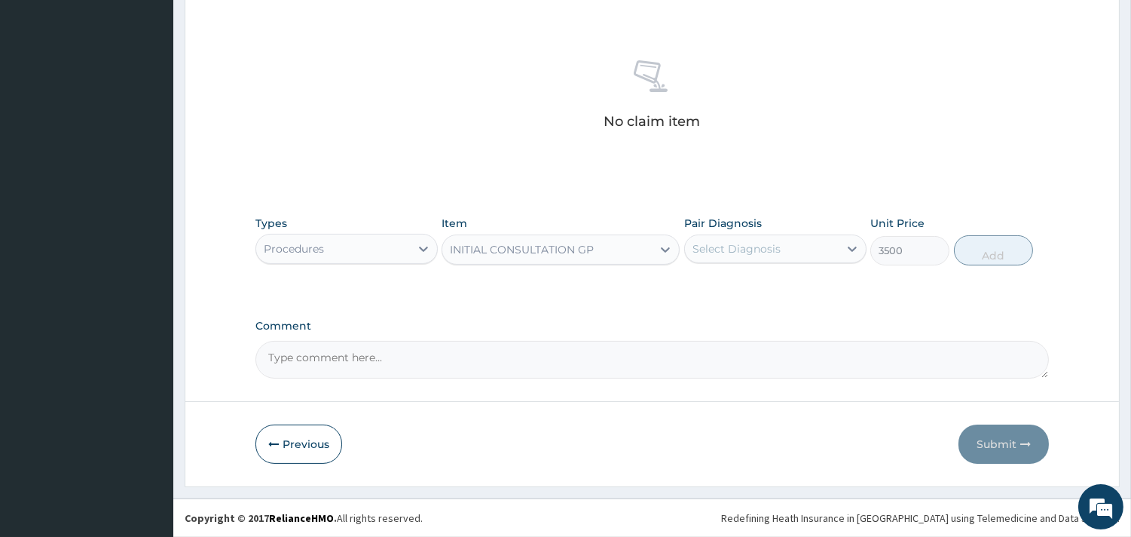
click at [754, 241] on div "Select Diagnosis" at bounding box center [737, 248] width 88 height 15
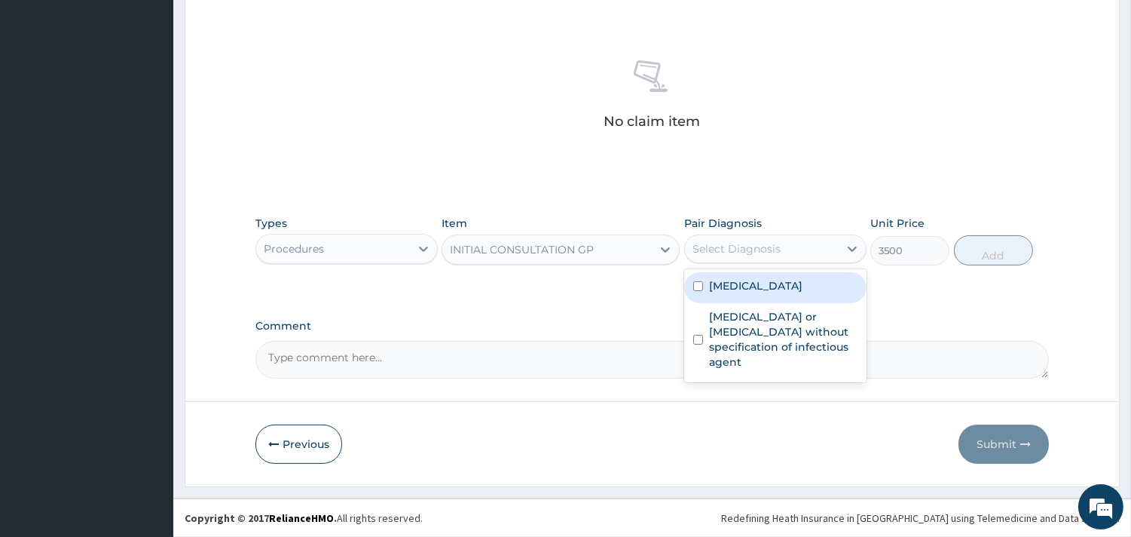
click at [742, 285] on label "[MEDICAL_DATA]" at bounding box center [755, 285] width 93 height 15
checkbox input "true"
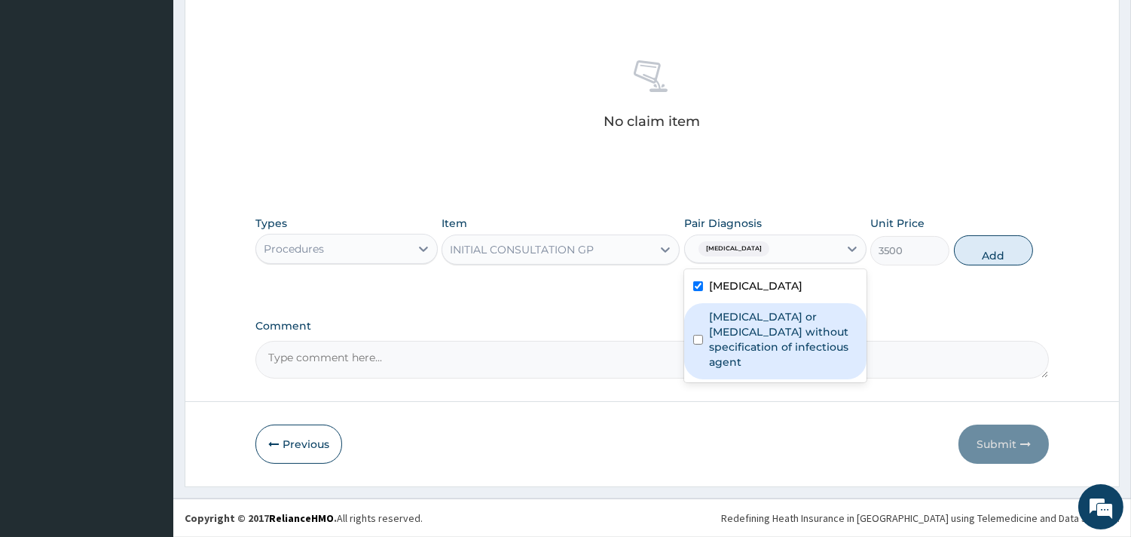
click at [742, 319] on label "[MEDICAL_DATA] or [MEDICAL_DATA] without specification of infectious agent" at bounding box center [783, 339] width 149 height 60
checkbox input "true"
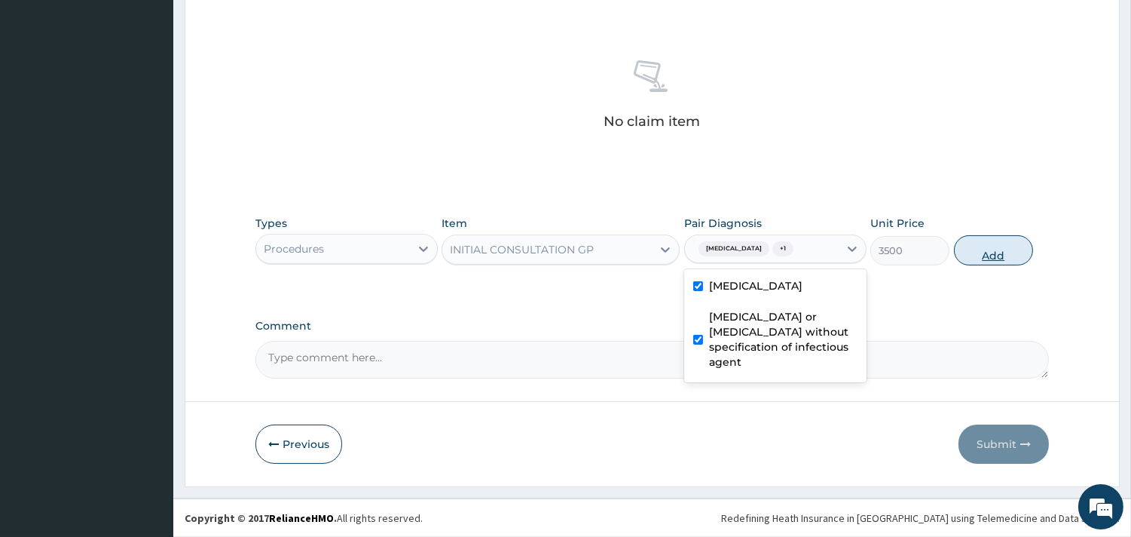
click at [997, 243] on button "Add" at bounding box center [993, 250] width 79 height 30
type input "0"
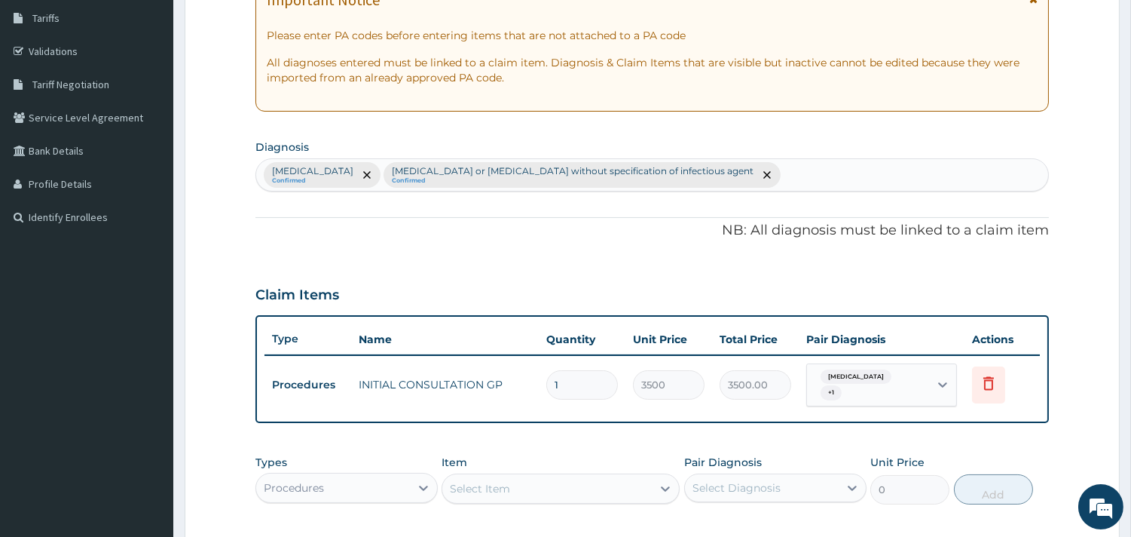
scroll to position [243, 0]
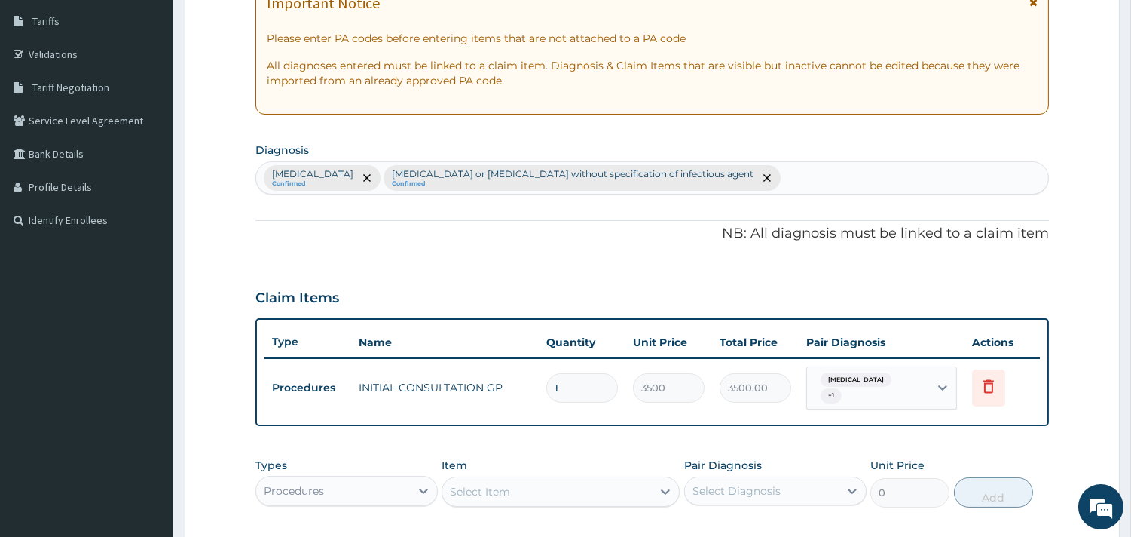
click at [850, 173] on div "[MEDICAL_DATA] Confirmed [MEDICAL_DATA] or [MEDICAL_DATA] without specification…" at bounding box center [652, 178] width 792 height 32
type input "[MEDICAL_DATA]"
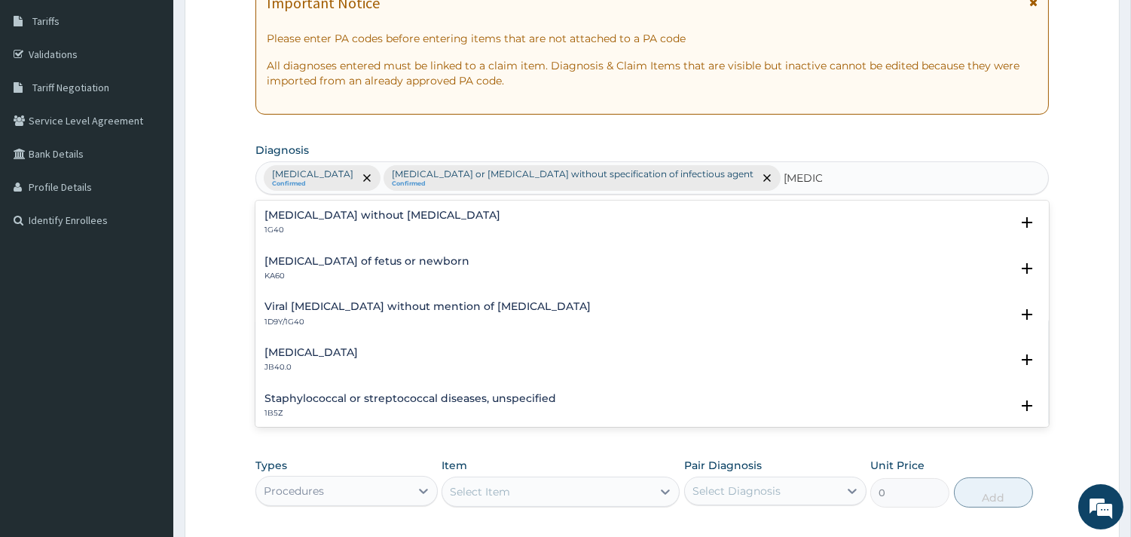
click at [396, 221] on h4 "[MEDICAL_DATA] without [MEDICAL_DATA]" at bounding box center [383, 215] width 236 height 11
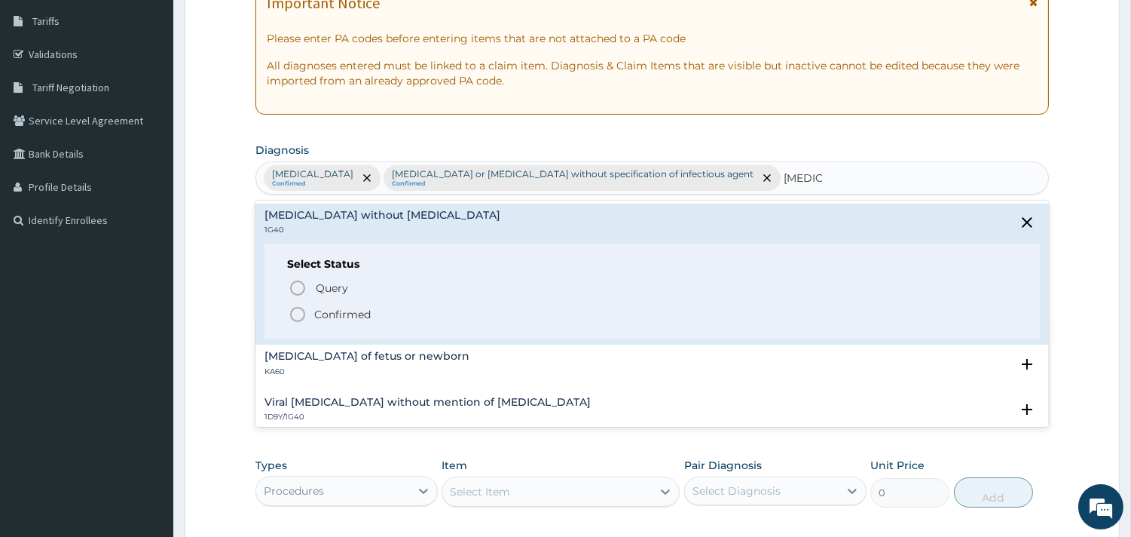
click at [330, 314] on p "Confirmed" at bounding box center [342, 314] width 57 height 15
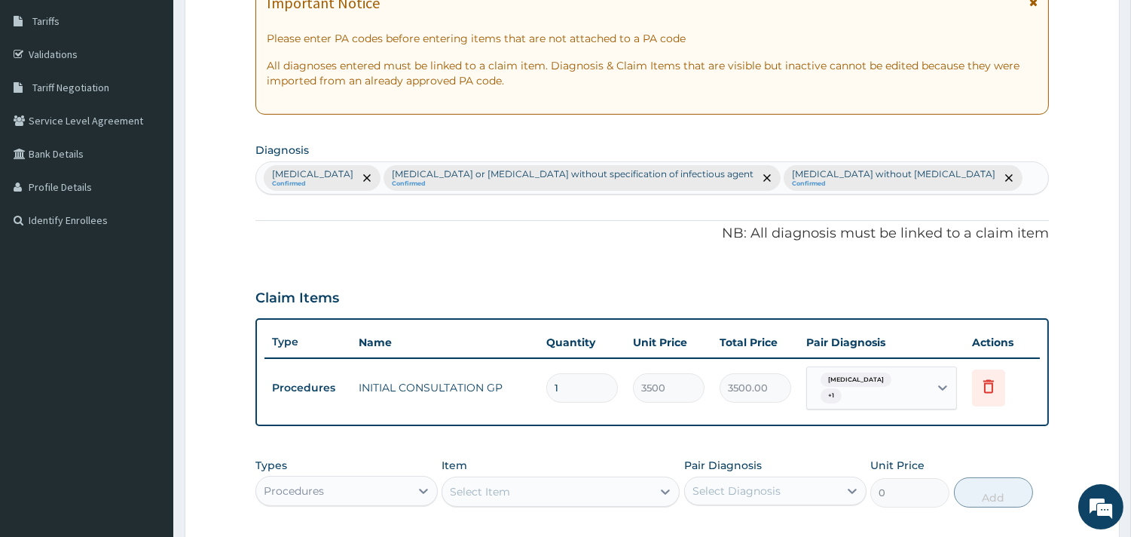
scroll to position [483, 0]
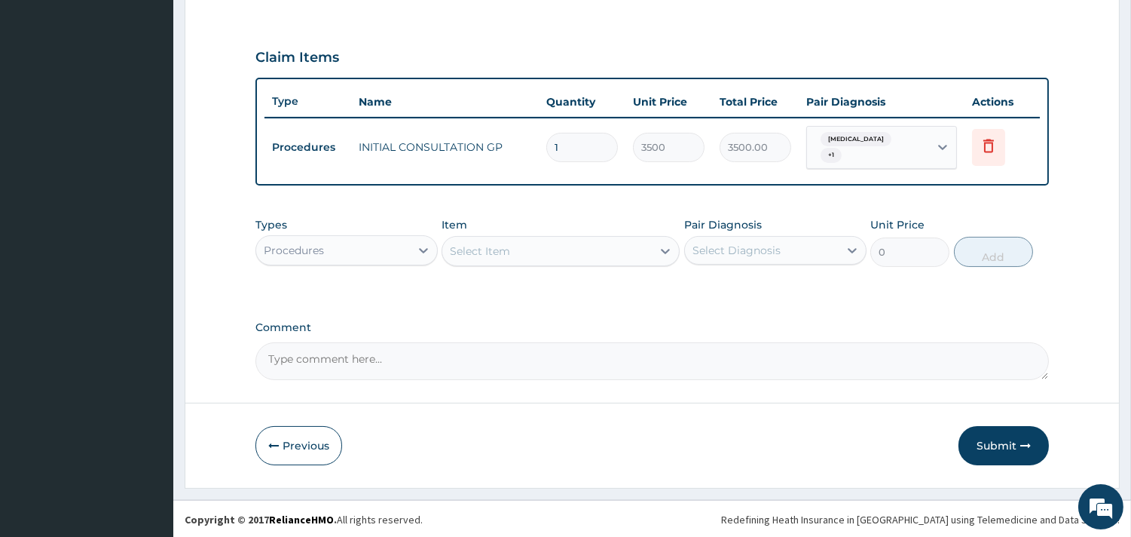
click at [405, 247] on div "Procedures" at bounding box center [333, 250] width 154 height 24
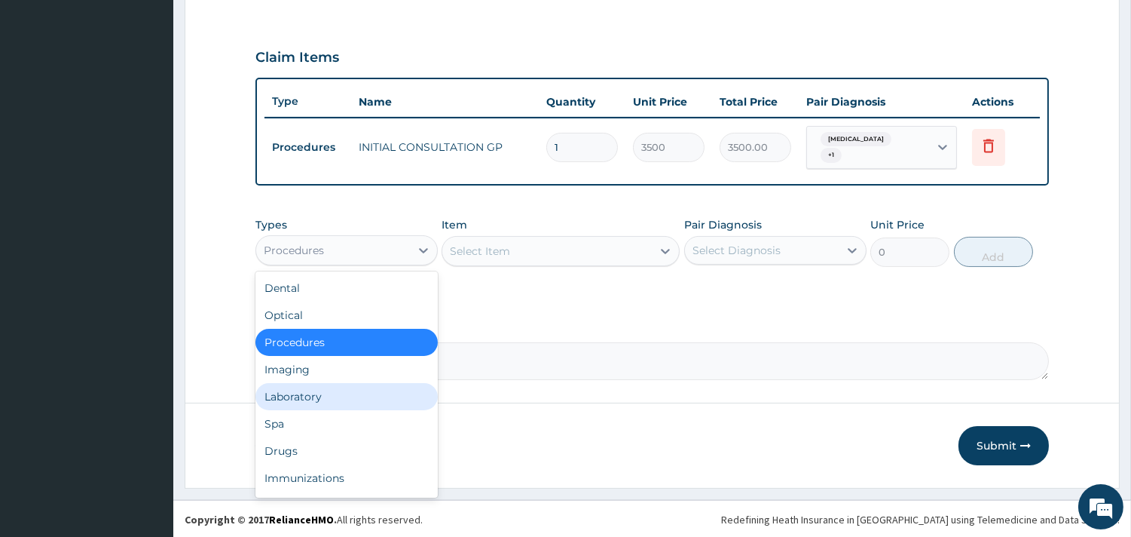
click at [334, 400] on div "Laboratory" at bounding box center [347, 396] width 182 height 27
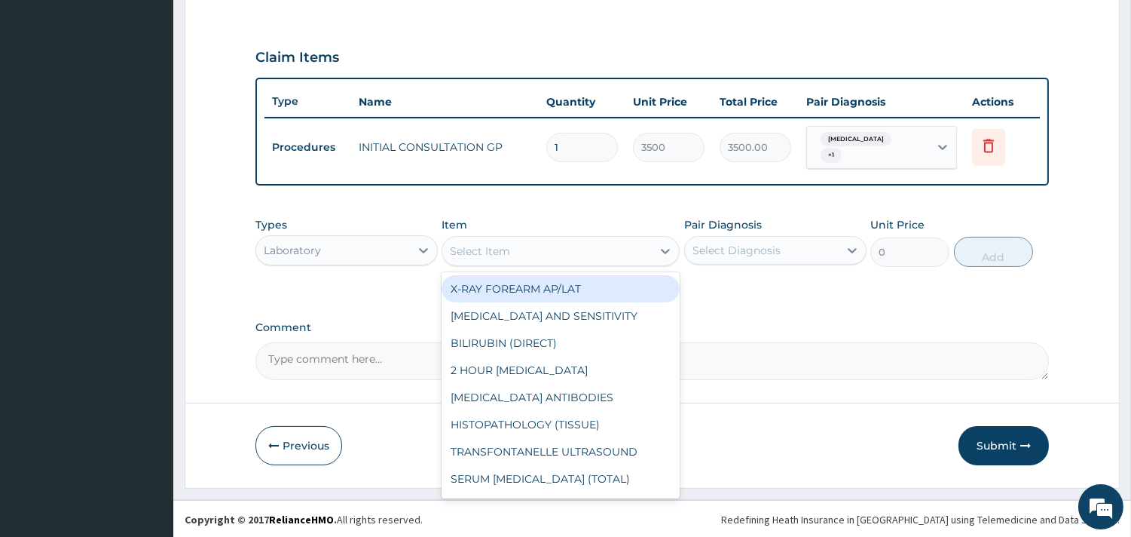
click at [514, 257] on div "Select Item" at bounding box center [547, 251] width 210 height 24
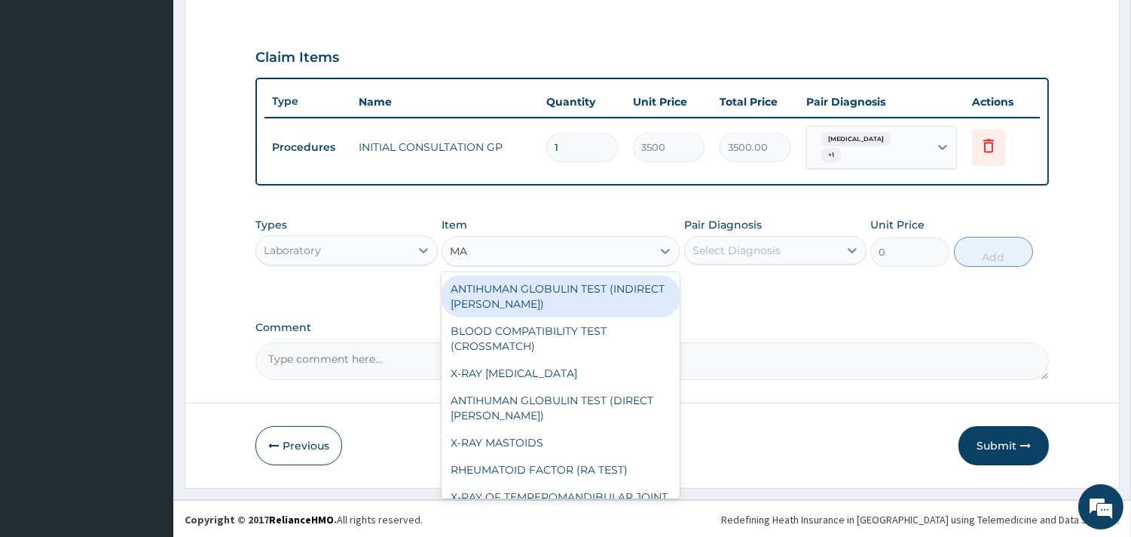
type input "MAL"
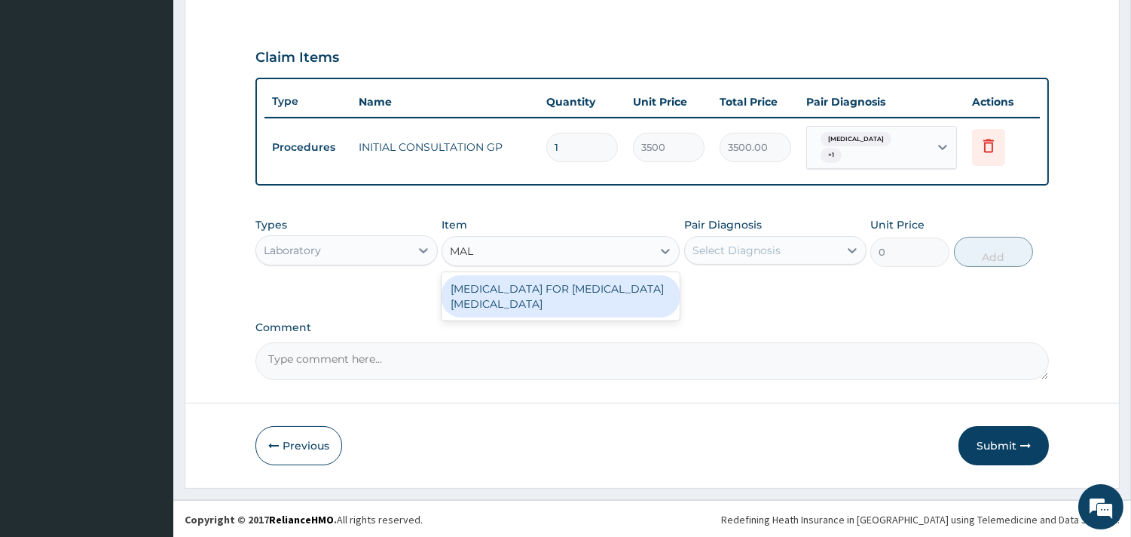
click at [568, 286] on div "[MEDICAL_DATA] FOR [MEDICAL_DATA] [MEDICAL_DATA]" at bounding box center [561, 296] width 238 height 42
type input "2200"
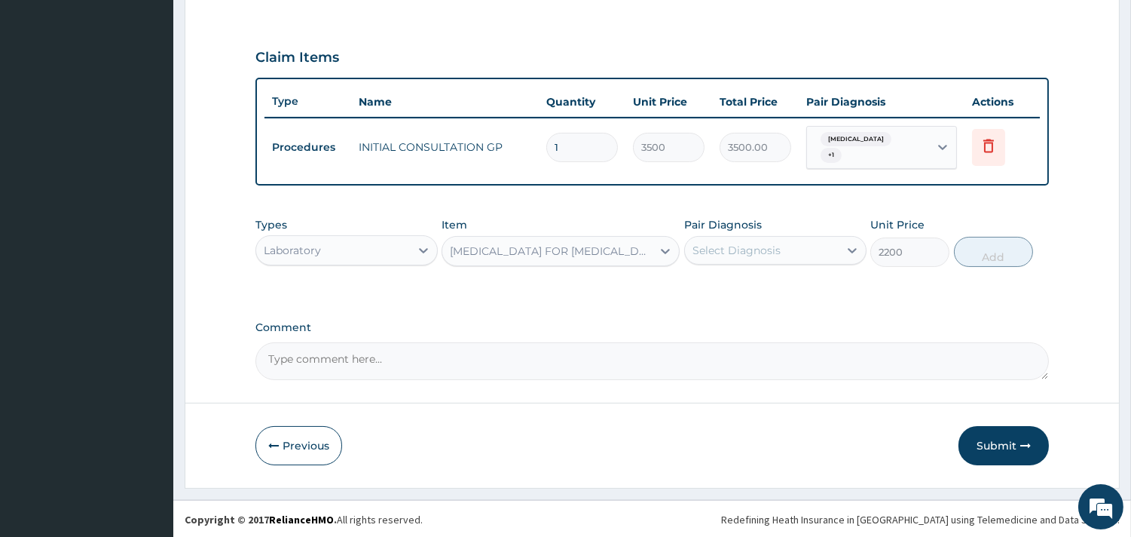
click at [746, 253] on div "Select Diagnosis" at bounding box center [737, 250] width 88 height 15
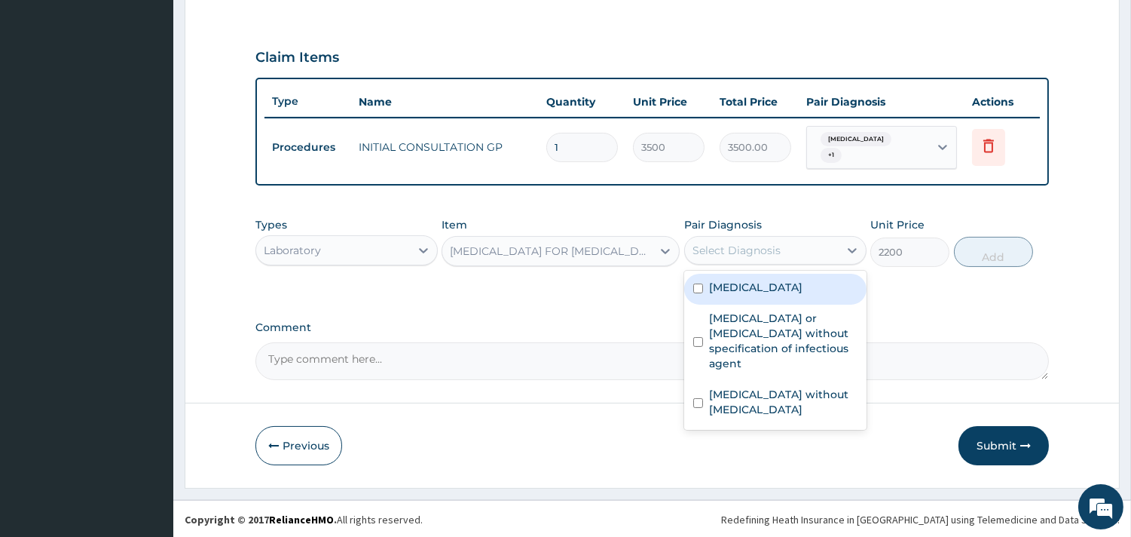
click at [733, 287] on label "[MEDICAL_DATA]" at bounding box center [755, 287] width 93 height 15
checkbox input "true"
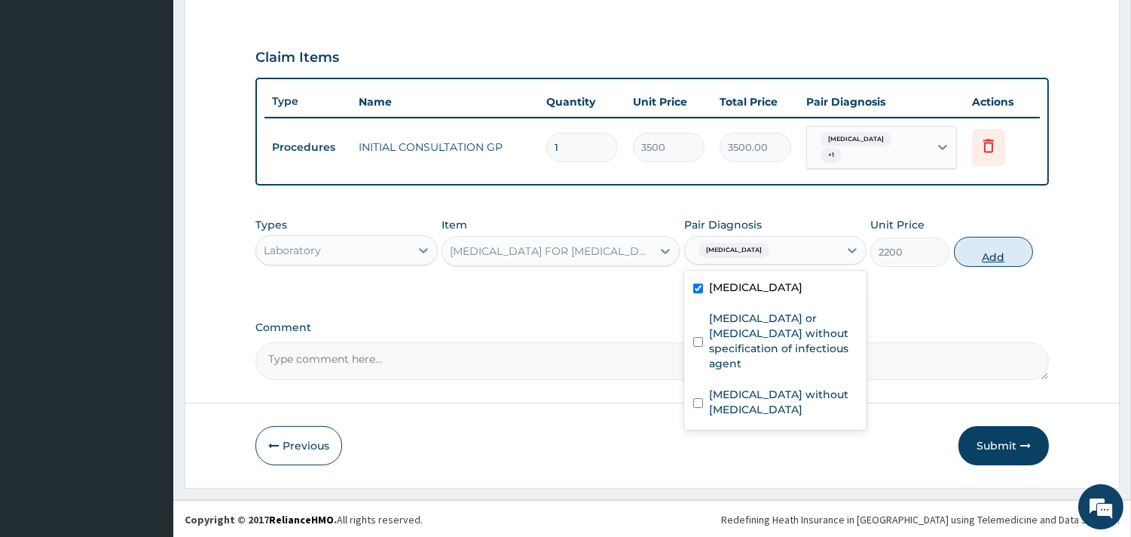
click at [984, 257] on button "Add" at bounding box center [993, 252] width 79 height 30
type input "0"
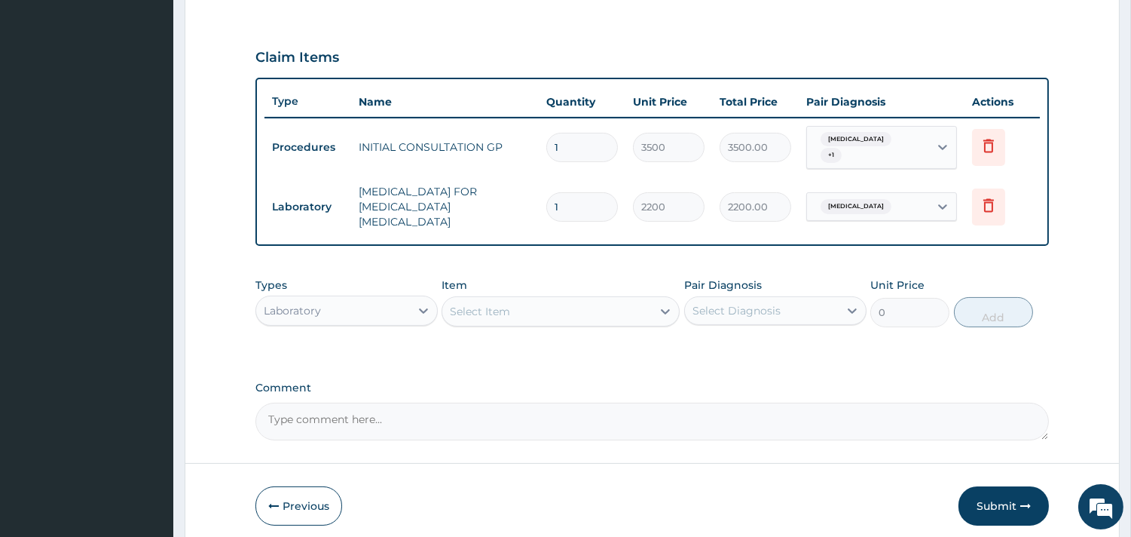
click at [322, 299] on div "Laboratory" at bounding box center [333, 311] width 154 height 24
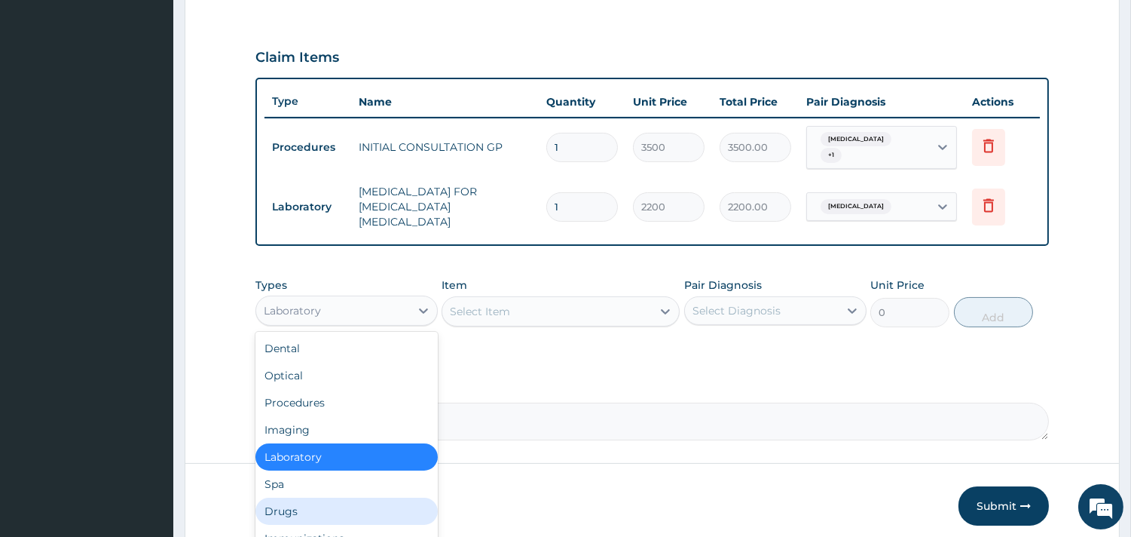
click at [325, 501] on div "Drugs" at bounding box center [347, 511] width 182 height 27
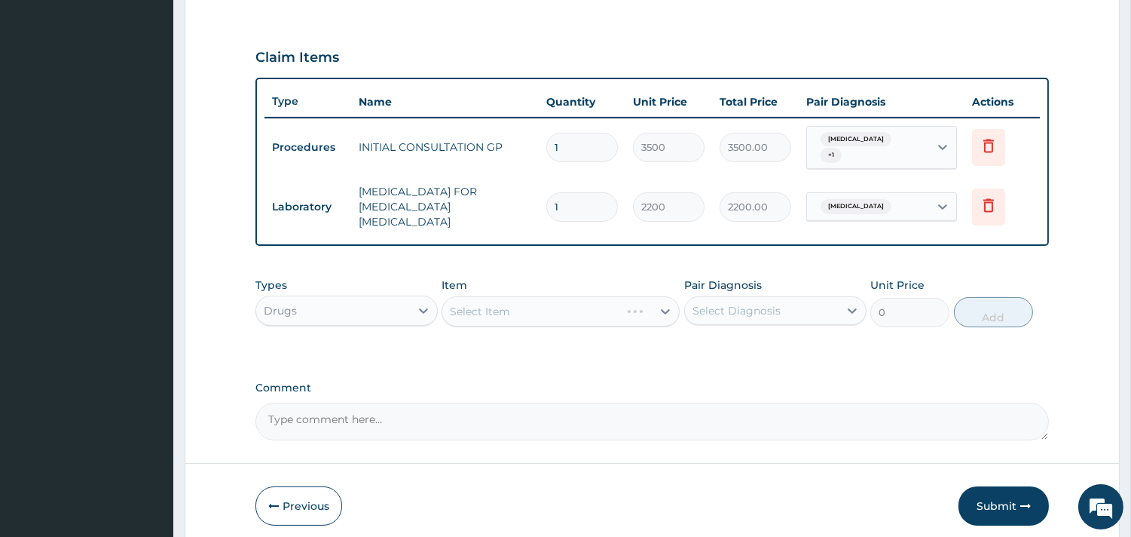
click at [552, 305] on div "Select Item" at bounding box center [561, 311] width 238 height 30
click at [552, 305] on div "Select Item" at bounding box center [547, 311] width 210 height 24
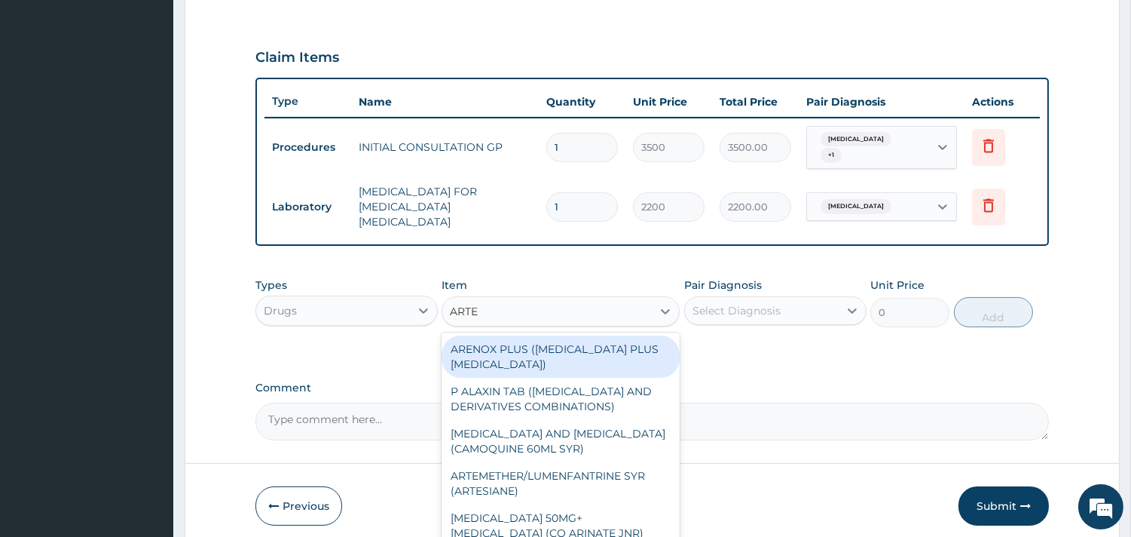
type input "ARTEM"
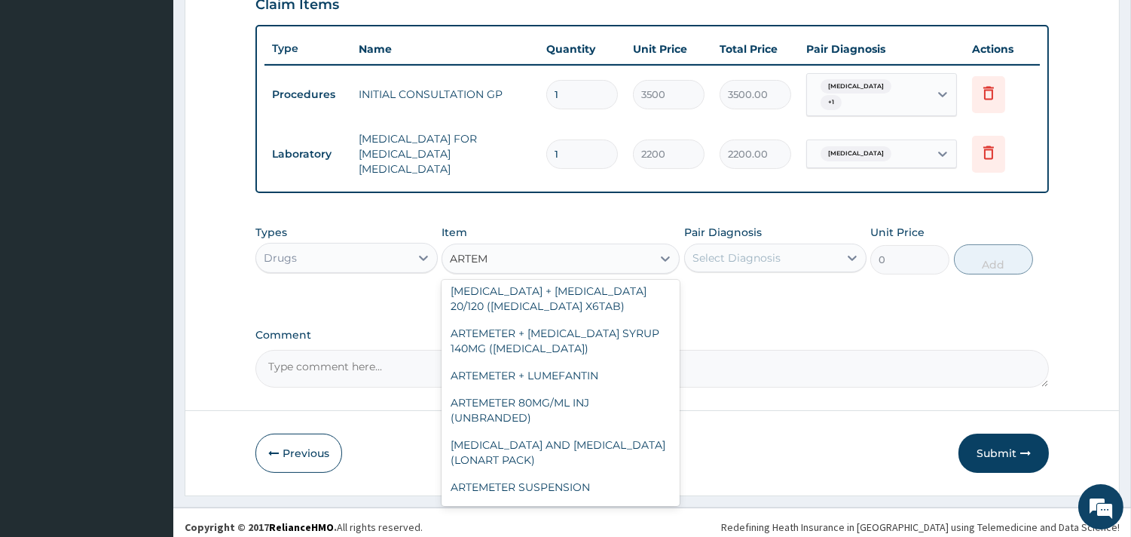
scroll to position [139, 0]
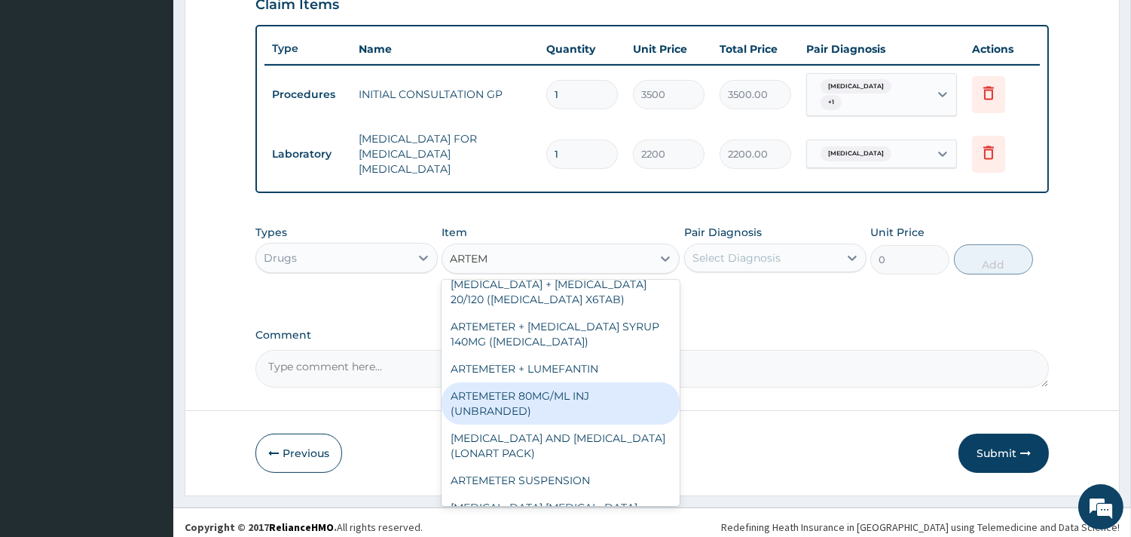
click at [548, 390] on div "ARTEMETER 80MG/ML INJ (UNBRANDED)" at bounding box center [561, 403] width 238 height 42
type input "350"
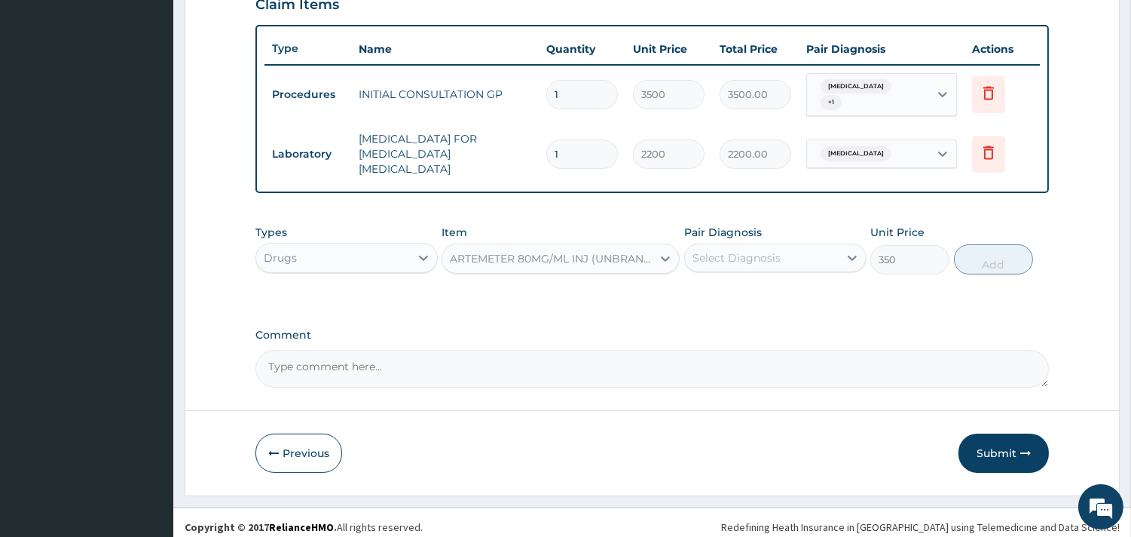
click at [795, 250] on div "Select Diagnosis" at bounding box center [762, 258] width 154 height 24
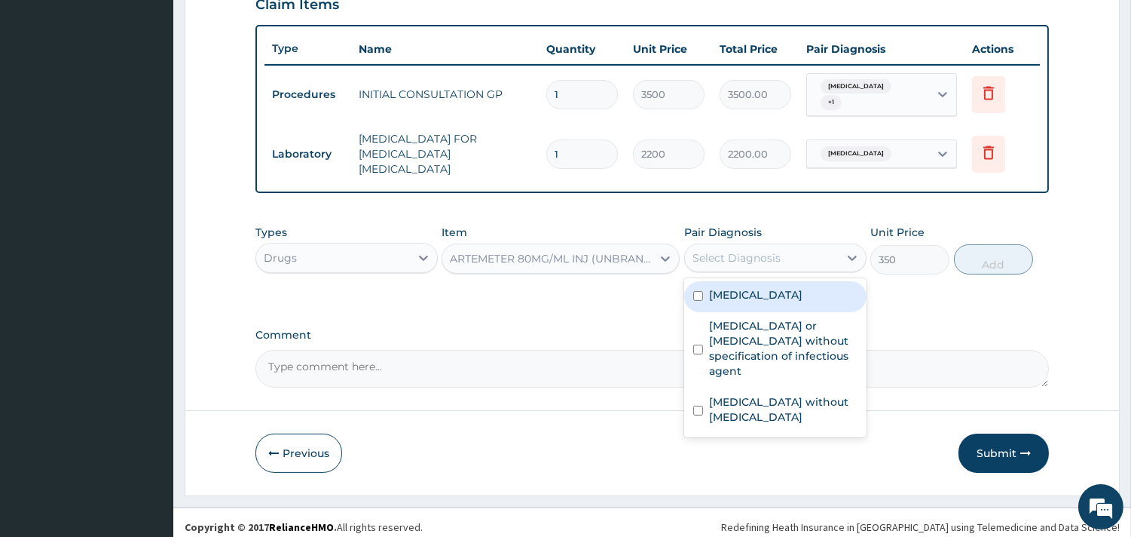
click at [758, 287] on label "[MEDICAL_DATA]" at bounding box center [755, 294] width 93 height 15
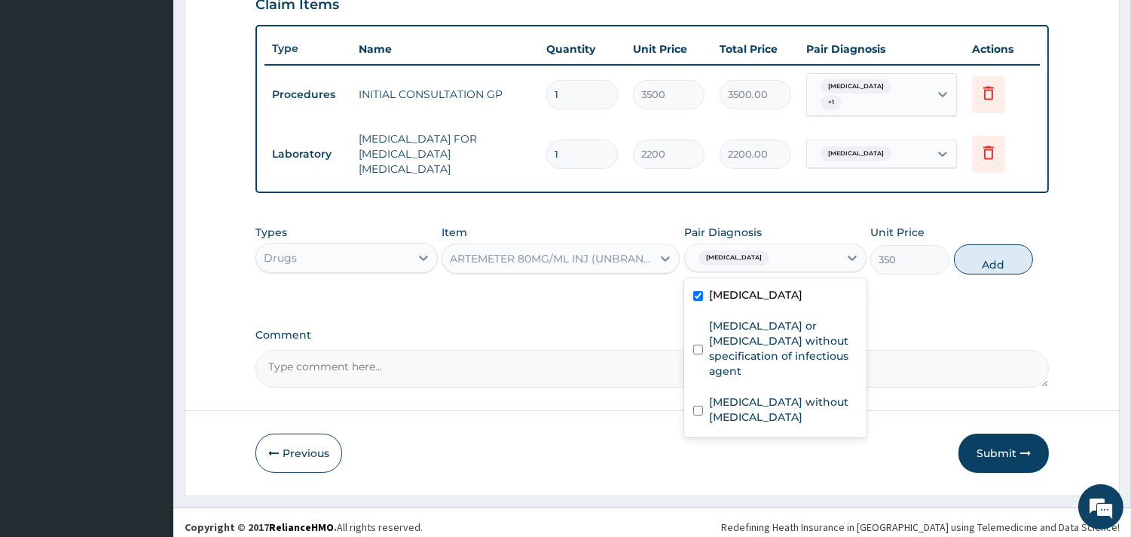
checkbox input "true"
click at [989, 255] on button "Add" at bounding box center [993, 259] width 79 height 30
type input "0"
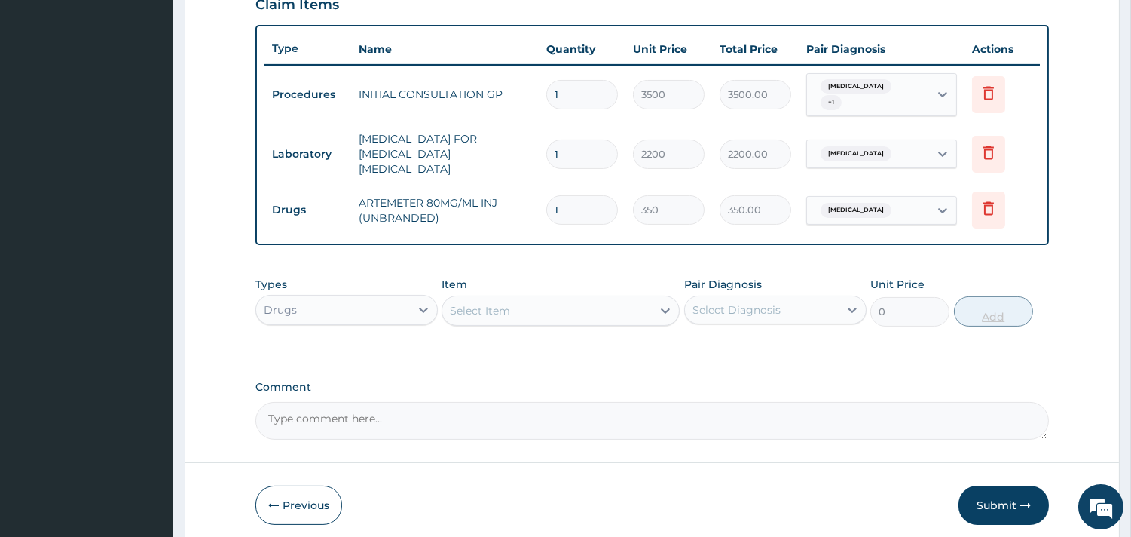
type input "0.00"
type input "3"
type input "1050.00"
type input "3"
click at [648, 299] on div "Select Item" at bounding box center [547, 311] width 210 height 24
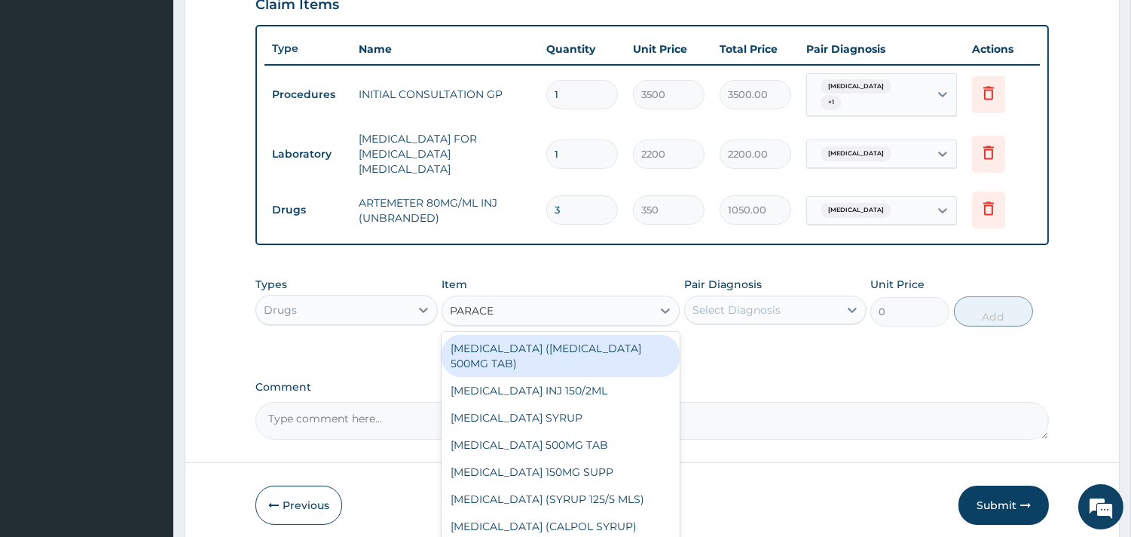
type input "PARACET"
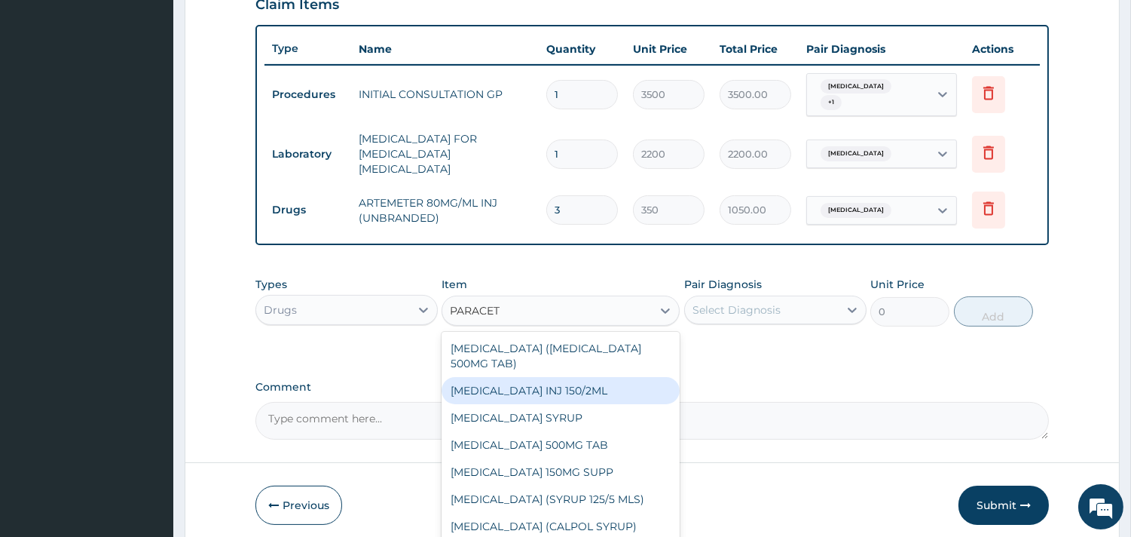
click at [618, 386] on div "[MEDICAL_DATA] INJ 150/2ML" at bounding box center [561, 390] width 238 height 27
type input "100"
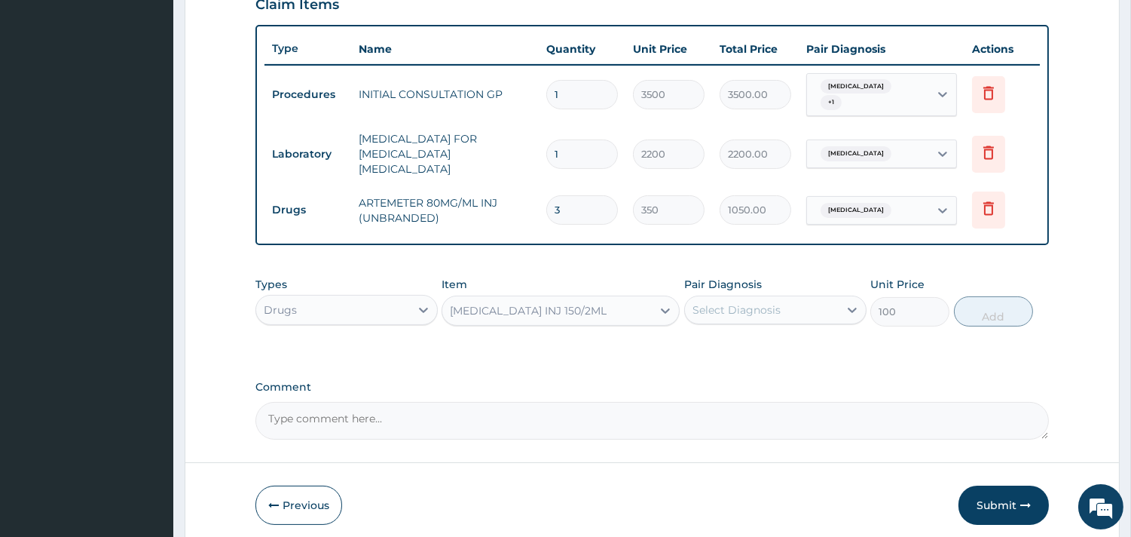
click at [735, 302] on div "Select Diagnosis" at bounding box center [737, 309] width 88 height 15
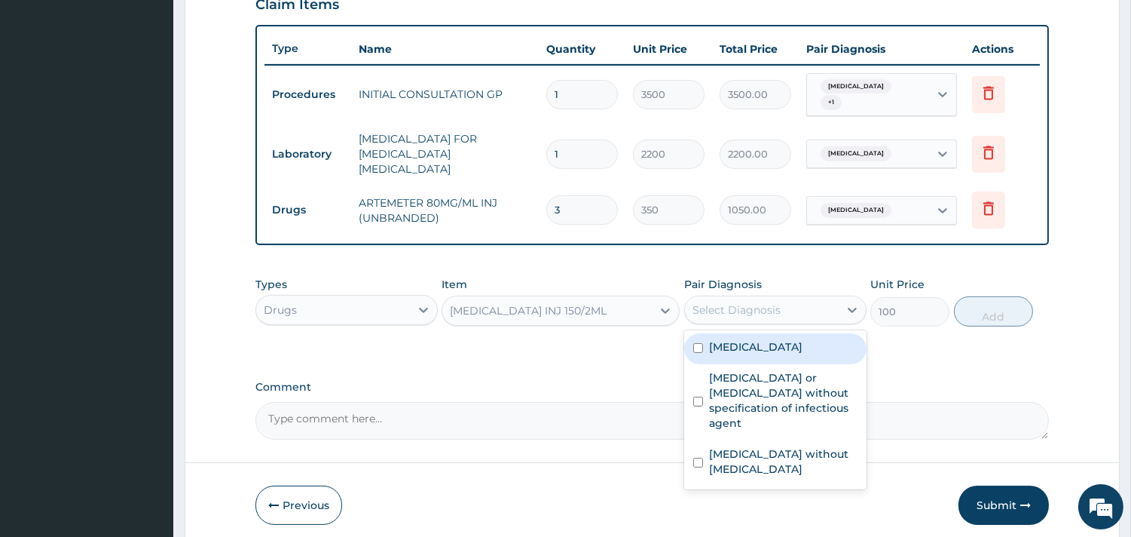
click at [721, 339] on label "[MEDICAL_DATA]" at bounding box center [755, 346] width 93 height 15
checkbox input "true"
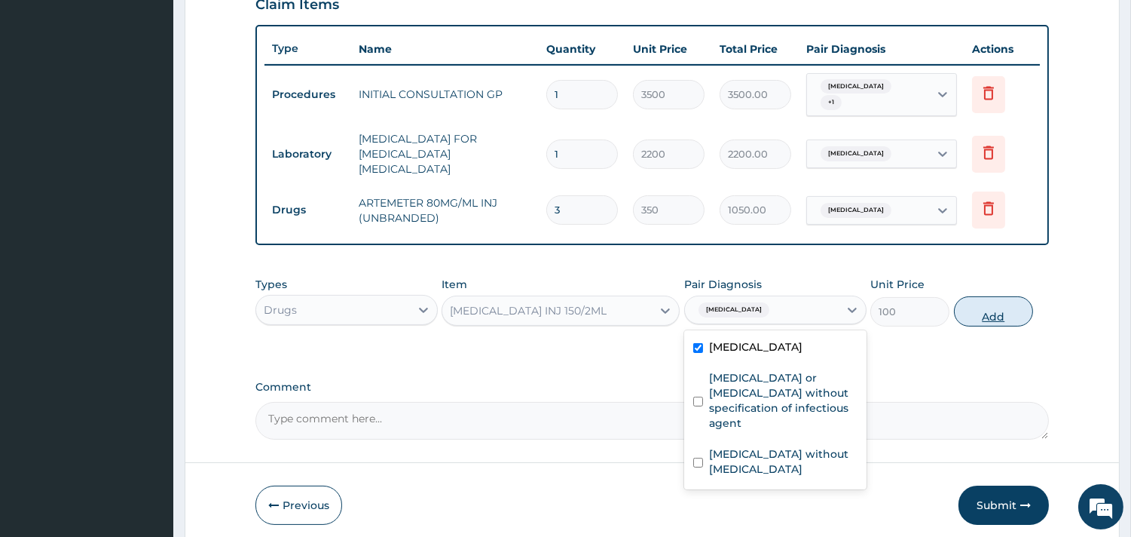
click at [975, 311] on button "Add" at bounding box center [993, 311] width 79 height 30
type input "0"
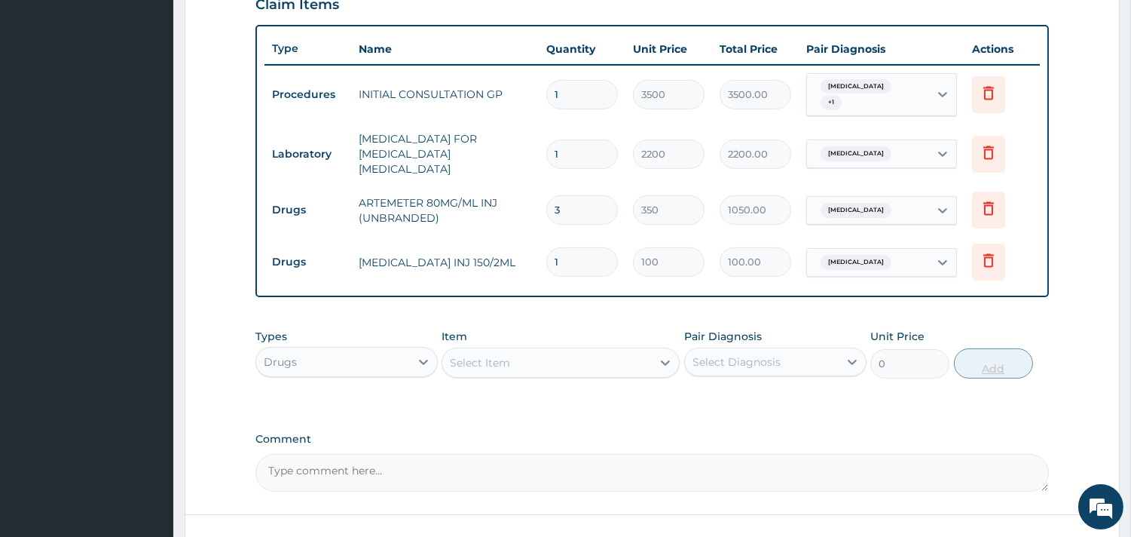
type input "0.00"
type input "2"
type input "200.00"
type input "2"
click at [516, 353] on div "Select Item" at bounding box center [547, 363] width 210 height 24
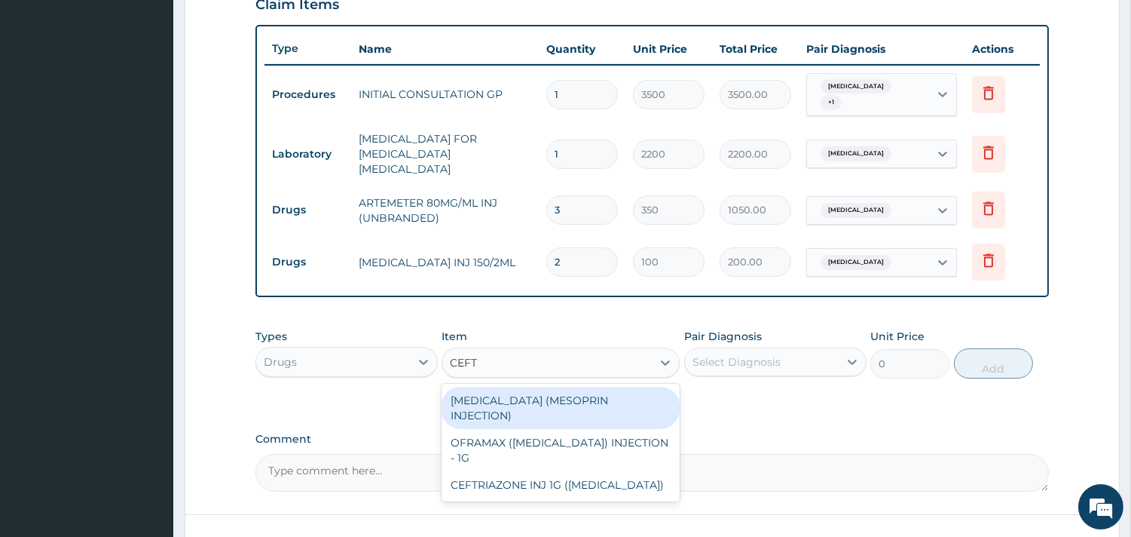
type input "CEFTR"
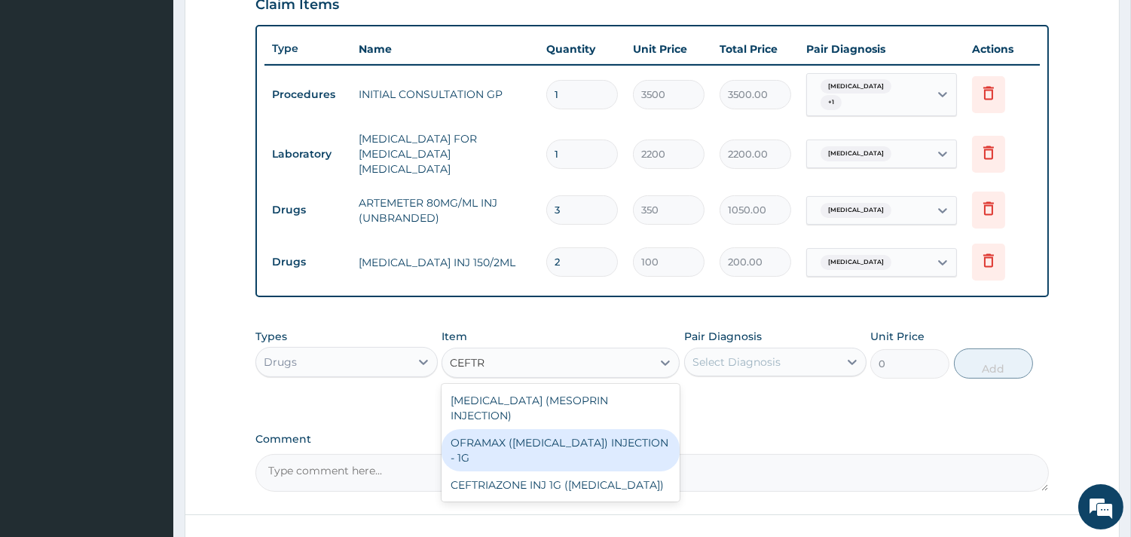
click at [545, 429] on div "OFRAMAX ([MEDICAL_DATA]) INJECTION - 1G" at bounding box center [561, 450] width 238 height 42
type input "2000"
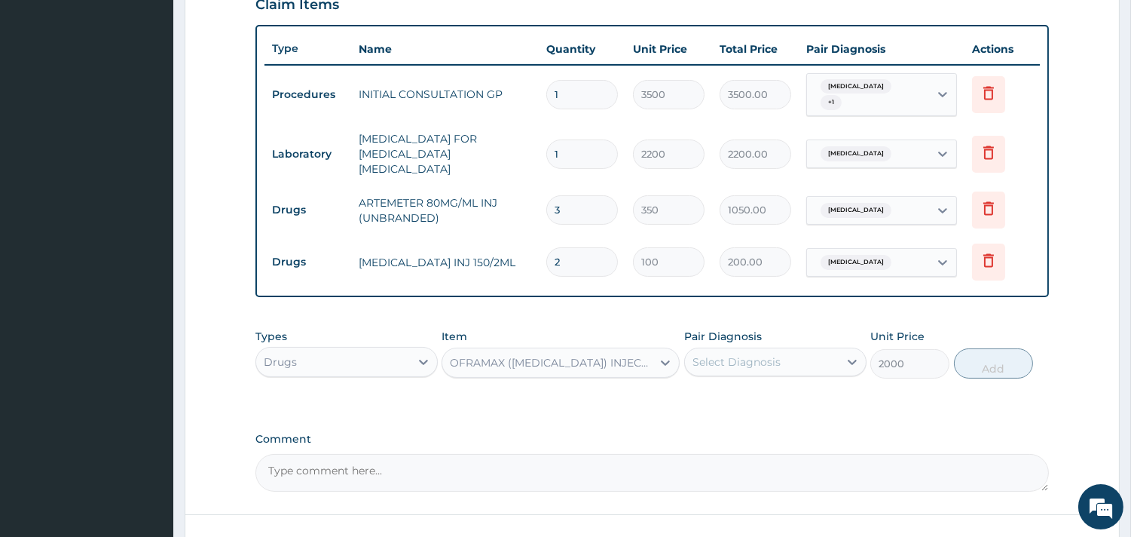
click at [760, 355] on div "Select Diagnosis" at bounding box center [737, 361] width 88 height 15
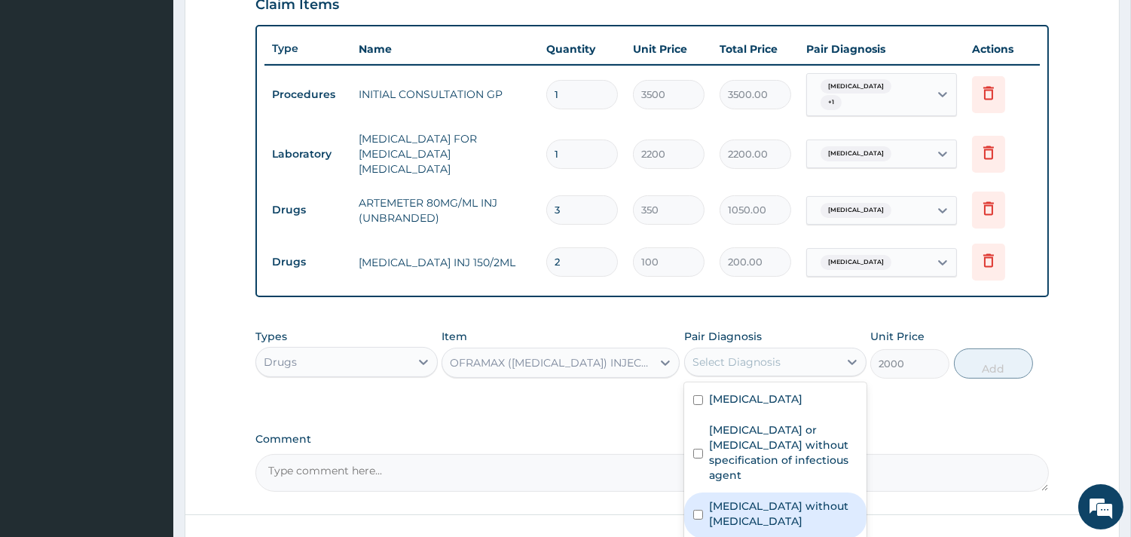
click at [736, 498] on label "[MEDICAL_DATA] without [MEDICAL_DATA]" at bounding box center [783, 513] width 149 height 30
checkbox input "true"
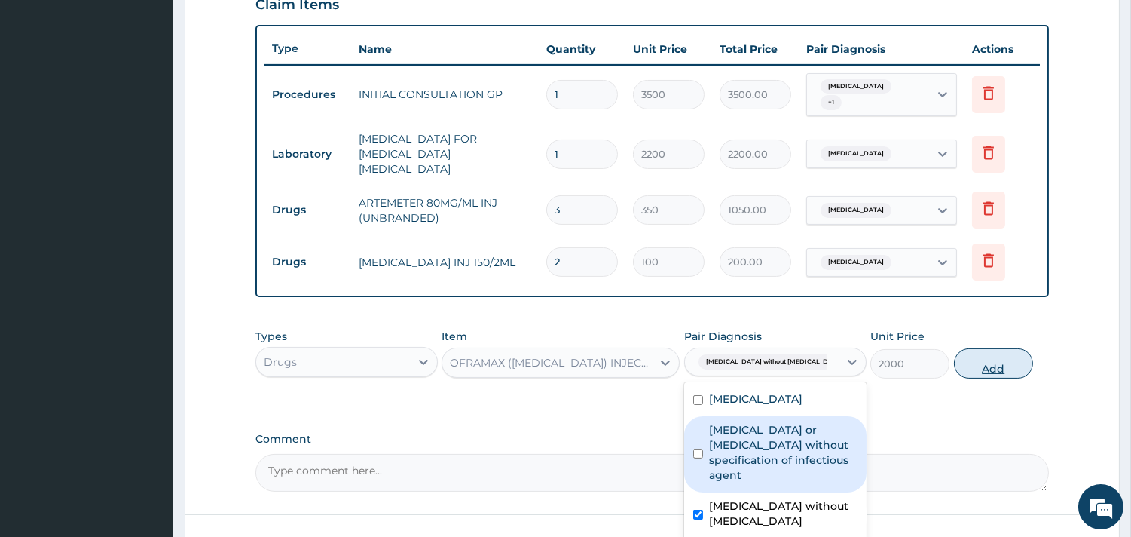
click at [995, 358] on button "Add" at bounding box center [993, 363] width 79 height 30
type input "0"
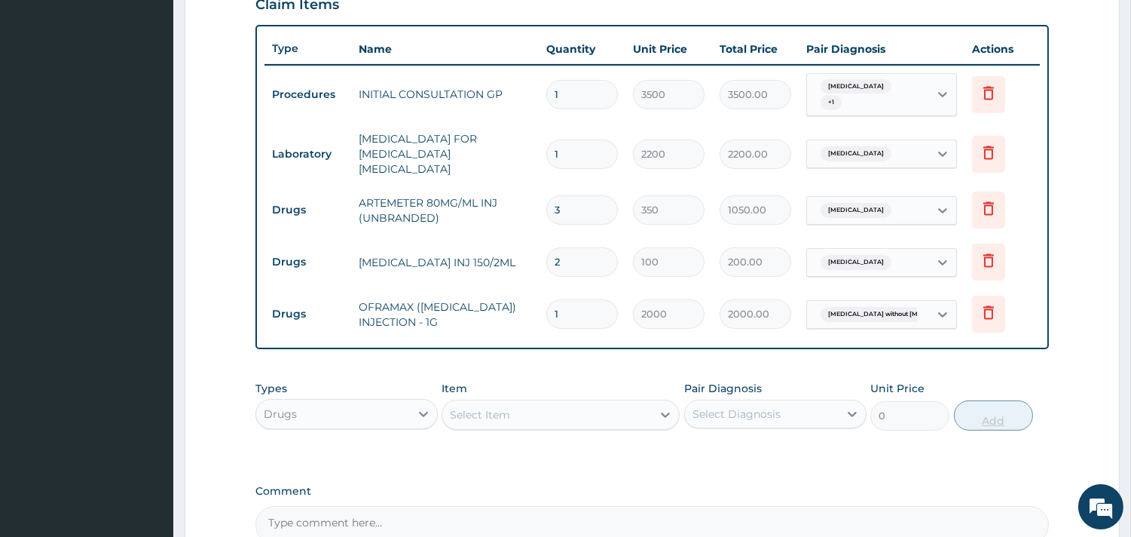
type input "0.00"
type input "3"
type input "6000.00"
type input "3"
click at [616, 408] on div "Select Item" at bounding box center [547, 415] width 210 height 24
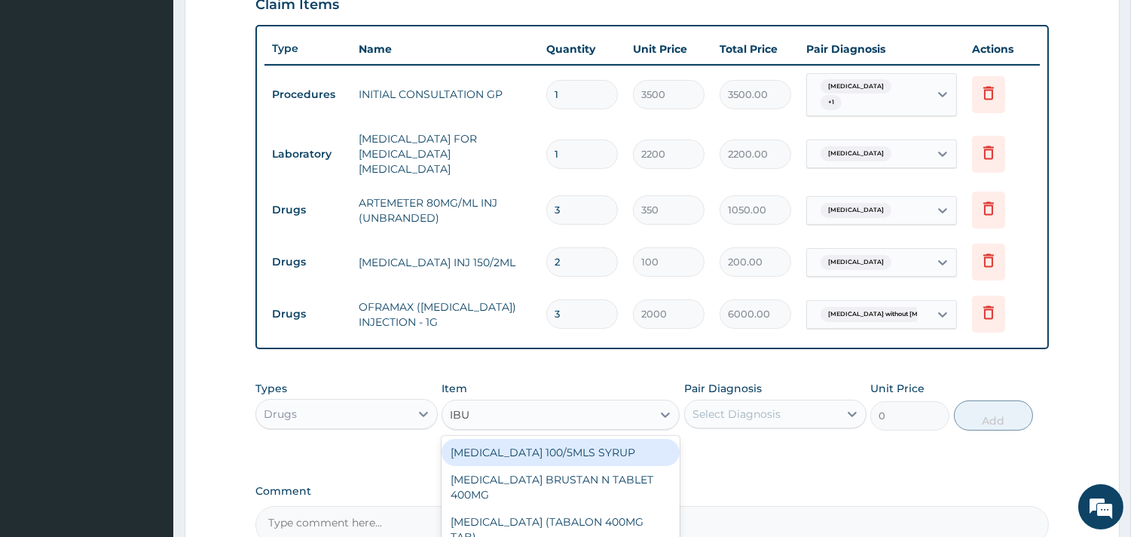
type input "IBUP"
click at [600, 439] on div "[MEDICAL_DATA] 100/5MLS SYRUP" at bounding box center [561, 452] width 238 height 27
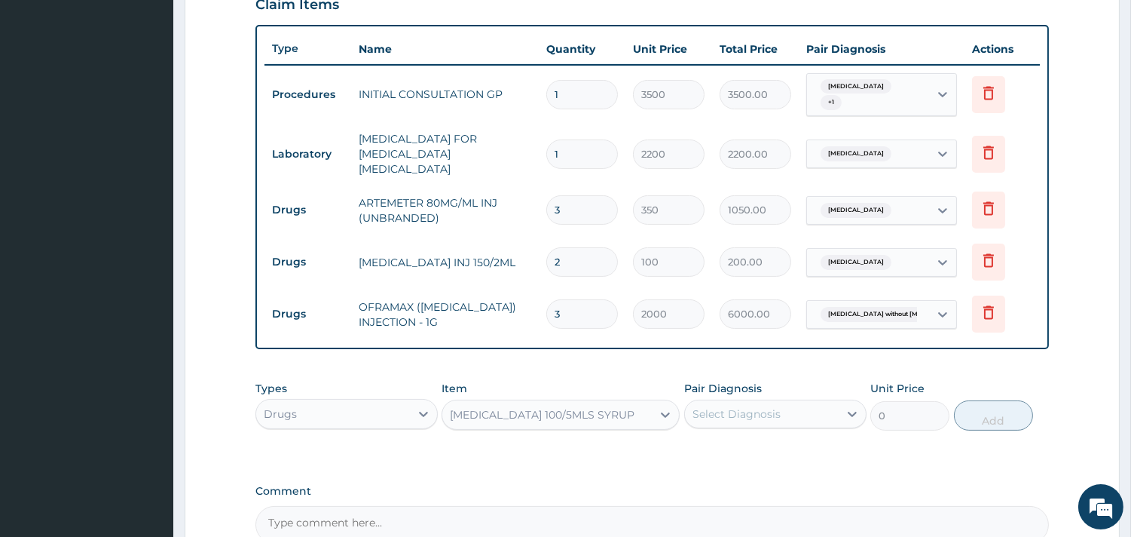
type input "400"
click at [746, 406] on div "Select Diagnosis" at bounding box center [737, 413] width 88 height 15
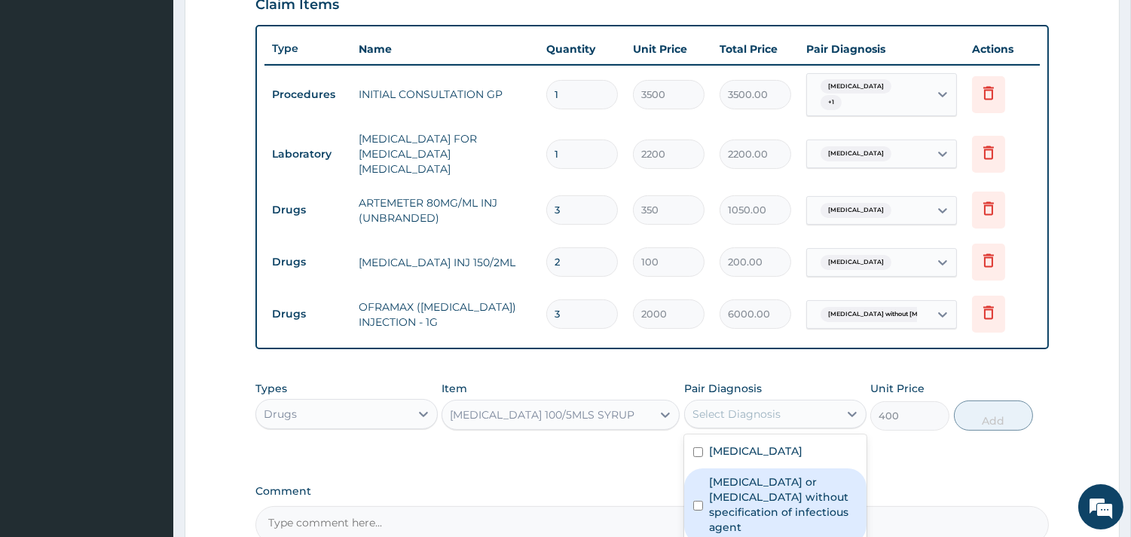
click at [746, 477] on label "[MEDICAL_DATA] or [MEDICAL_DATA] without specification of infectious agent" at bounding box center [783, 504] width 149 height 60
checkbox input "true"
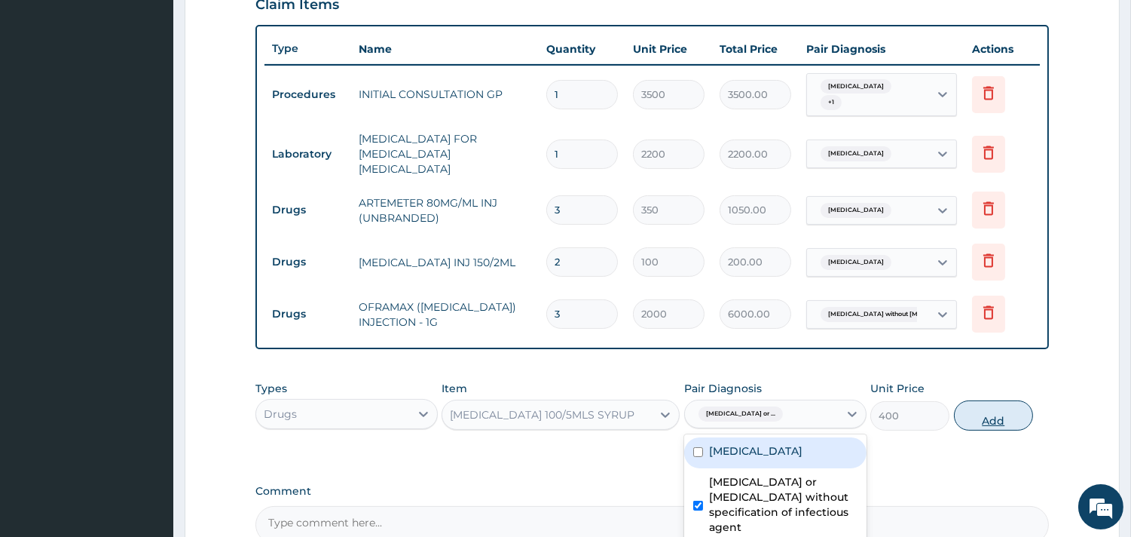
click at [989, 411] on button "Add" at bounding box center [993, 415] width 79 height 30
type input "0"
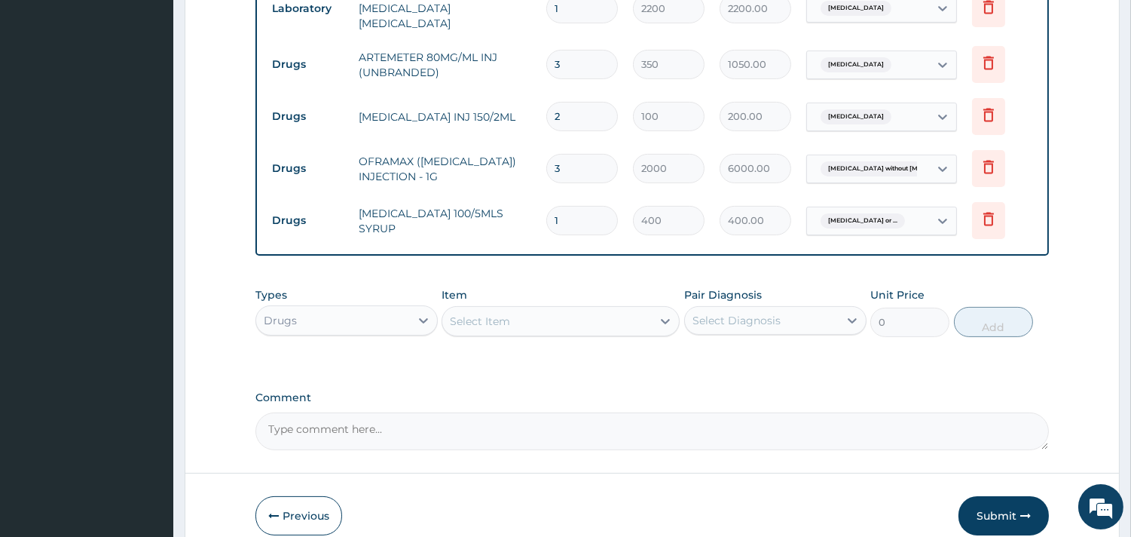
scroll to position [709, 0]
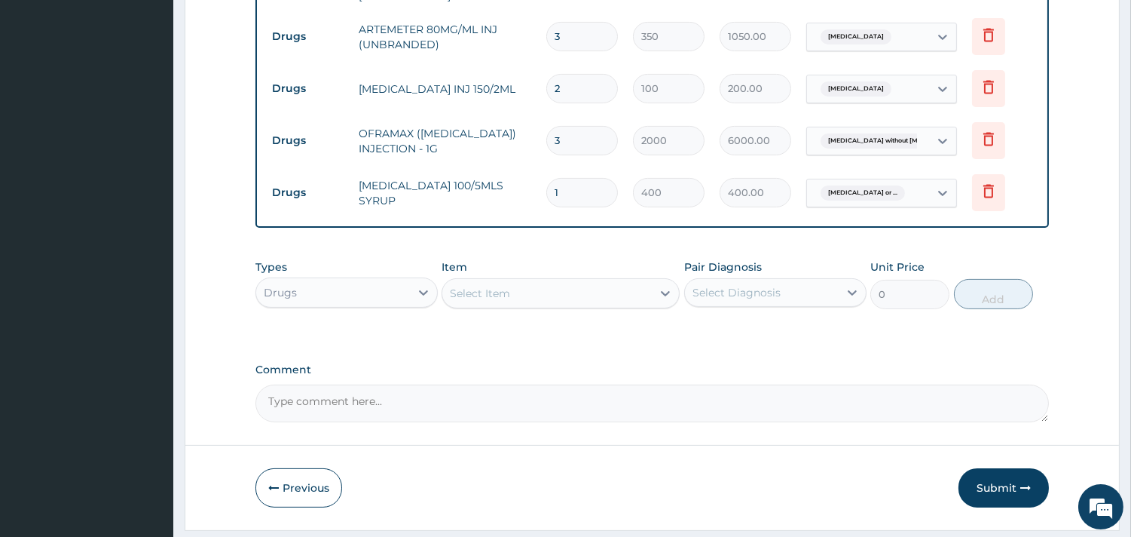
click at [461, 286] on div "Select Item" at bounding box center [480, 293] width 60 height 15
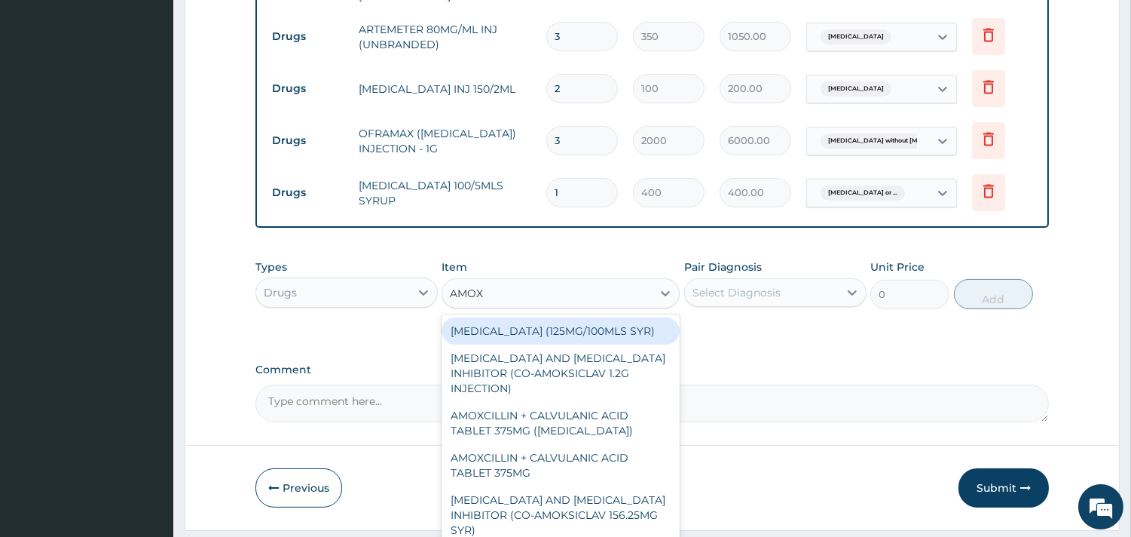
type input "AMOXI"
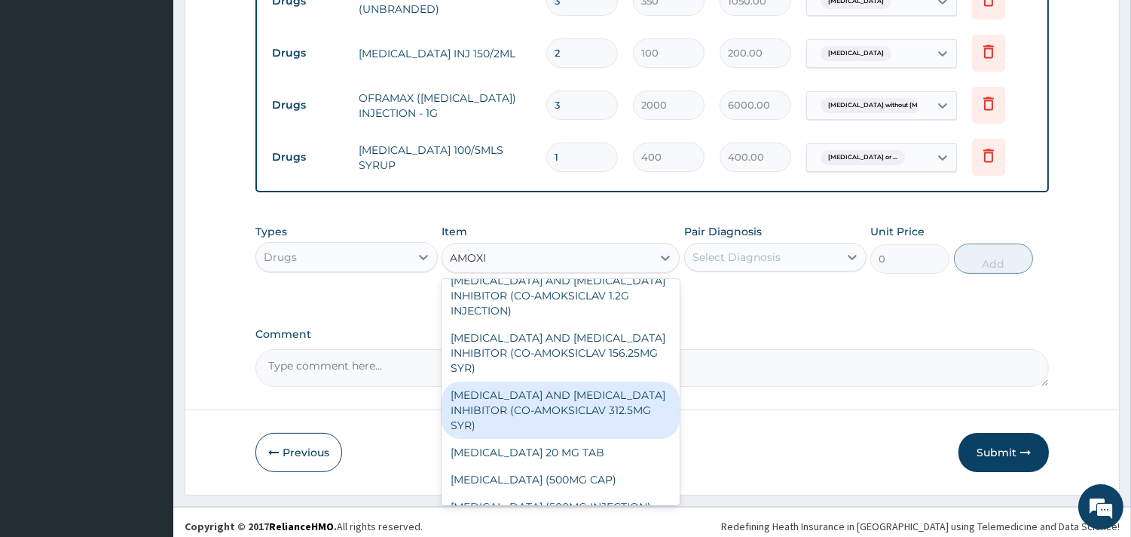
scroll to position [38, 0]
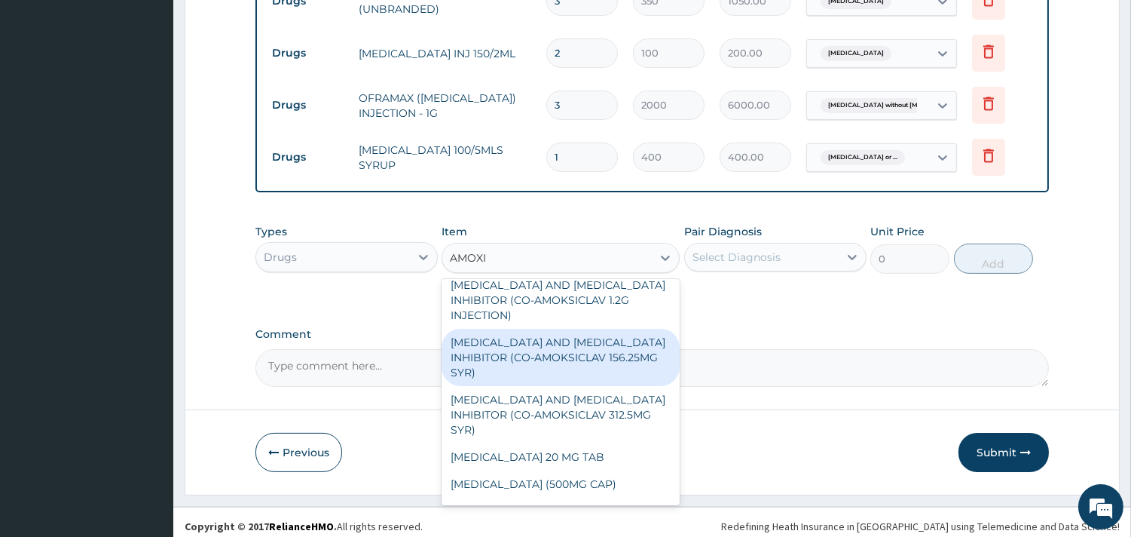
click at [584, 335] on div "[MEDICAL_DATA] AND [MEDICAL_DATA] INHIBITOR (CO-AMOKSICLAV 156.25MG SYR)" at bounding box center [561, 357] width 238 height 57
type input "3750"
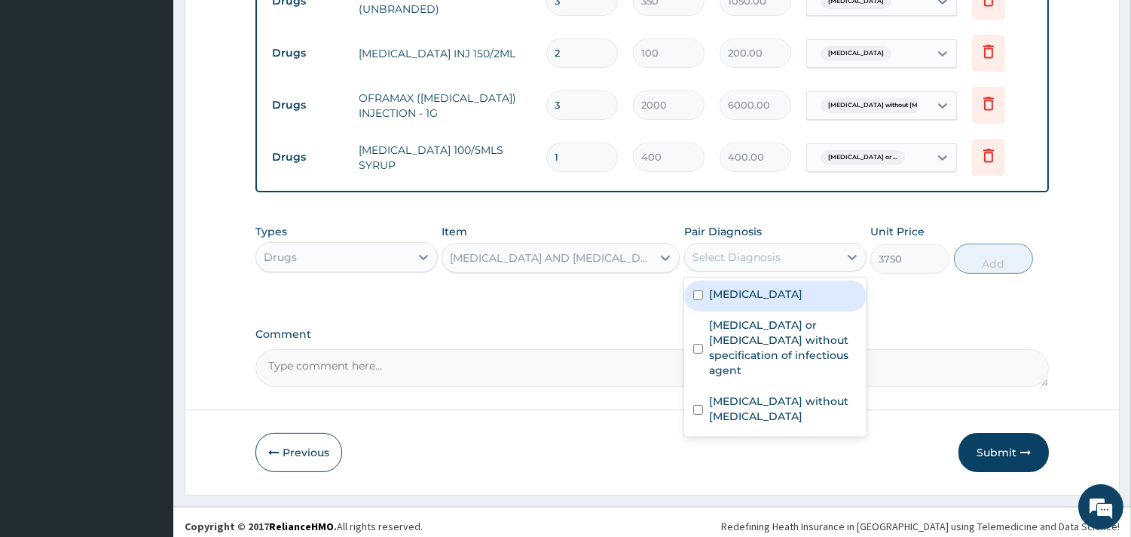
click at [766, 250] on div "Select Diagnosis" at bounding box center [737, 257] width 88 height 15
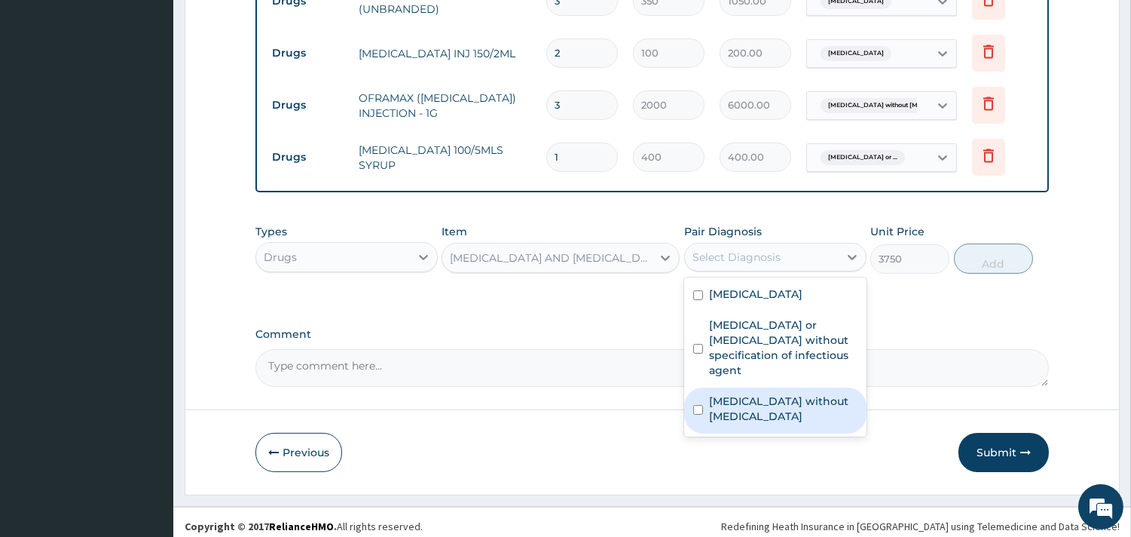
click at [746, 387] on div "[MEDICAL_DATA] without [MEDICAL_DATA]" at bounding box center [775, 410] width 182 height 46
checkbox input "true"
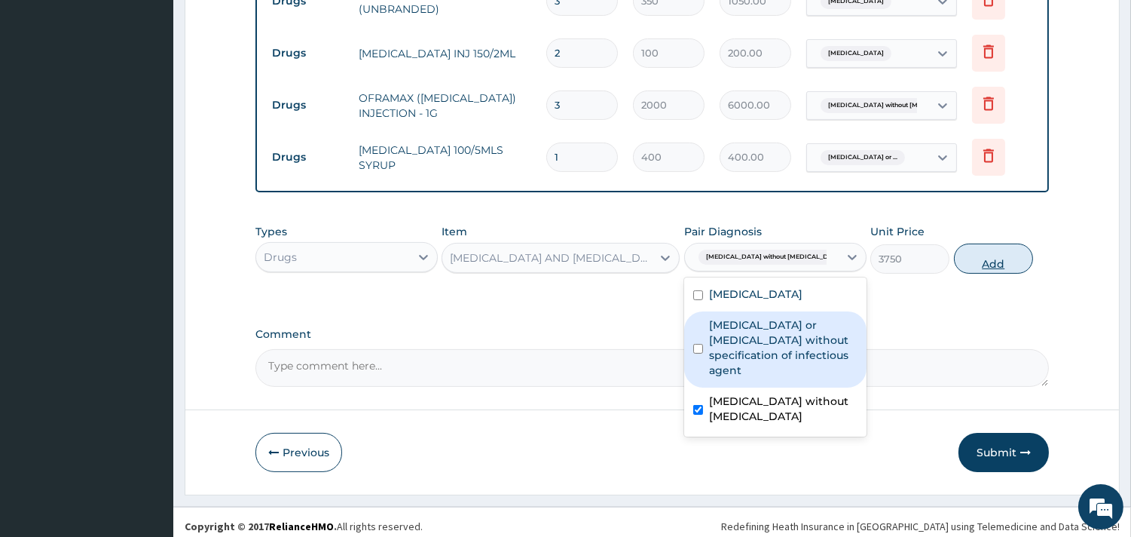
click at [1000, 246] on button "Add" at bounding box center [993, 258] width 79 height 30
type input "0"
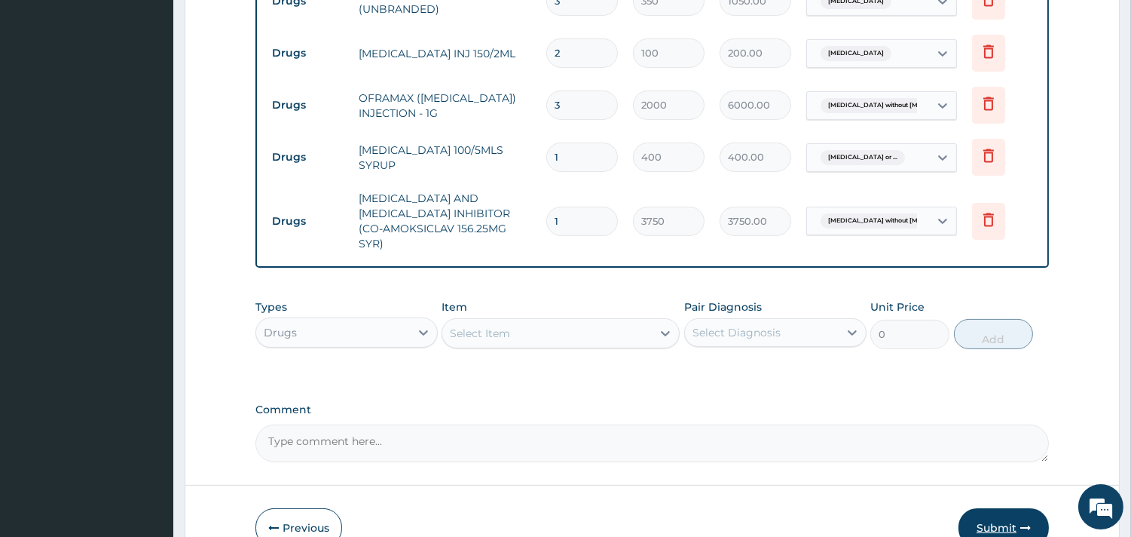
click at [992, 508] on button "Submit" at bounding box center [1004, 527] width 90 height 39
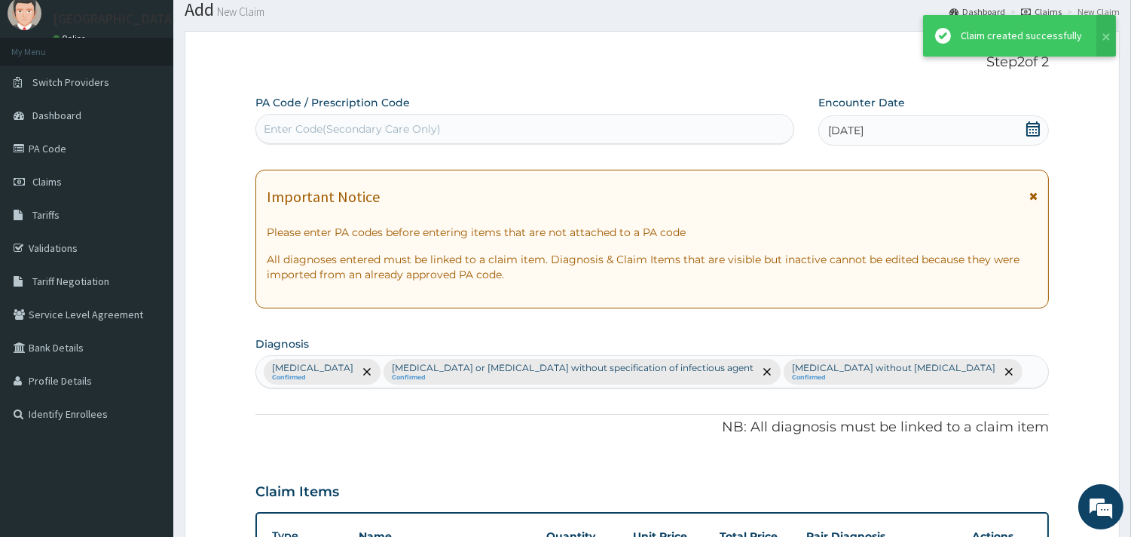
scroll to position [745, 0]
